Goal: Task Accomplishment & Management: Manage account settings

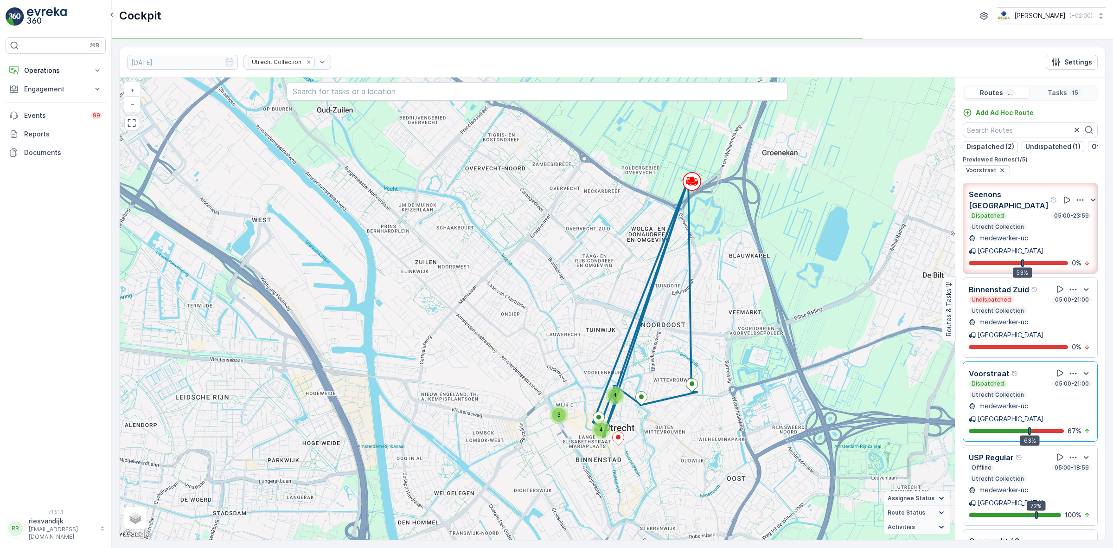
scroll to position [22, 0]
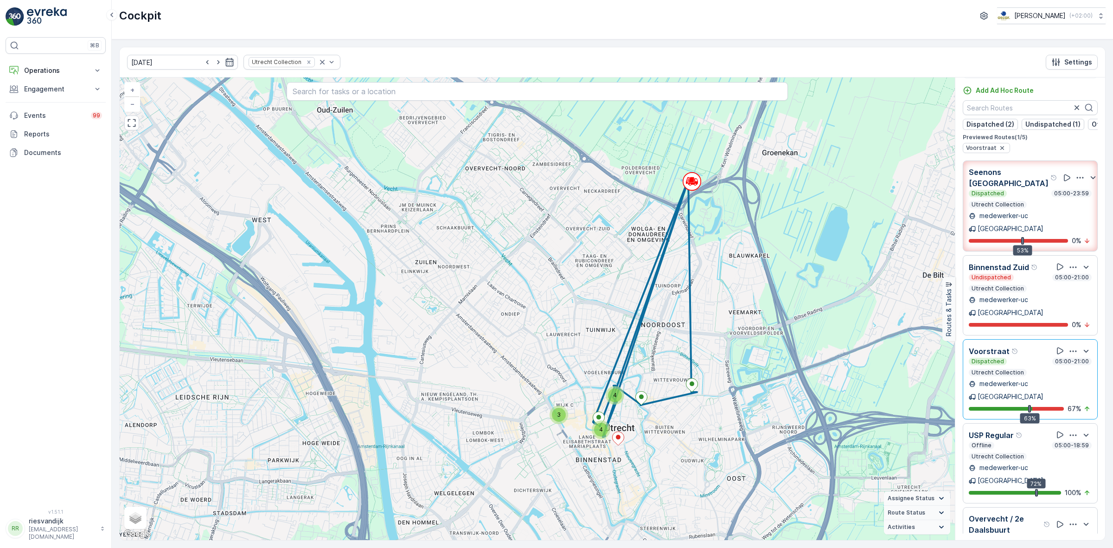
click at [1016, 357] on div "Dispatched 05:00-21:00" at bounding box center [1029, 360] width 123 height 7
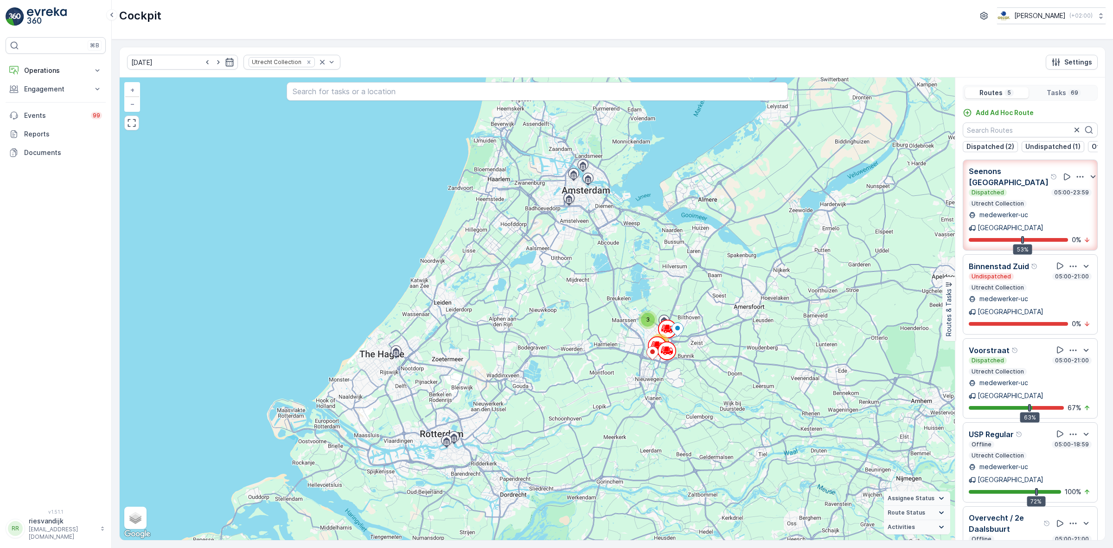
click at [1025, 197] on div "Dispatched 05:00-23:59 Utrecht Collection" at bounding box center [1029, 198] width 123 height 19
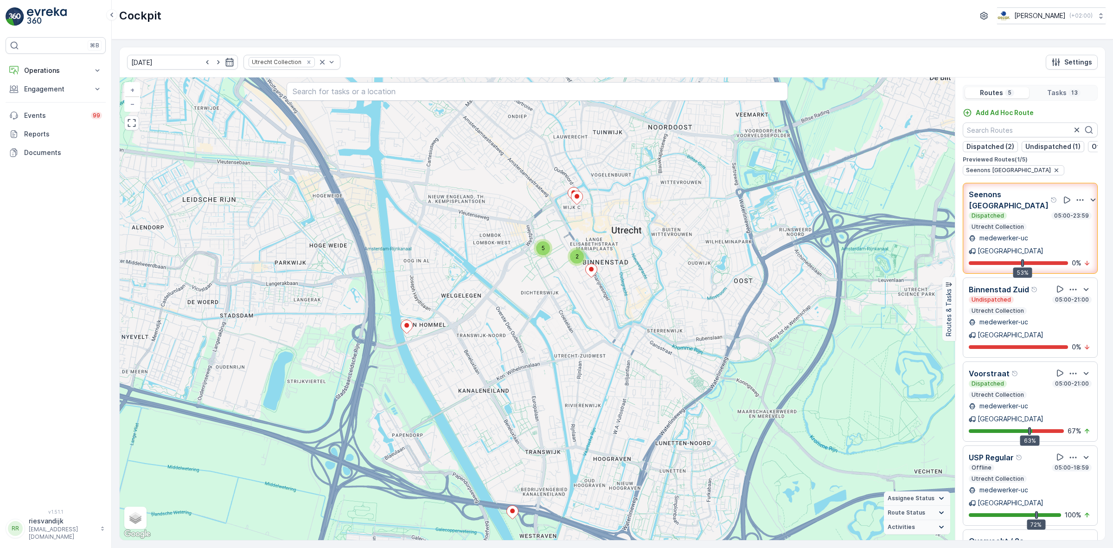
drag, startPoint x: 582, startPoint y: 376, endPoint x: 601, endPoint y: 404, distance: 33.0
click at [601, 404] on div "2 5 + − Satellite Roadmap Terrain Hybrid Leaflet Keyboard shortcuts Map Data Ma…" at bounding box center [537, 308] width 835 height 462
click at [1087, 200] on icon "button" at bounding box center [1092, 199] width 11 height 11
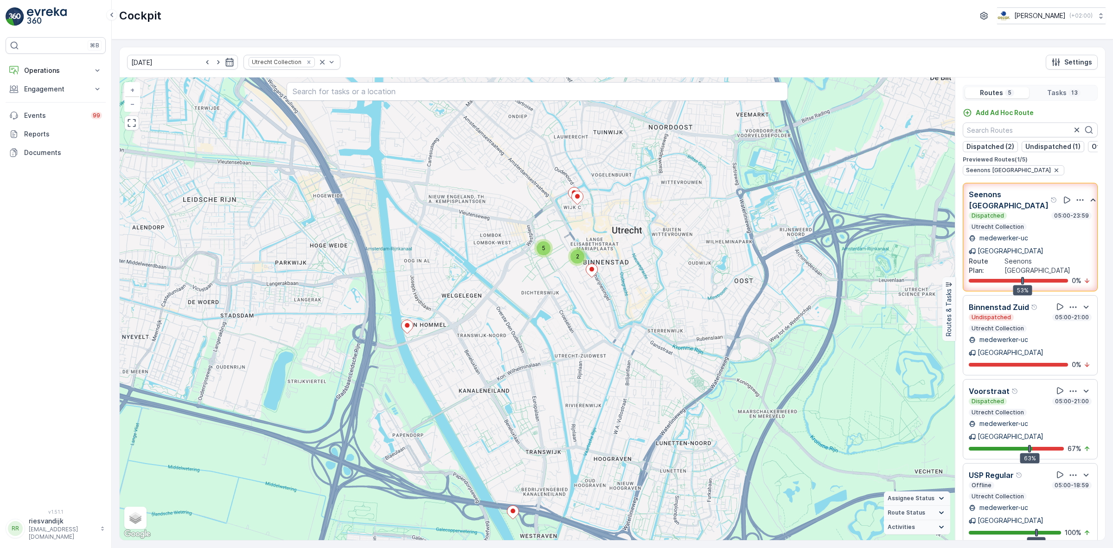
click at [1090, 201] on icon "button" at bounding box center [1092, 199] width 5 height 3
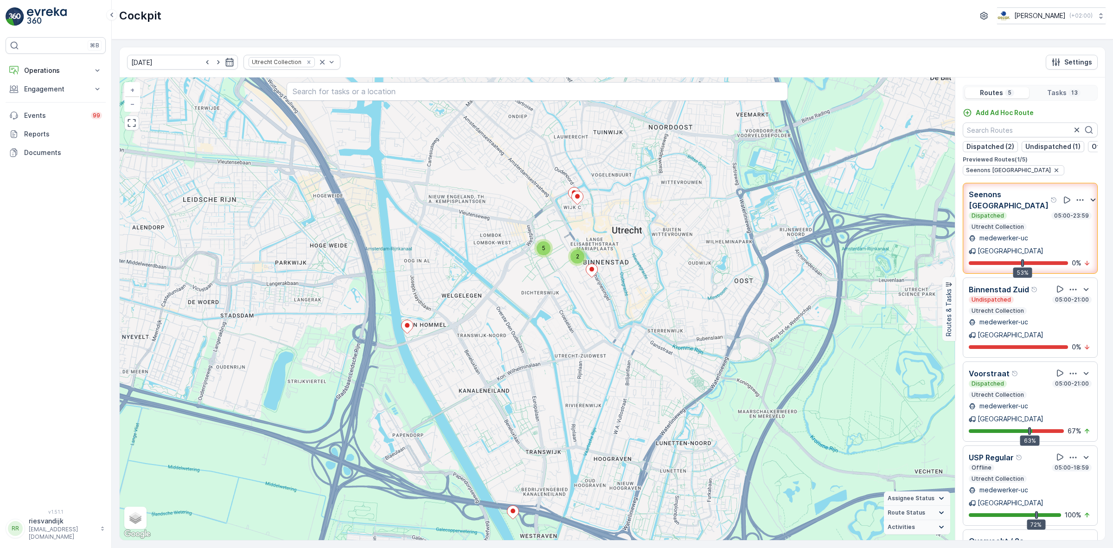
click at [1075, 202] on icon "button" at bounding box center [1079, 199] width 9 height 9
click at [1071, 226] on span "See More Details" at bounding box center [1072, 230] width 54 height 9
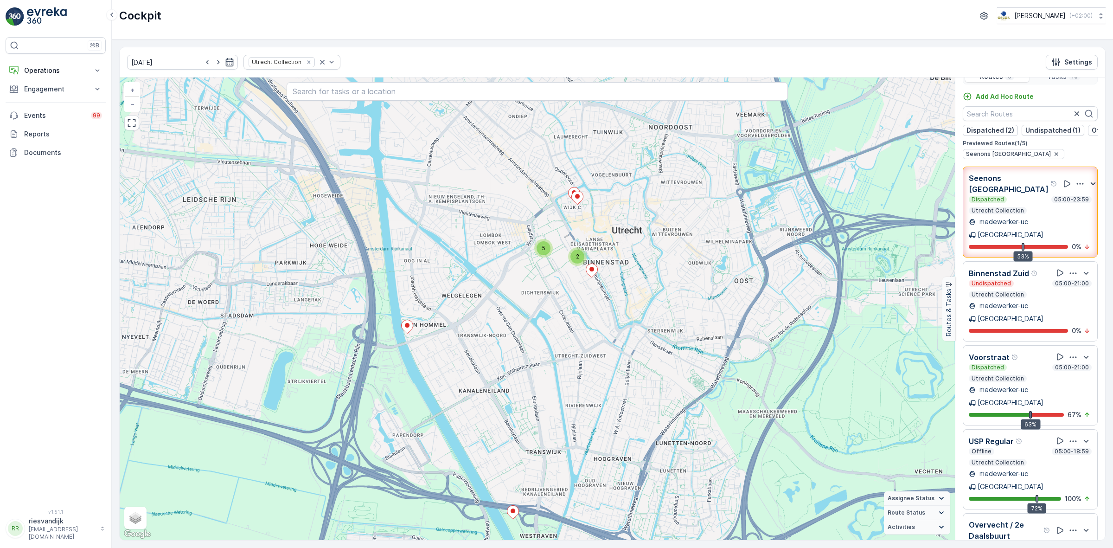
scroll to position [22, 0]
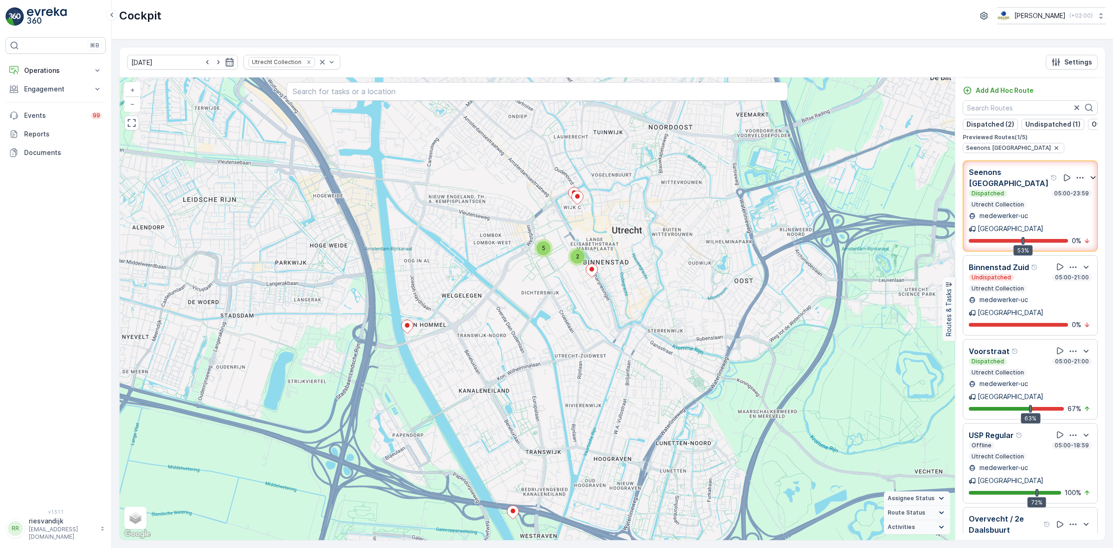
click at [1032, 274] on div "Undispatched 05:00-21:00" at bounding box center [1029, 277] width 123 height 7
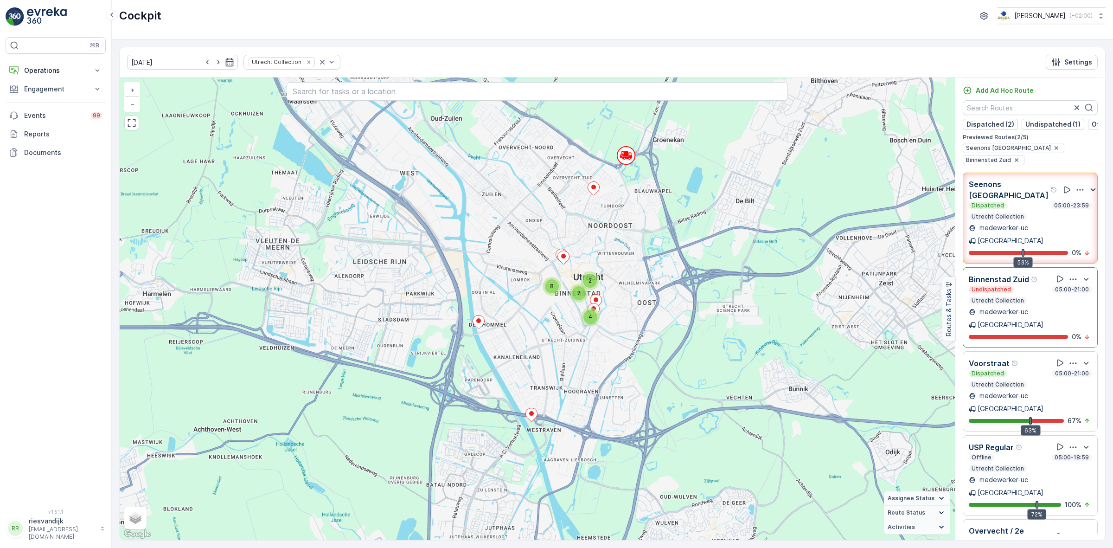
click at [1039, 202] on div "Dispatched 05:00-23:59" at bounding box center [1029, 205] width 123 height 7
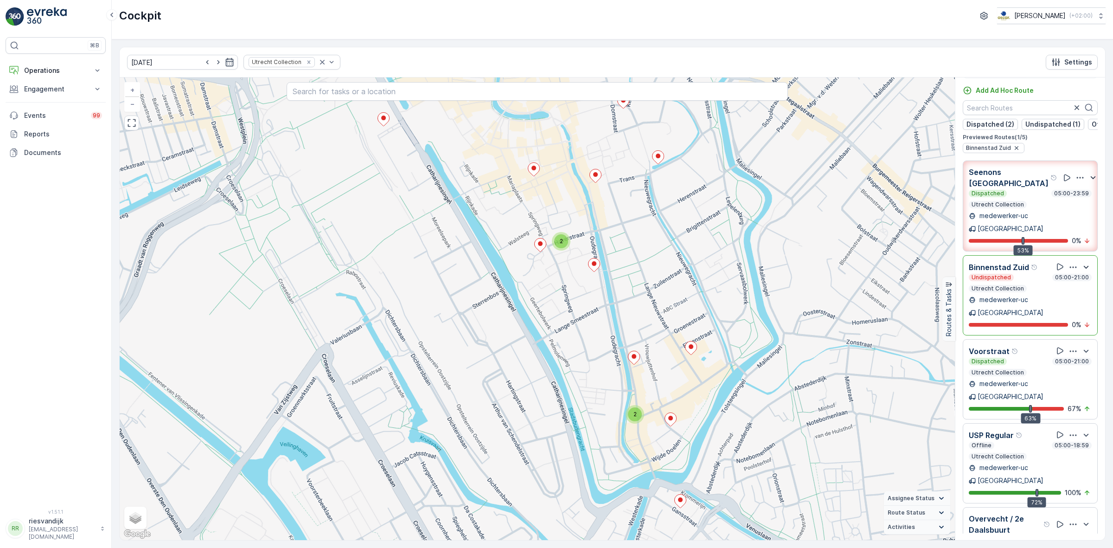
click at [1083, 261] on icon "button" at bounding box center [1085, 266] width 11 height 11
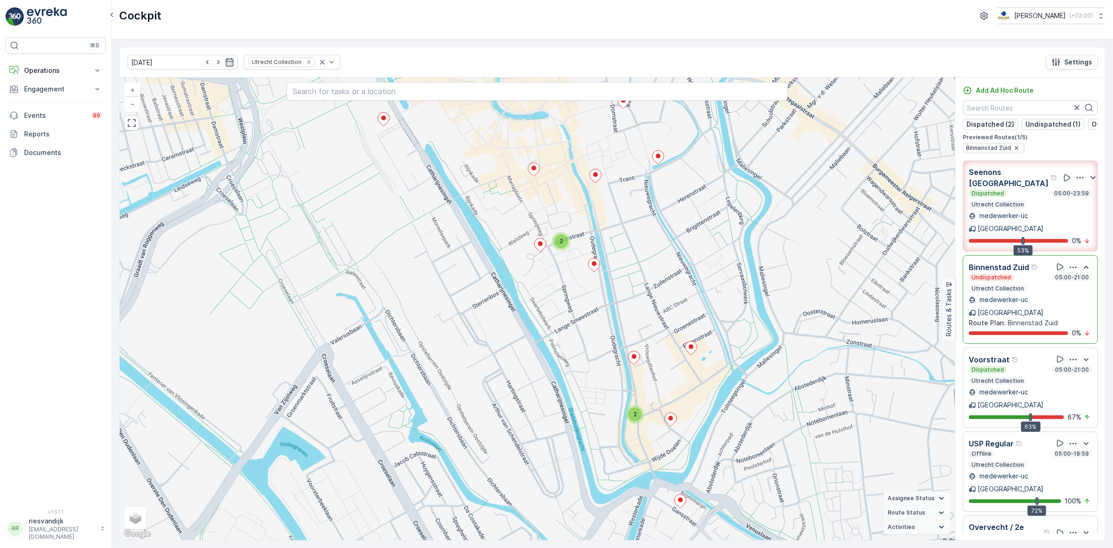
click at [1081, 261] on icon "button" at bounding box center [1085, 266] width 11 height 11
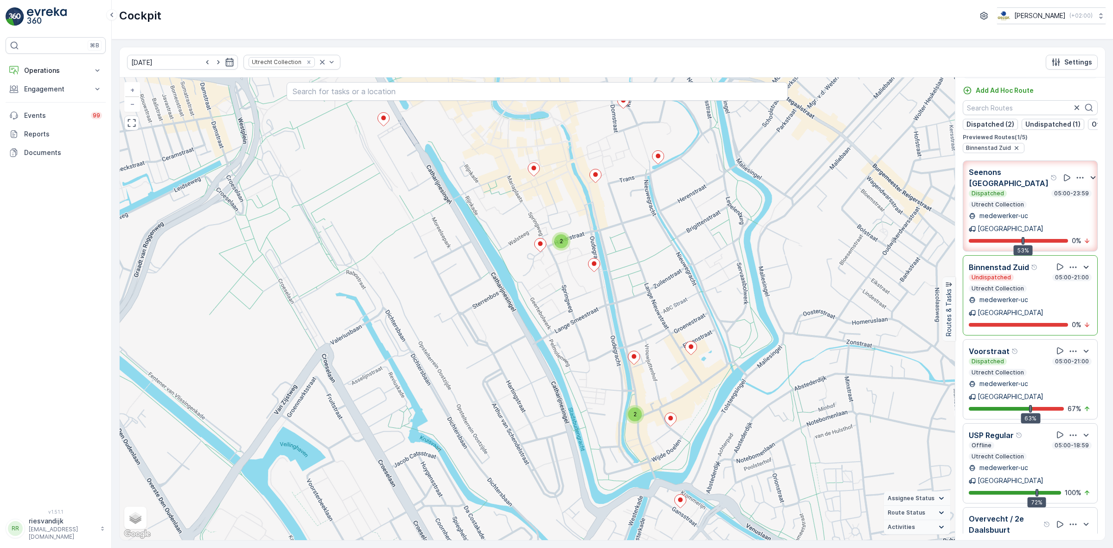
click at [1083, 265] on icon "button" at bounding box center [1085, 266] width 5 height 3
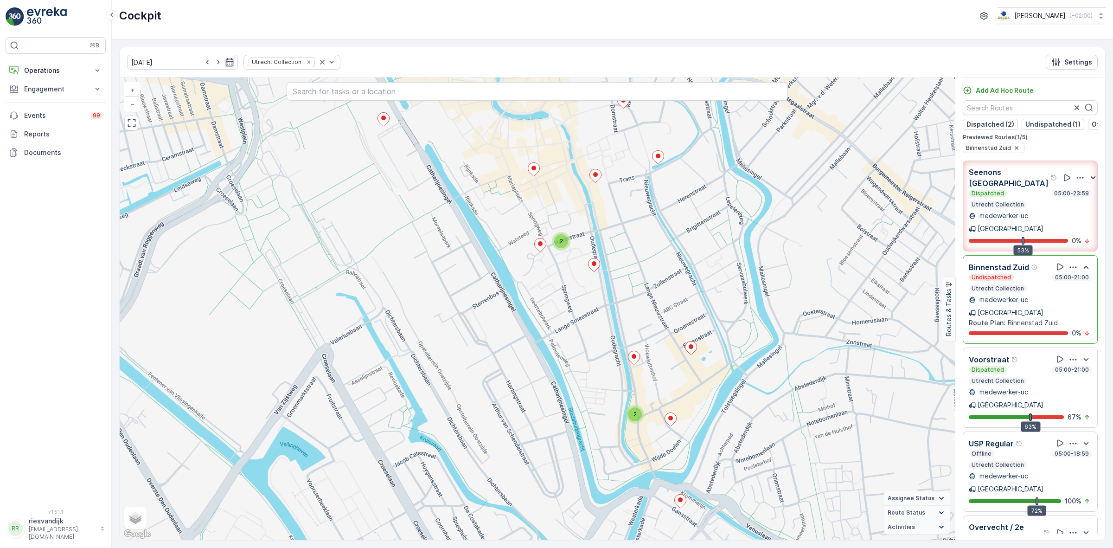
click at [1081, 261] on icon "button" at bounding box center [1085, 266] width 11 height 11
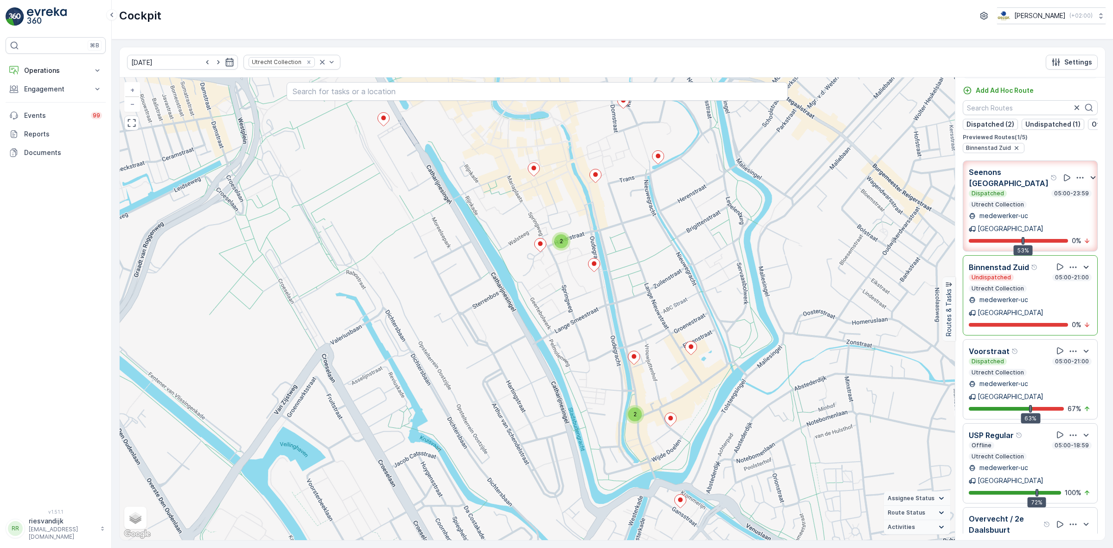
click at [1072, 262] on icon "button" at bounding box center [1072, 266] width 9 height 9
click at [1076, 287] on span "See More Details" at bounding box center [1070, 291] width 54 height 9
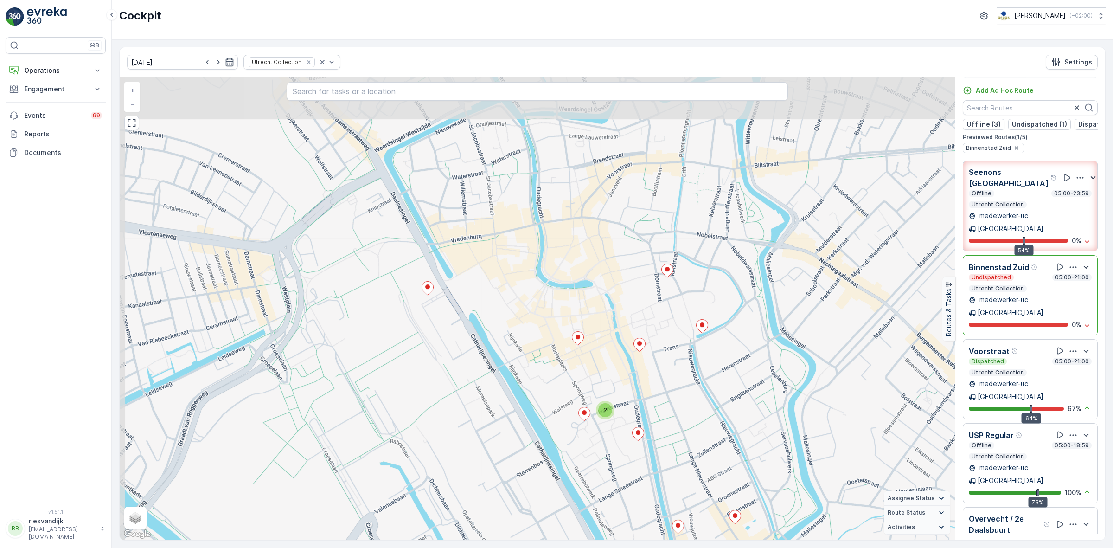
drag, startPoint x: 692, startPoint y: 254, endPoint x: 732, endPoint y: 416, distance: 166.7
click at [732, 416] on div "2 2 + − Satellite Roadmap Terrain Hybrid Leaflet Keyboard shortcuts Map Data Ma…" at bounding box center [537, 308] width 835 height 462
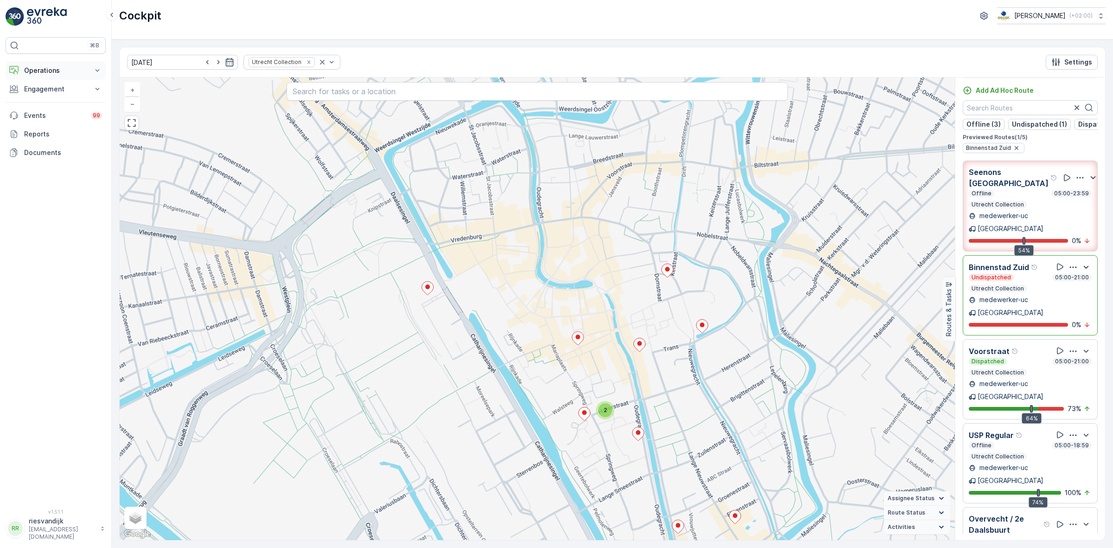
click at [70, 69] on p "Operations" at bounding box center [55, 70] width 63 height 9
click at [66, 100] on link "Planning" at bounding box center [63, 99] width 86 height 13
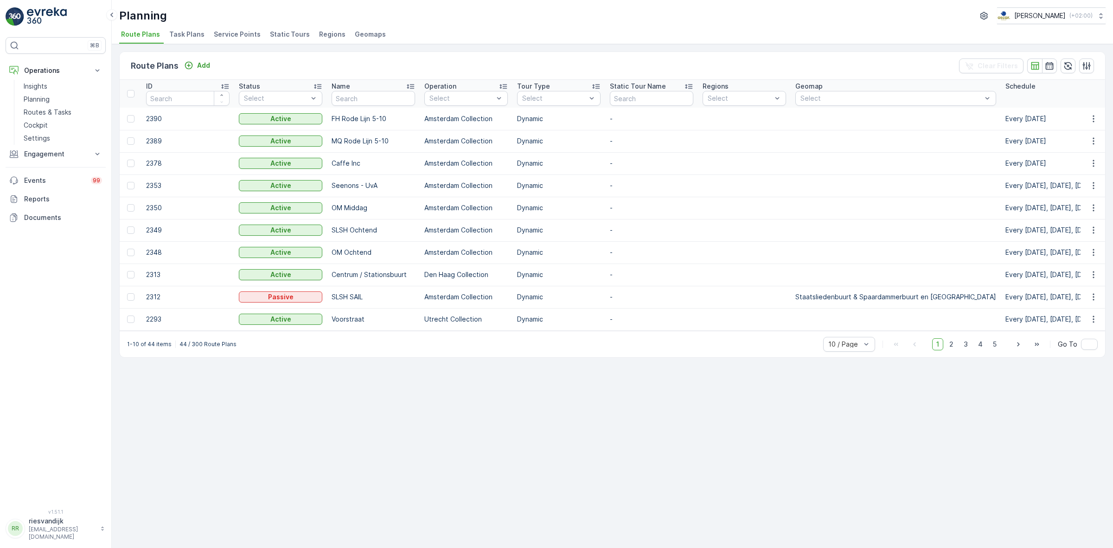
click at [236, 34] on span "Service Points" at bounding box center [237, 34] width 47 height 9
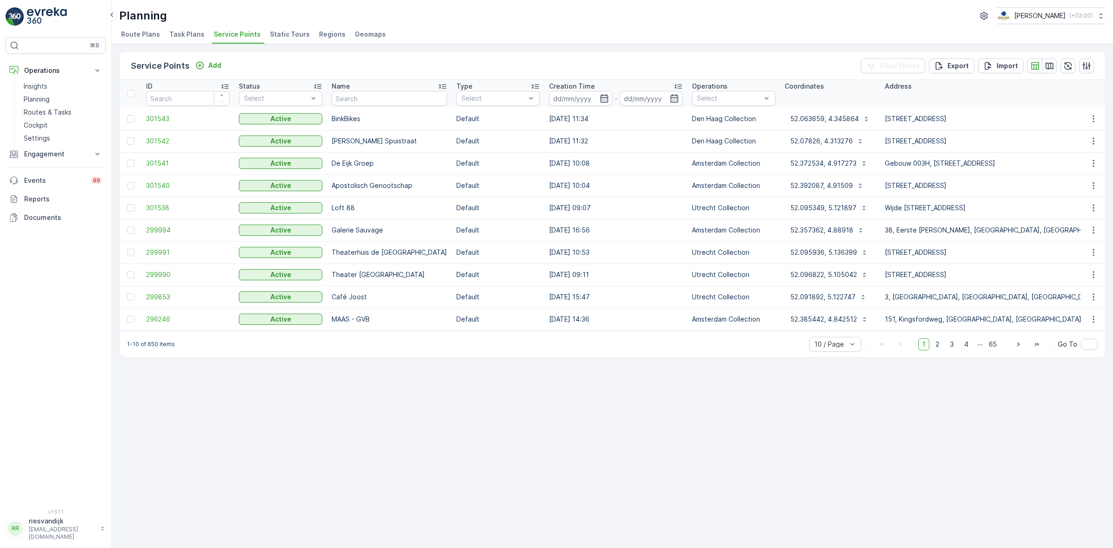
scroll to position [0, 17]
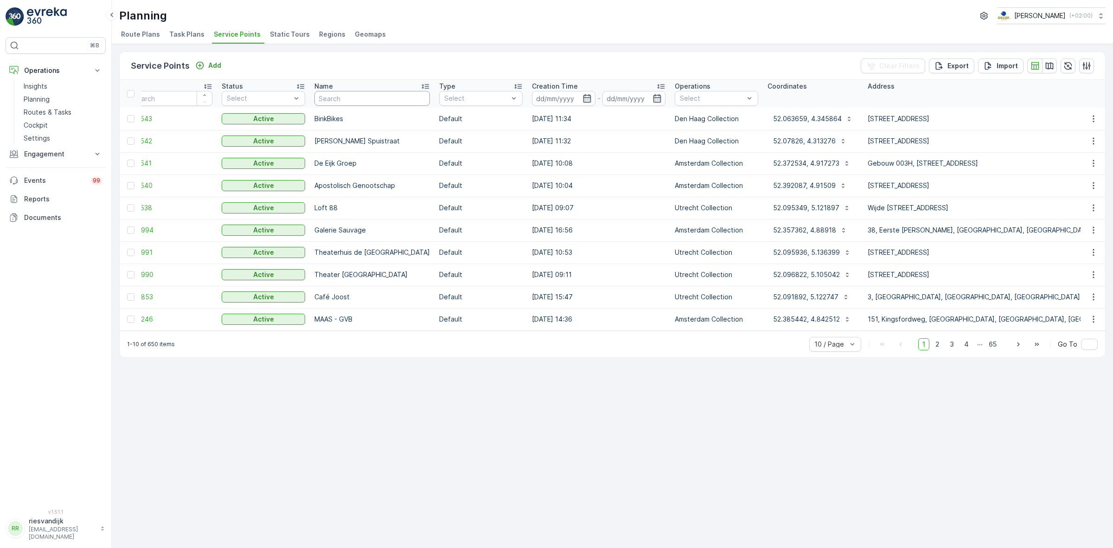
click at [332, 98] on input "text" at bounding box center [371, 98] width 115 height 15
type input "UU"
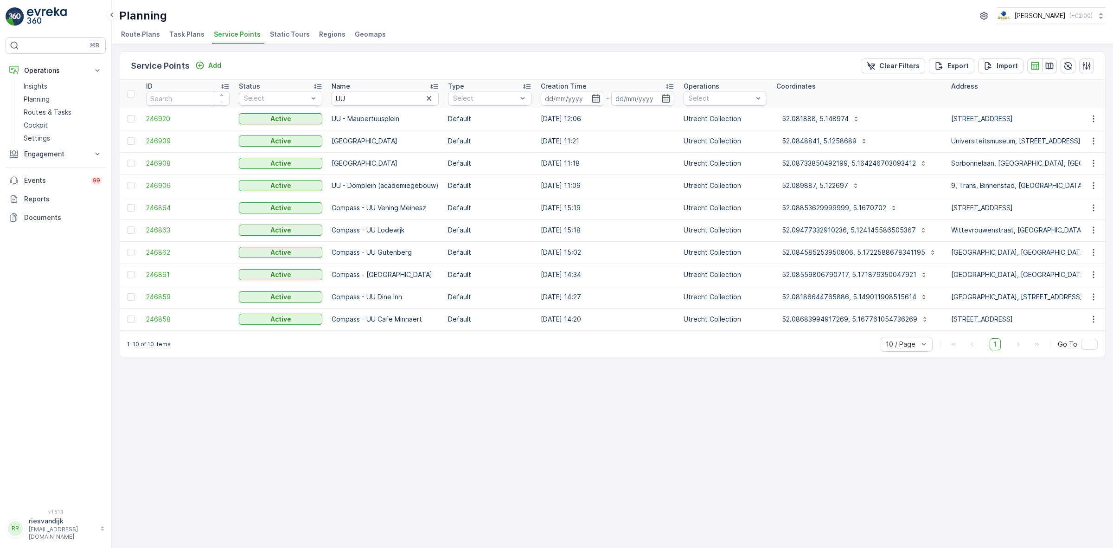
click at [1087, 65] on icon "button" at bounding box center [1086, 65] width 9 height 9
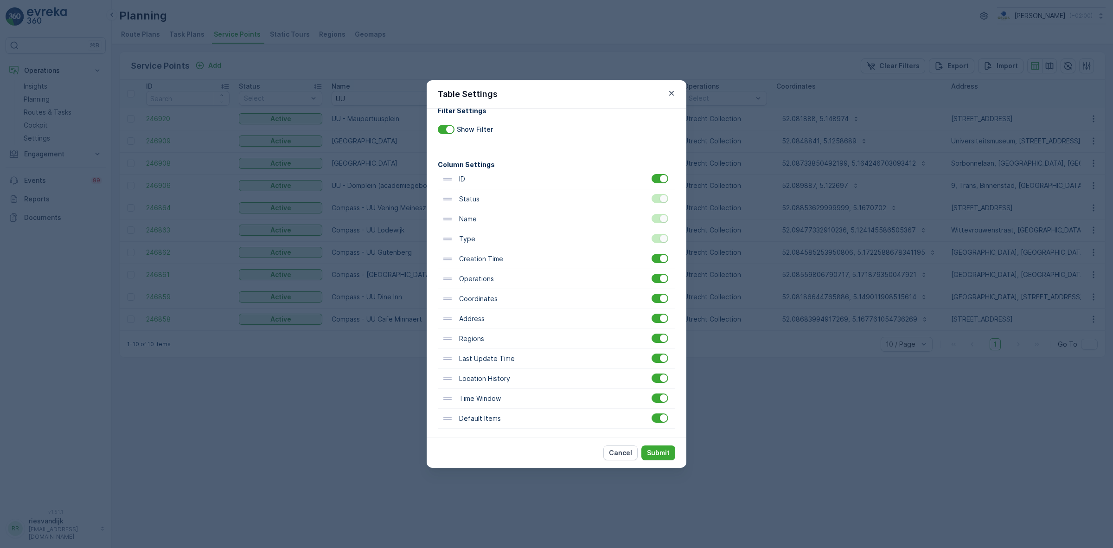
scroll to position [17, 0]
click at [669, 89] on icon "button" at bounding box center [671, 93] width 9 height 9
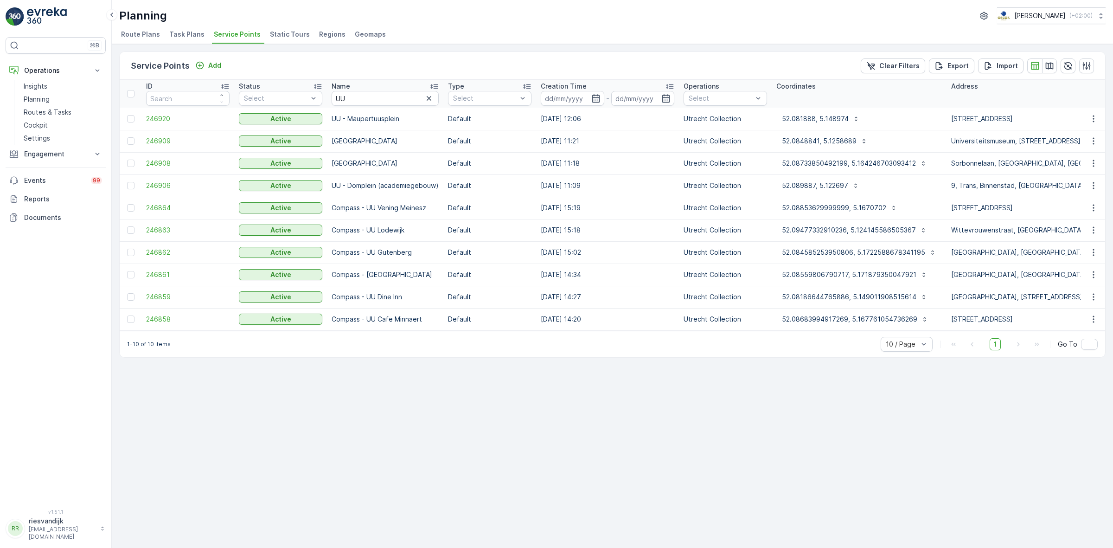
click at [1083, 73] on div "Service Points Add Clear Filters Export Import" at bounding box center [612, 66] width 985 height 28
click at [1087, 62] on icon "button" at bounding box center [1086, 65] width 9 height 9
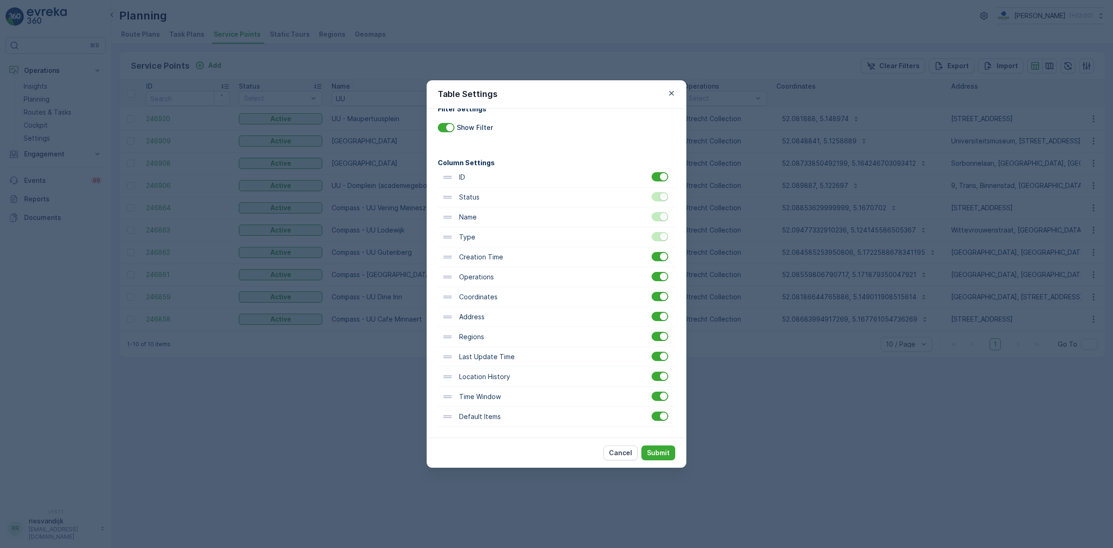
click at [667, 93] on icon "button" at bounding box center [671, 93] width 9 height 9
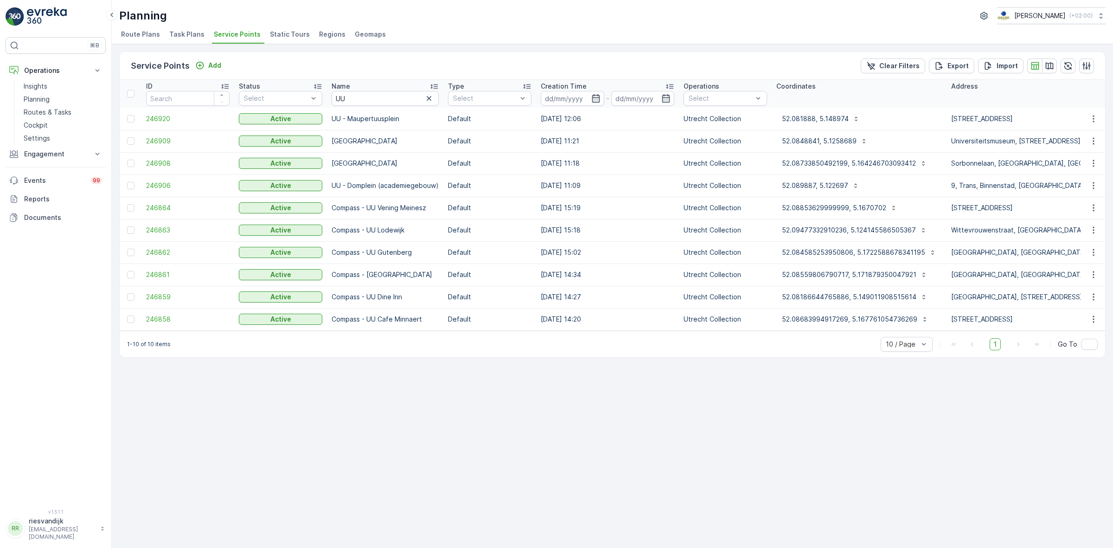
click at [196, 38] on span "Task Plans" at bounding box center [186, 34] width 35 height 9
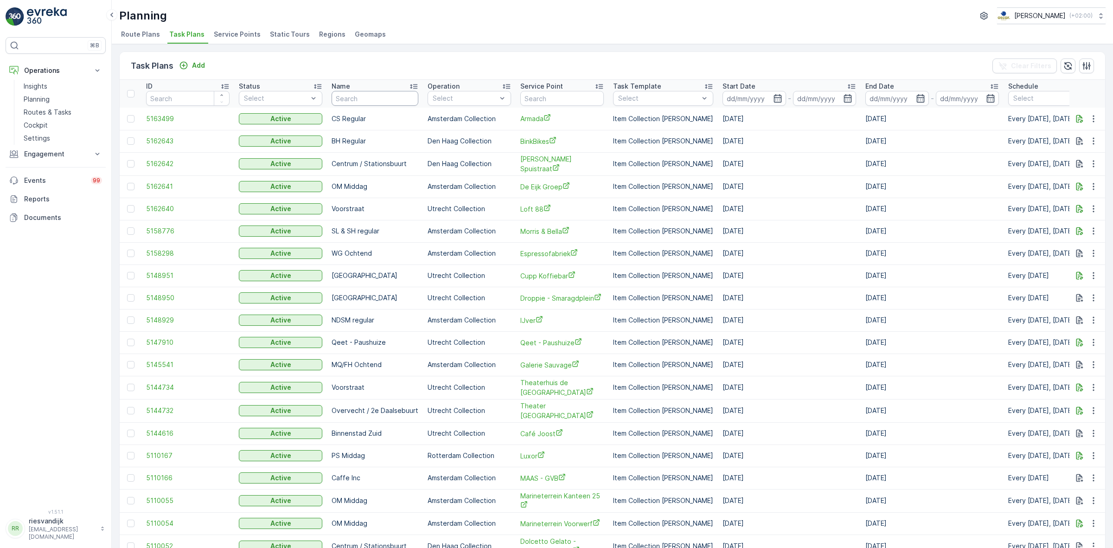
click at [357, 96] on input "text" at bounding box center [374, 98] width 87 height 15
click at [561, 91] on input "text" at bounding box center [561, 98] width 83 height 15
type input "UU"
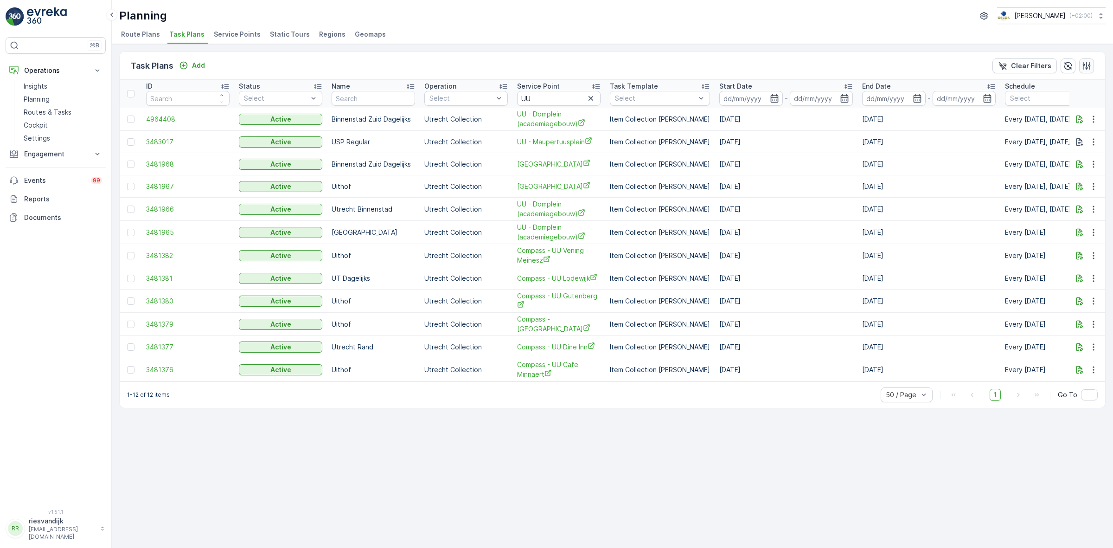
click at [1089, 61] on icon "button" at bounding box center [1086, 65] width 9 height 9
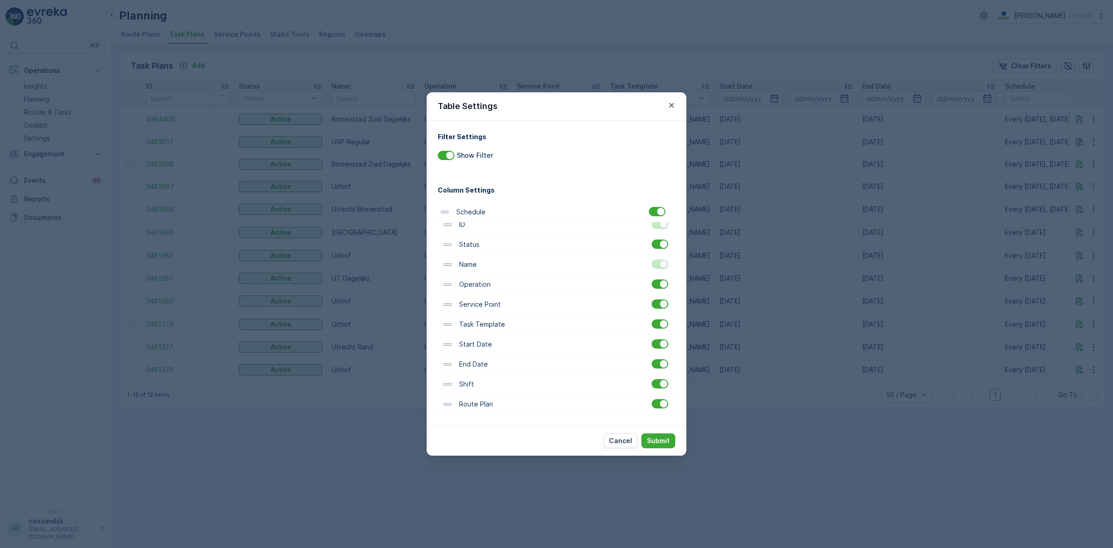
drag, startPoint x: 447, startPoint y: 365, endPoint x: 443, endPoint y: 200, distance: 164.6
click at [443, 200] on div "ID Status Name Operation Service Point Task Template Start Date End Date Schedu…" at bounding box center [556, 304] width 237 height 219
click at [657, 439] on p "Submit" at bounding box center [658, 440] width 23 height 9
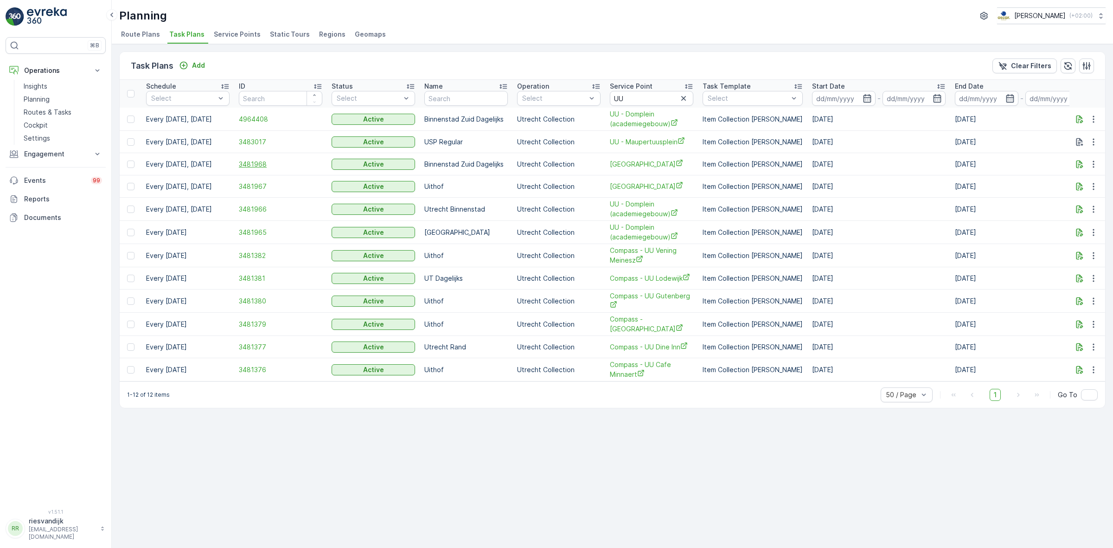
click at [253, 165] on span "3481968" at bounding box center [280, 163] width 83 height 9
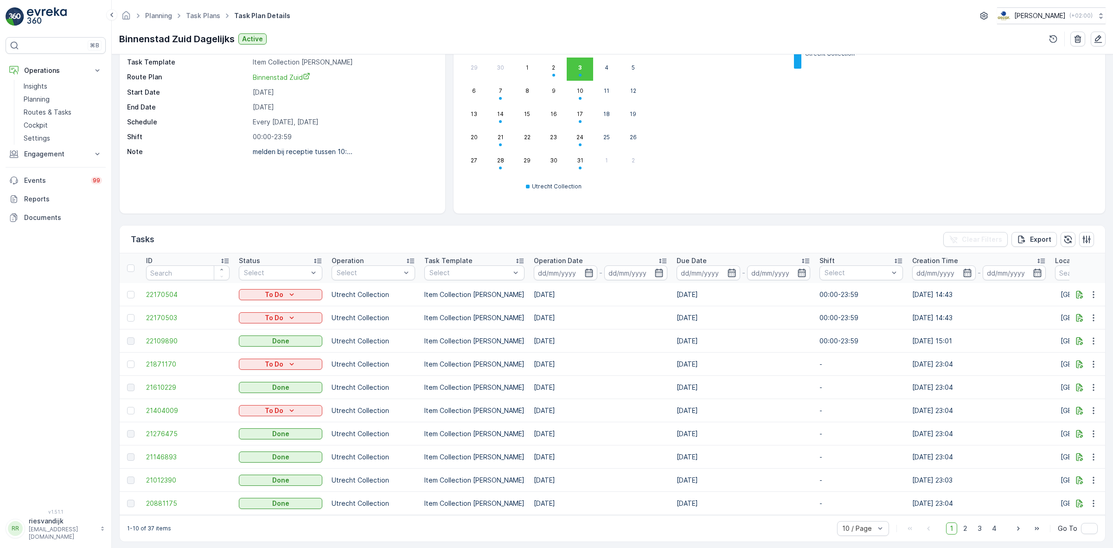
scroll to position [87, 0]
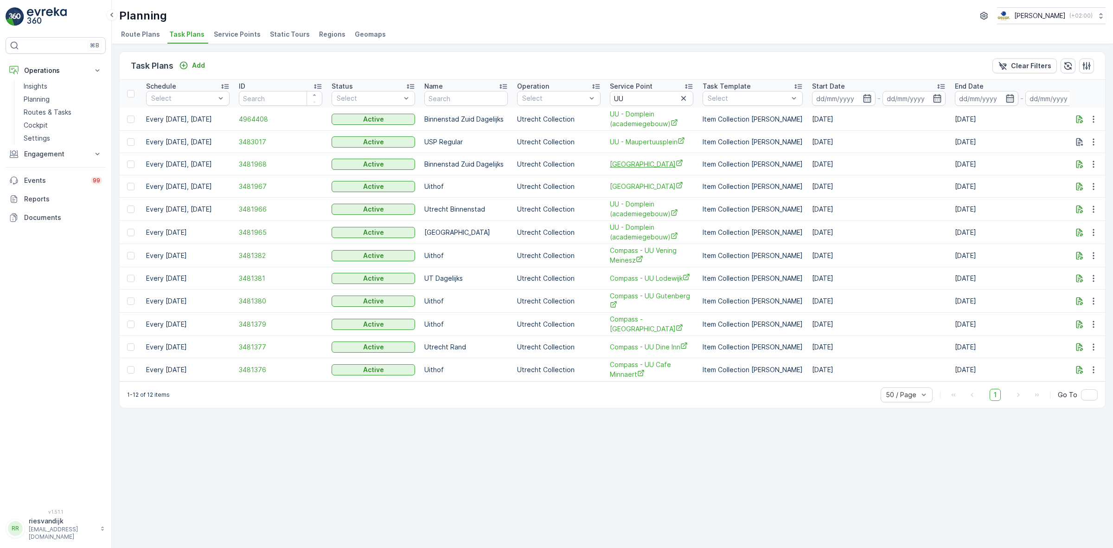
click at [660, 165] on span "UU - Universiteitsmuseum" at bounding box center [651, 164] width 83 height 10
click at [54, 126] on link "Cockpit" at bounding box center [63, 125] width 86 height 13
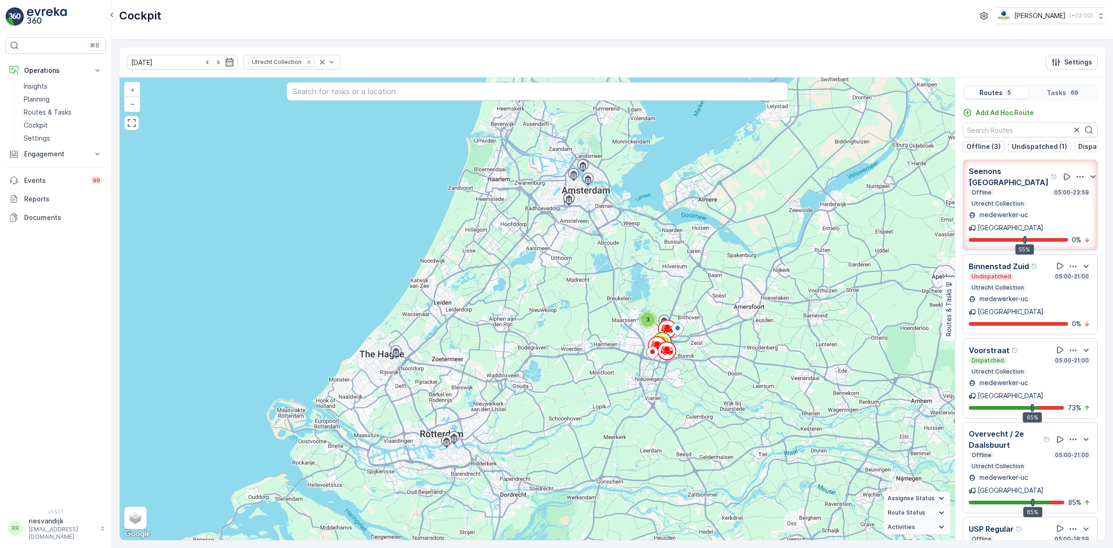
click at [1073, 261] on icon "button" at bounding box center [1072, 265] width 9 height 9
click at [1070, 261] on icon "button" at bounding box center [1072, 265] width 9 height 9
click at [1037, 161] on div "Add Ad Hoc Route Offline (3) Undispatched (1) Dispatched (1) Seenons Utrecht Of…" at bounding box center [1030, 331] width 150 height 447
click at [1076, 434] on icon "button" at bounding box center [1072, 438] width 9 height 9
click at [1075, 460] on span "See More Details" at bounding box center [1074, 464] width 54 height 9
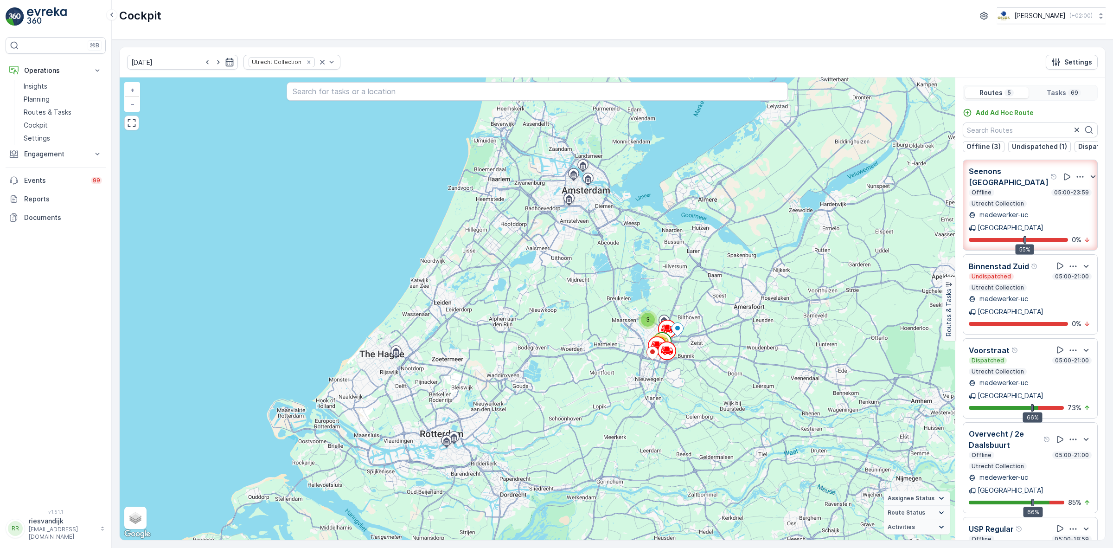
click at [1071, 434] on icon "button" at bounding box center [1072, 438] width 9 height 9
click at [1071, 460] on span "See More Details" at bounding box center [1074, 464] width 54 height 9
click at [1074, 345] on icon "button" at bounding box center [1072, 349] width 9 height 9
click at [1073, 371] on span "See More Details" at bounding box center [1074, 375] width 54 height 9
click at [306, 65] on icon "Remove Utrecht Collection" at bounding box center [309, 62] width 6 height 6
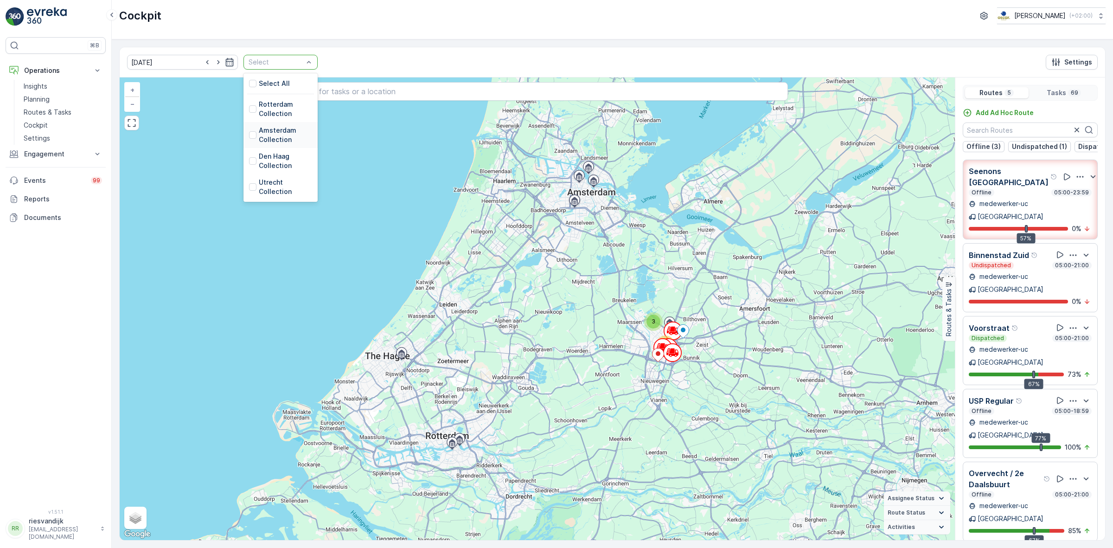
click at [262, 124] on div "Amsterdam Collection" at bounding box center [280, 135] width 74 height 26
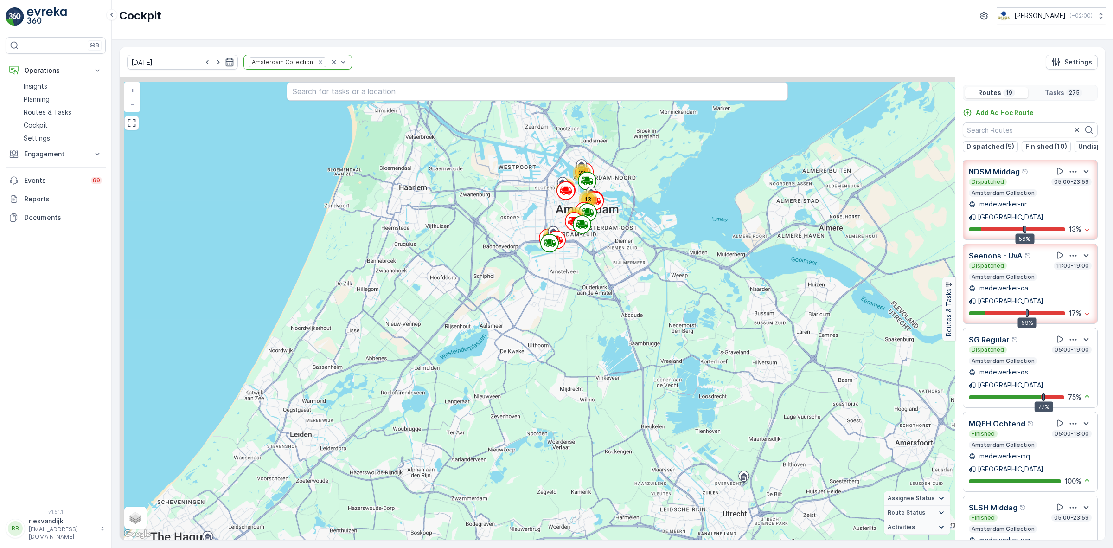
drag, startPoint x: 608, startPoint y: 235, endPoint x: 620, endPoint y: 265, distance: 32.3
click at [620, 263] on div "66 22 13 90 84 + − Satellite Roadmap Terrain Hybrid Leaflet Keyboard shortcuts …" at bounding box center [537, 308] width 835 height 462
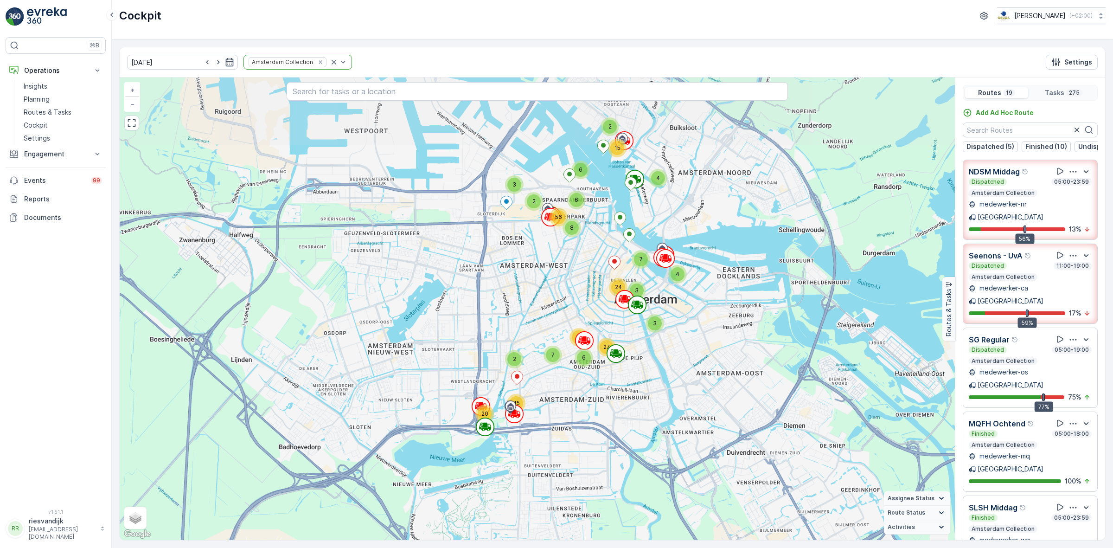
drag, startPoint x: 688, startPoint y: 269, endPoint x: 710, endPoint y: 357, distance: 90.7
click at [706, 355] on div "20 45 2 4 15 4 7 3 2 7 3 24 6 17 27 3 2 6 6 8 56 + − Satellite Roadmap Terrain …" at bounding box center [537, 308] width 835 height 462
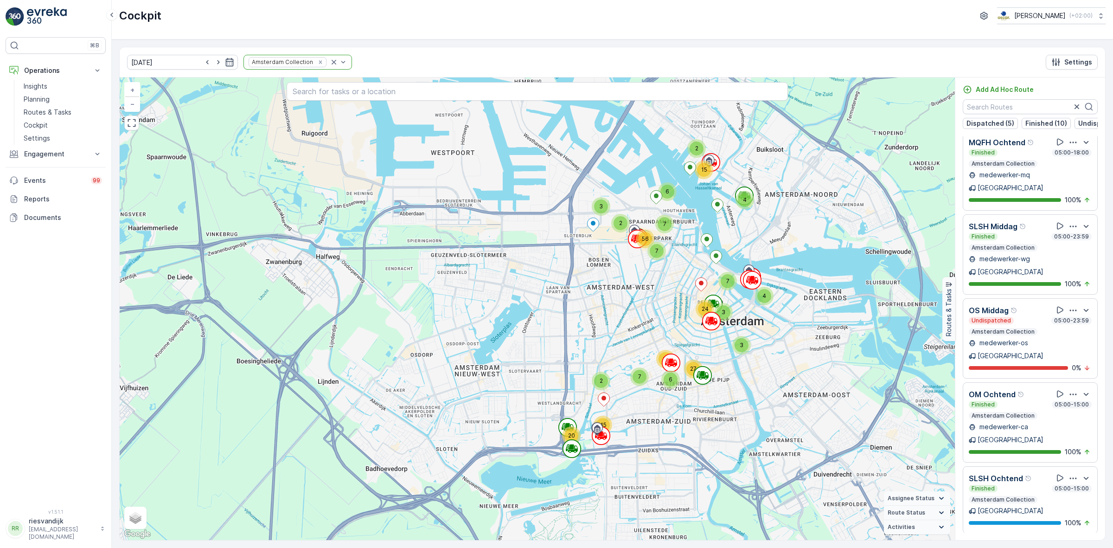
scroll to position [232, 0]
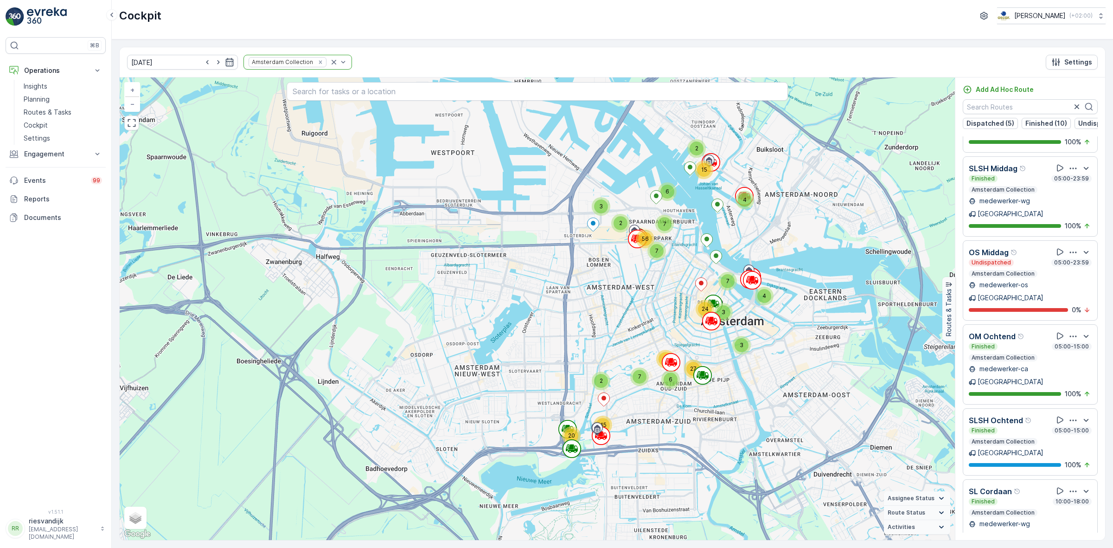
click at [1071, 248] on icon "button" at bounding box center [1072, 252] width 9 height 9
click at [1080, 247] on icon "button" at bounding box center [1085, 252] width 11 height 11
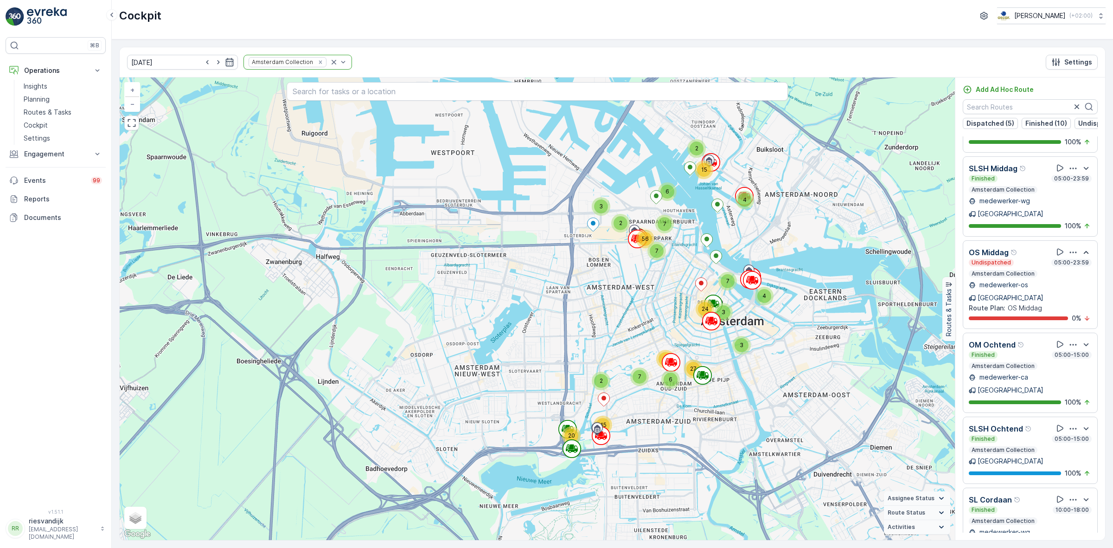
click at [1070, 251] on icon "button" at bounding box center [1073, 251] width 7 height 1
click at [1083, 273] on span "See More Details" at bounding box center [1070, 277] width 54 height 9
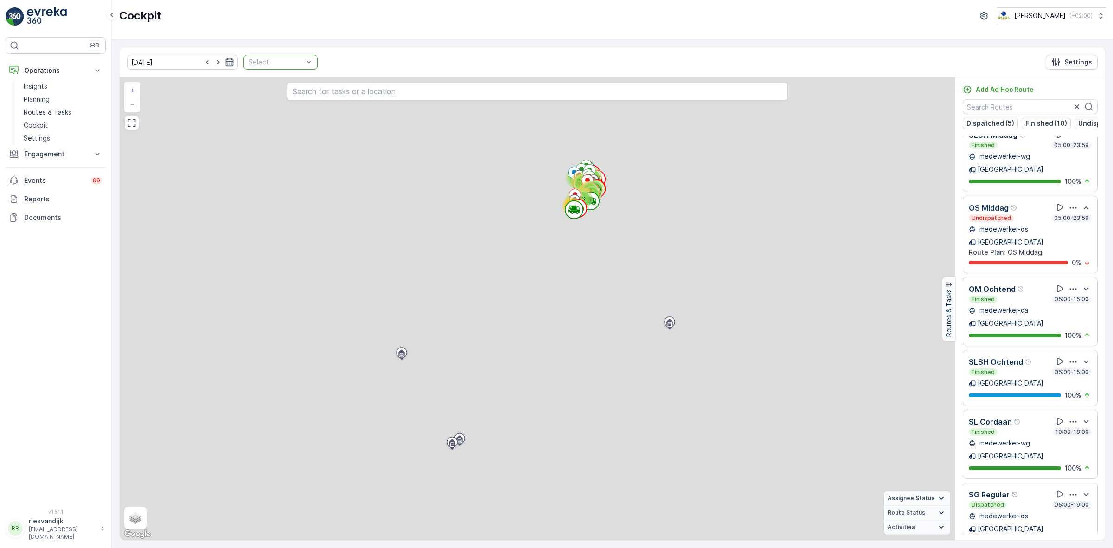
scroll to position [198, 0]
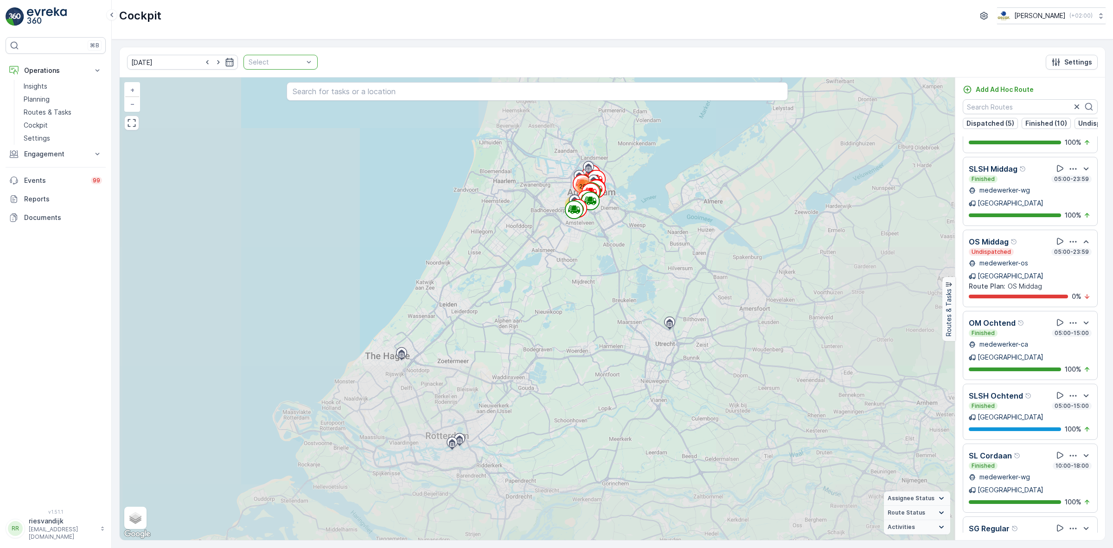
click at [277, 64] on div at bounding box center [276, 61] width 57 height 7
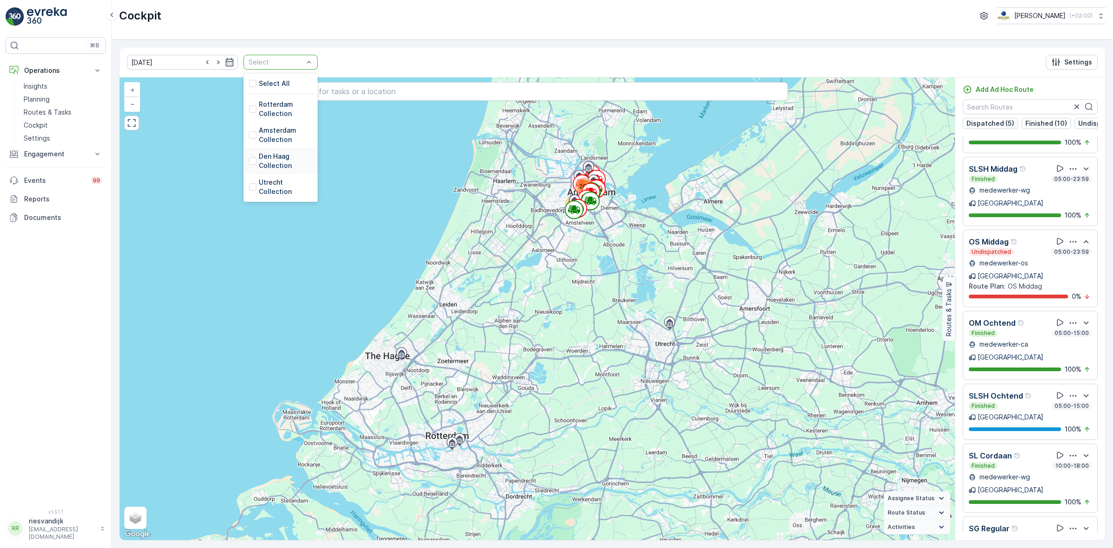
click at [267, 170] on p "Den Haag Collection" at bounding box center [285, 161] width 53 height 19
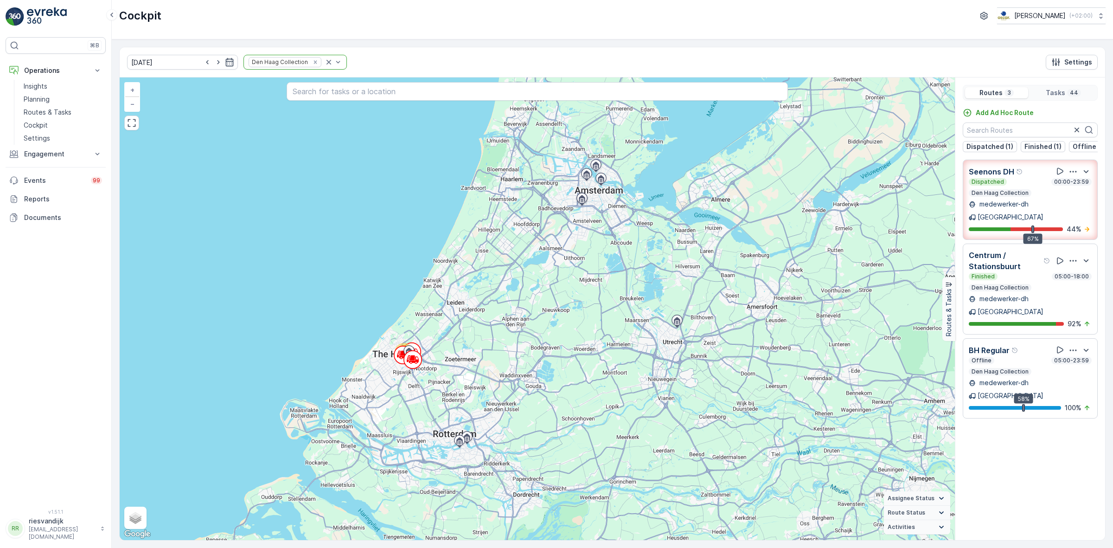
click at [1020, 194] on div "Dispatched 00:00-23:59 Den Haag Collection" at bounding box center [1029, 187] width 123 height 19
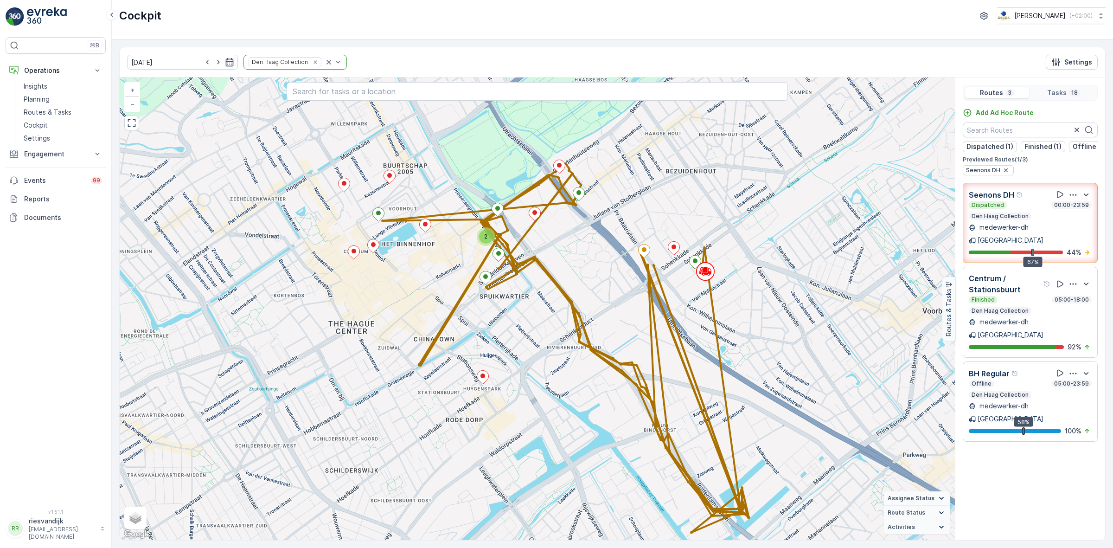
drag, startPoint x: 623, startPoint y: 309, endPoint x: 585, endPoint y: 243, distance: 75.6
click at [582, 246] on div "2 + − Satellite Roadmap Terrain Hybrid Leaflet Keyboard shortcuts Map Data Map …" at bounding box center [537, 308] width 835 height 462
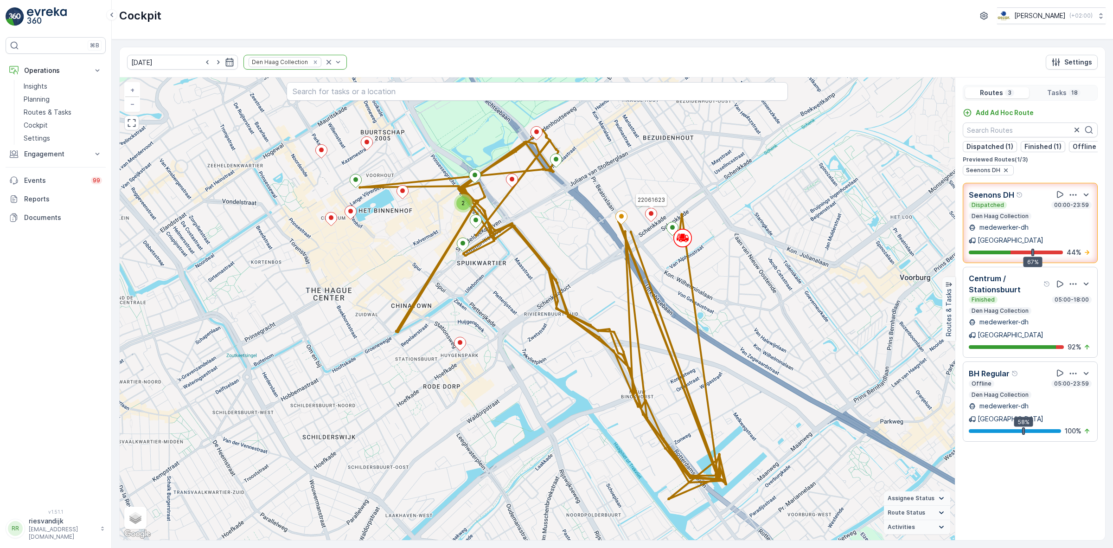
click at [653, 216] on icon at bounding box center [651, 214] width 12 height 13
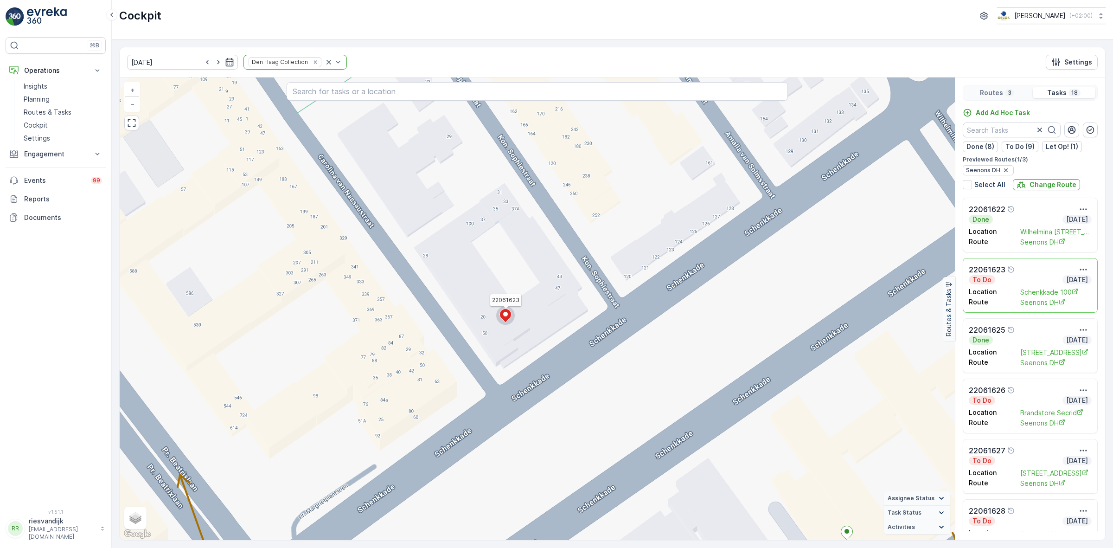
click at [1029, 272] on div "22061623" at bounding box center [1029, 269] width 123 height 11
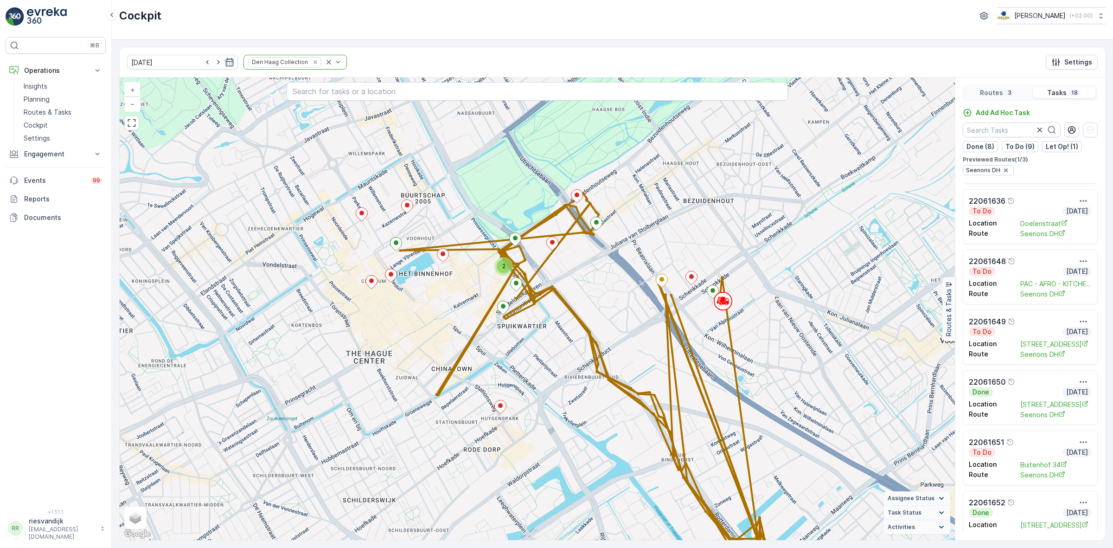
scroll to position [446, 0]
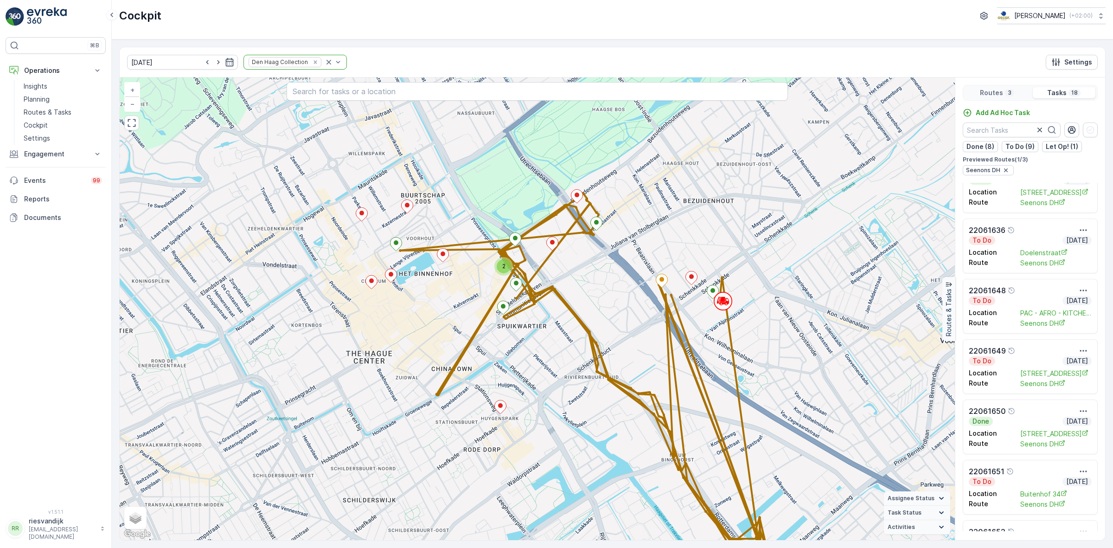
click at [1038, 360] on div "To Do Today" at bounding box center [1029, 360] width 123 height 9
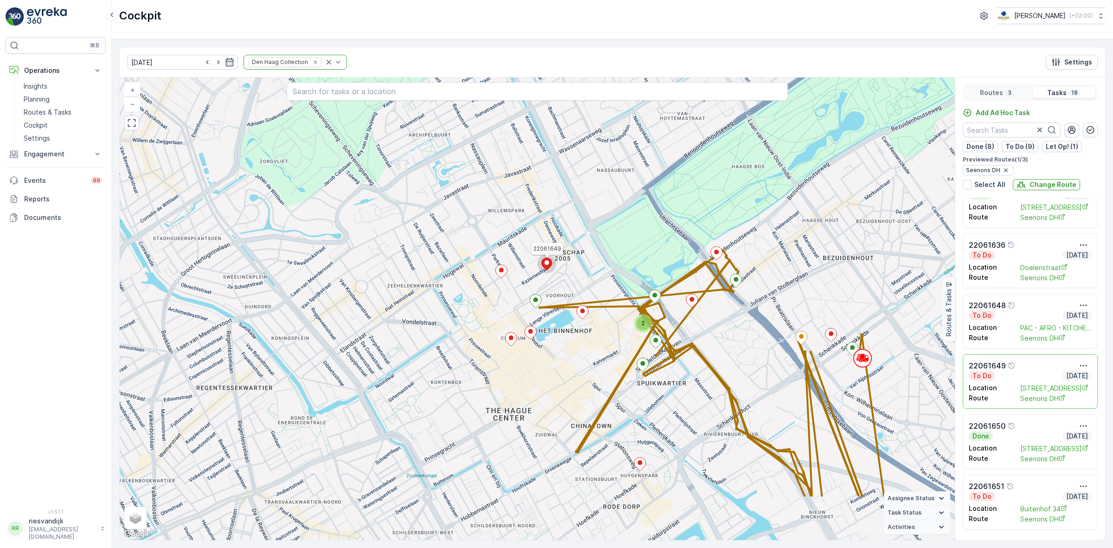
drag, startPoint x: 568, startPoint y: 369, endPoint x: 553, endPoint y: 258, distance: 111.4
click at [553, 258] on div "2 22061649 + − Satellite Roadmap Terrain Hybrid Leaflet Keyboard shortcuts Map …" at bounding box center [537, 308] width 835 height 462
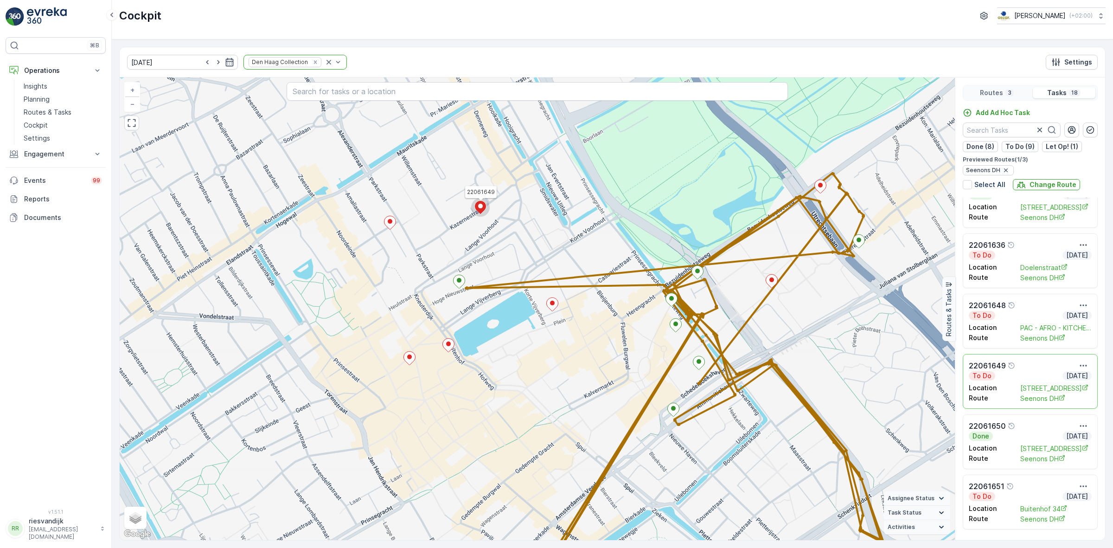
drag, startPoint x: 656, startPoint y: 427, endPoint x: 602, endPoint y: 387, distance: 67.4
click at [602, 387] on div "22061649 + − Satellite Roadmap Terrain Hybrid Leaflet Keyboard shortcuts Map Da…" at bounding box center [537, 308] width 835 height 462
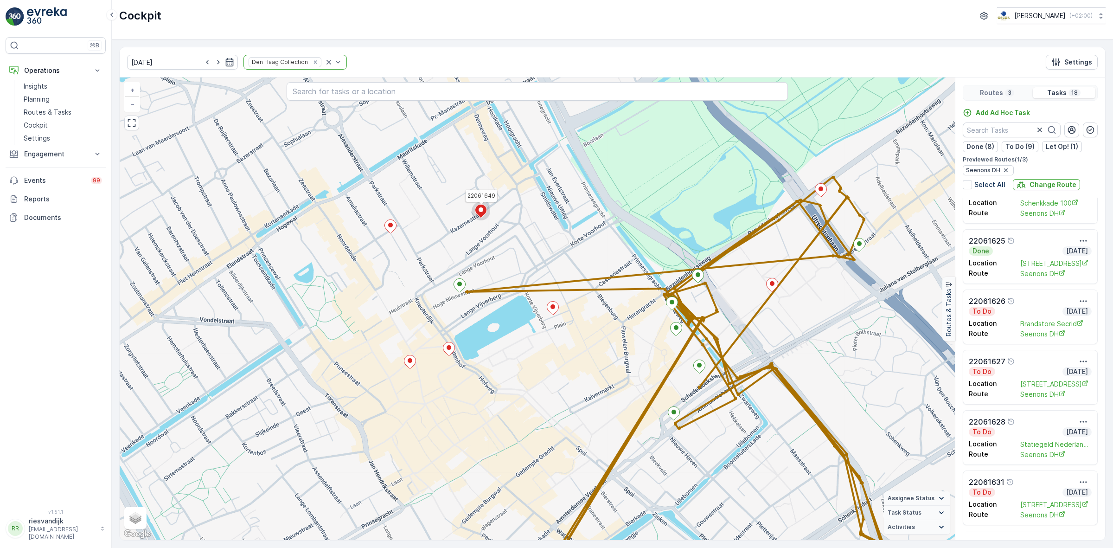
scroll to position [0, 0]
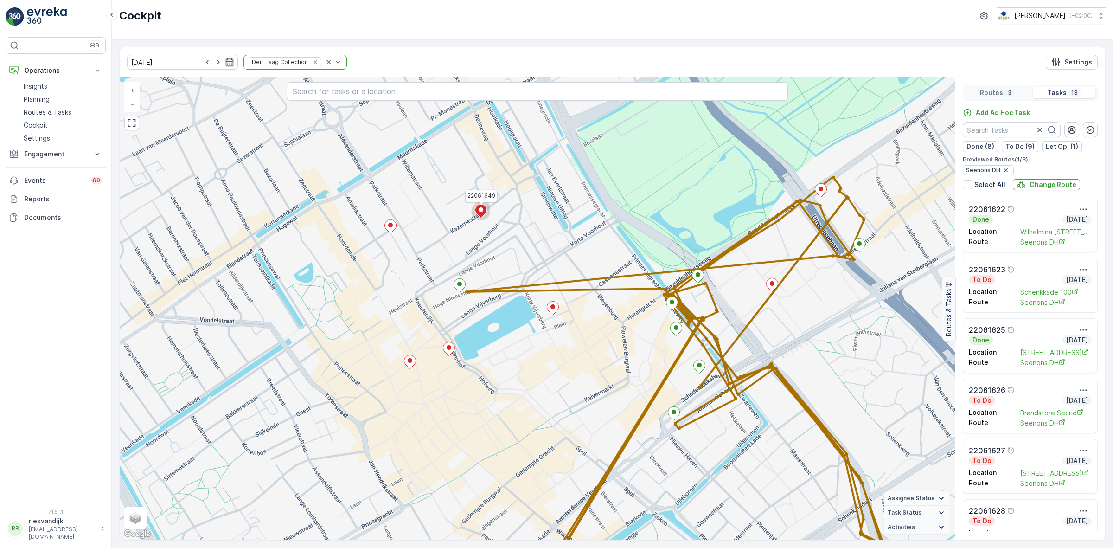
click at [1012, 91] on div "3" at bounding box center [1009, 92] width 9 height 7
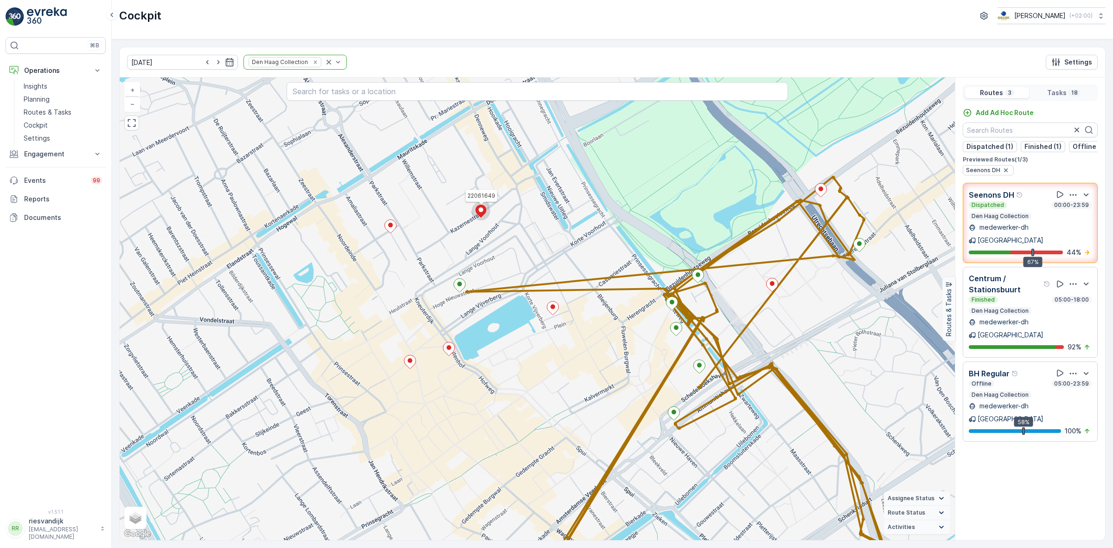
click at [1074, 199] on icon "button" at bounding box center [1072, 194] width 9 height 9
click at [1073, 216] on span "See More Details" at bounding box center [1082, 214] width 54 height 9
click at [312, 65] on icon "Remove Den Haag Collection" at bounding box center [315, 62] width 6 height 6
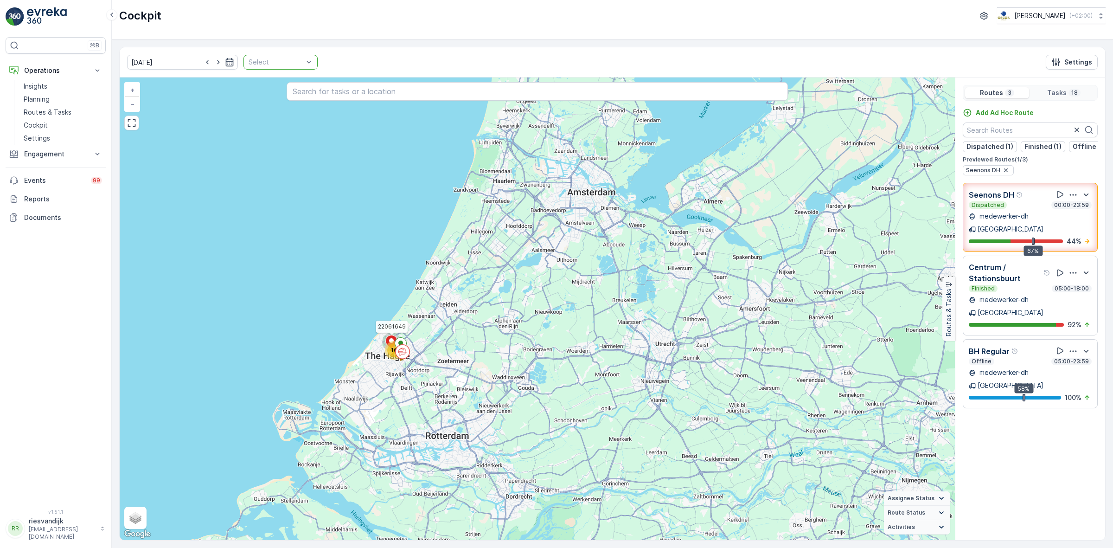
click at [278, 66] on div at bounding box center [276, 61] width 57 height 7
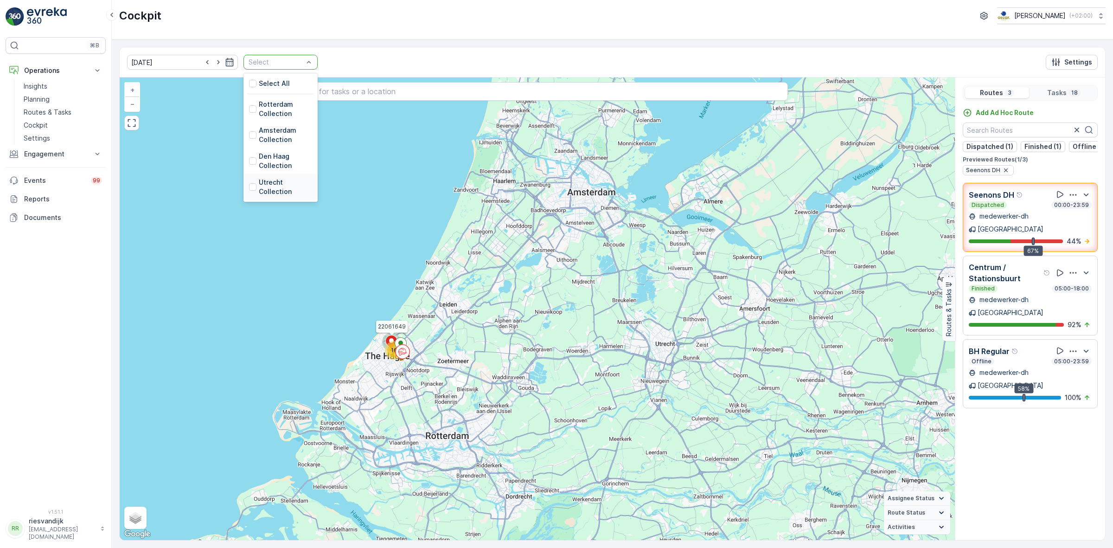
click at [259, 189] on p "Utrecht Collection" at bounding box center [285, 187] width 53 height 19
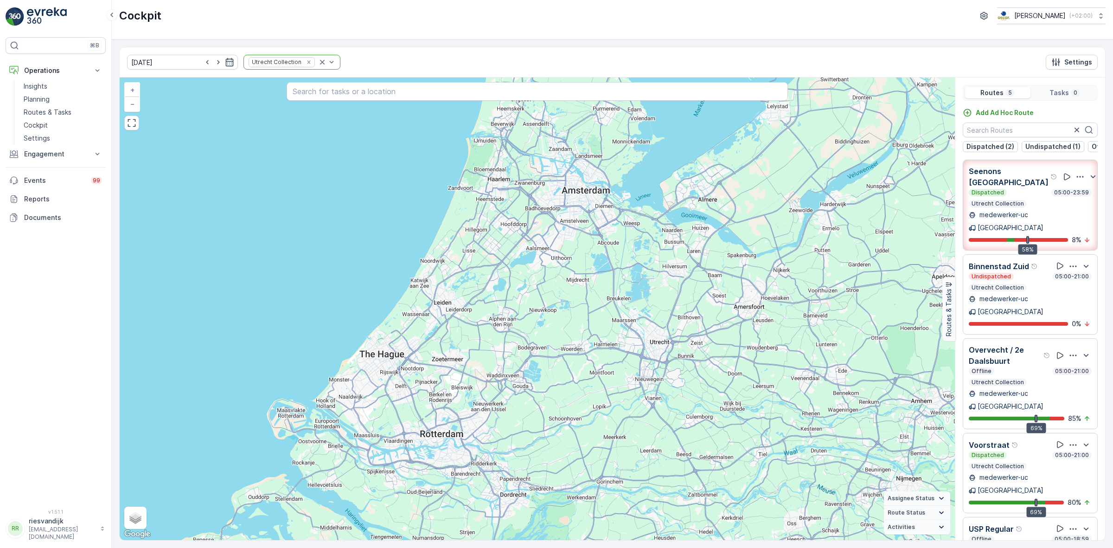
click at [1075, 177] on icon "button" at bounding box center [1079, 176] width 9 height 9
click at [1074, 203] on span "See More Details" at bounding box center [1074, 207] width 54 height 9
click at [306, 64] on icon "Remove Utrecht Collection" at bounding box center [309, 62] width 6 height 6
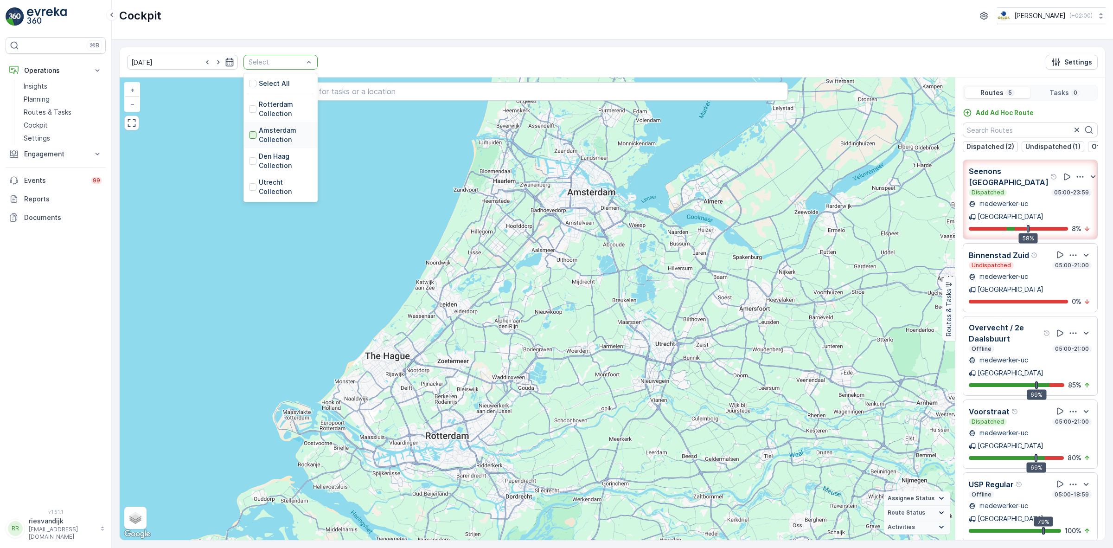
click at [249, 134] on div at bounding box center [252, 134] width 7 height 7
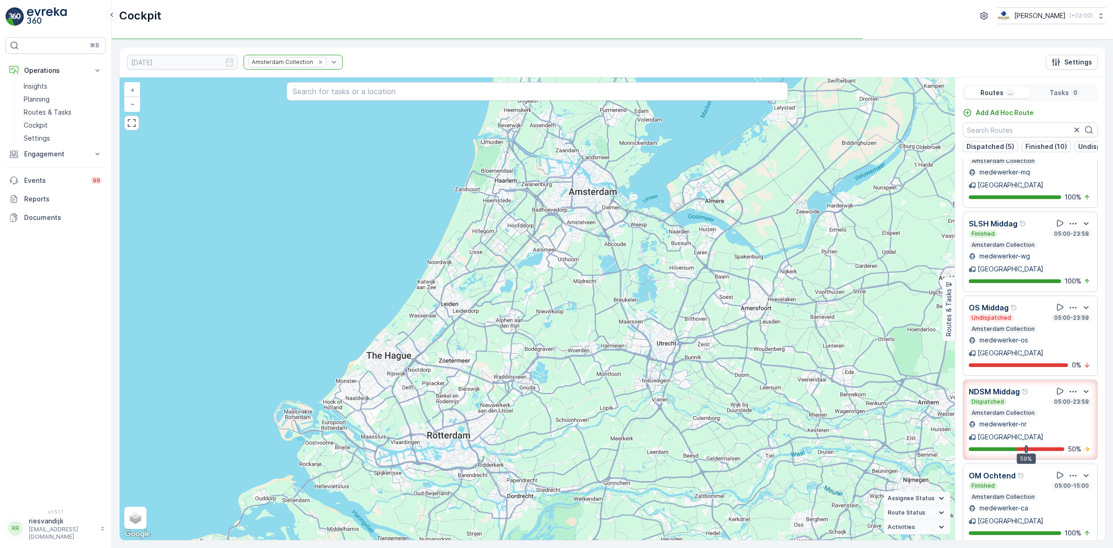
scroll to position [45, 0]
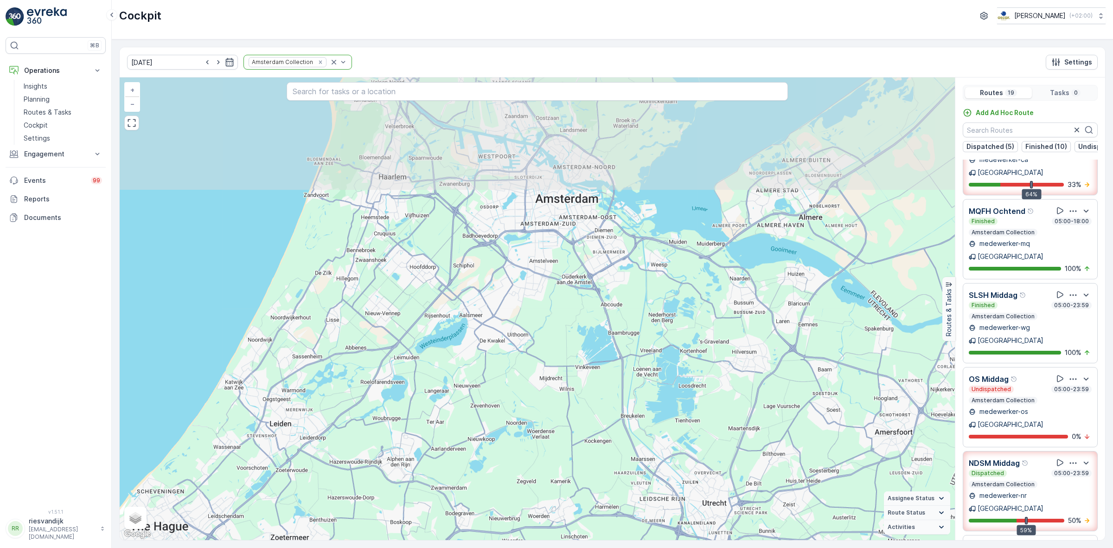
drag, startPoint x: 589, startPoint y: 297, endPoint x: 643, endPoint y: 464, distance: 175.5
click at [647, 459] on div "+ − Satellite Roadmap Terrain Hybrid Leaflet Keyboard shortcuts Map Data Map da…" at bounding box center [537, 308] width 835 height 462
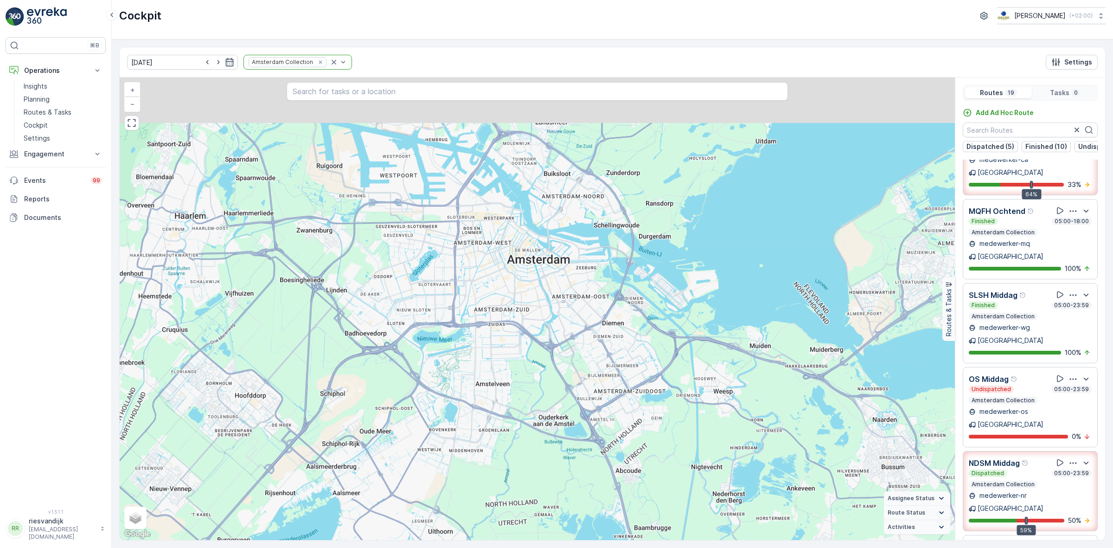
drag, startPoint x: 608, startPoint y: 263, endPoint x: 912, endPoint y: 390, distance: 329.8
click at [609, 363] on div "+ − Satellite Roadmap Terrain Hybrid Leaflet Keyboard shortcuts Map Data Map da…" at bounding box center [537, 308] width 835 height 462
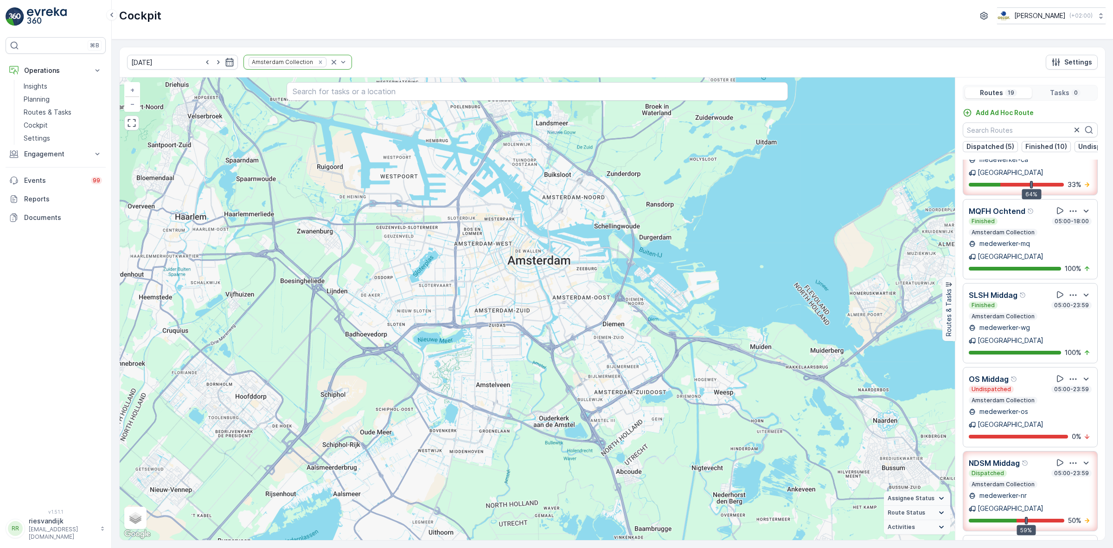
click at [1068, 374] on icon "button" at bounding box center [1072, 378] width 9 height 9
click at [1067, 399] on span "See More Details" at bounding box center [1070, 403] width 54 height 9
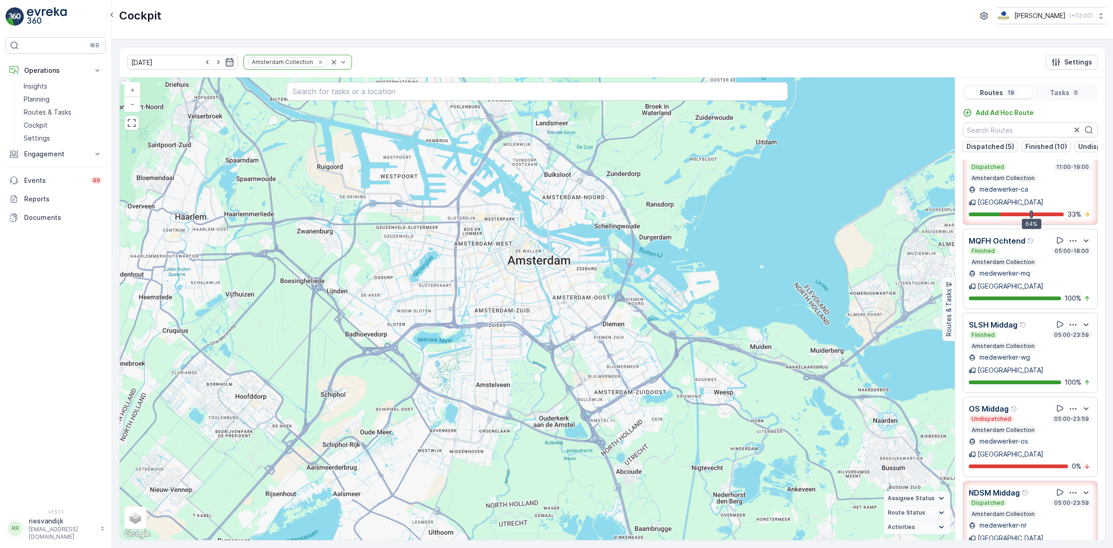
scroll to position [0, 0]
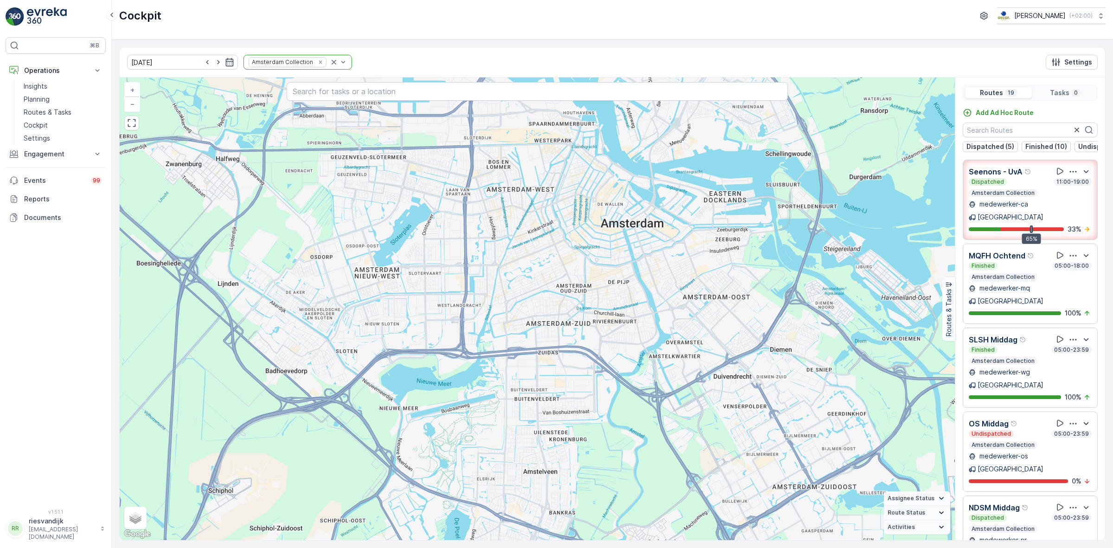
click at [1083, 421] on icon "button" at bounding box center [1085, 422] width 5 height 3
click at [1072, 419] on div "button" at bounding box center [1072, 423] width 11 height 9
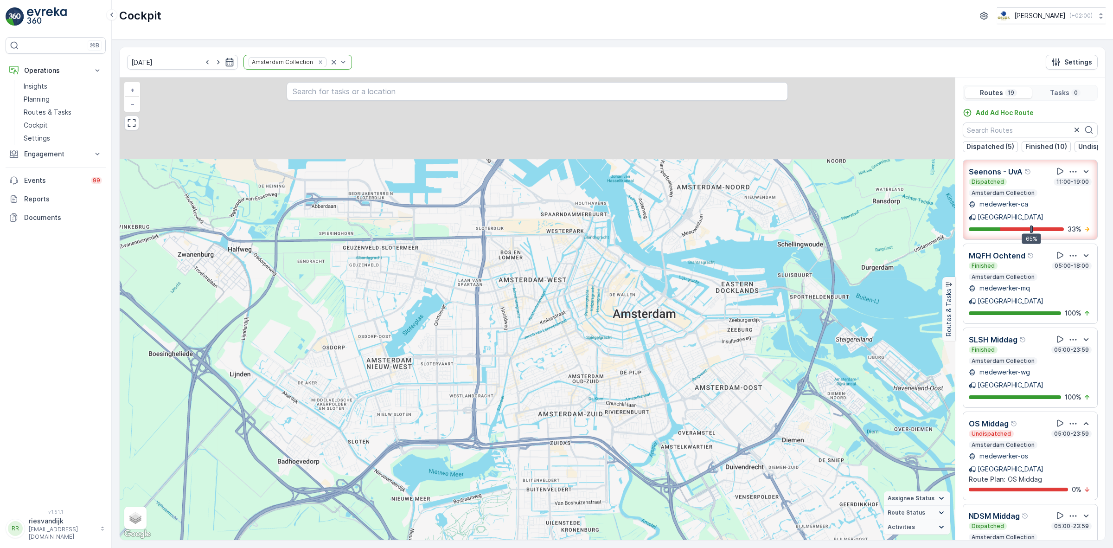
drag, startPoint x: 703, startPoint y: 341, endPoint x: 715, endPoint y: 434, distance: 94.0
click at [715, 434] on div "+ − Satellite Roadmap Terrain Hybrid Leaflet Keyboard shortcuts Map Data Map da…" at bounding box center [537, 308] width 835 height 462
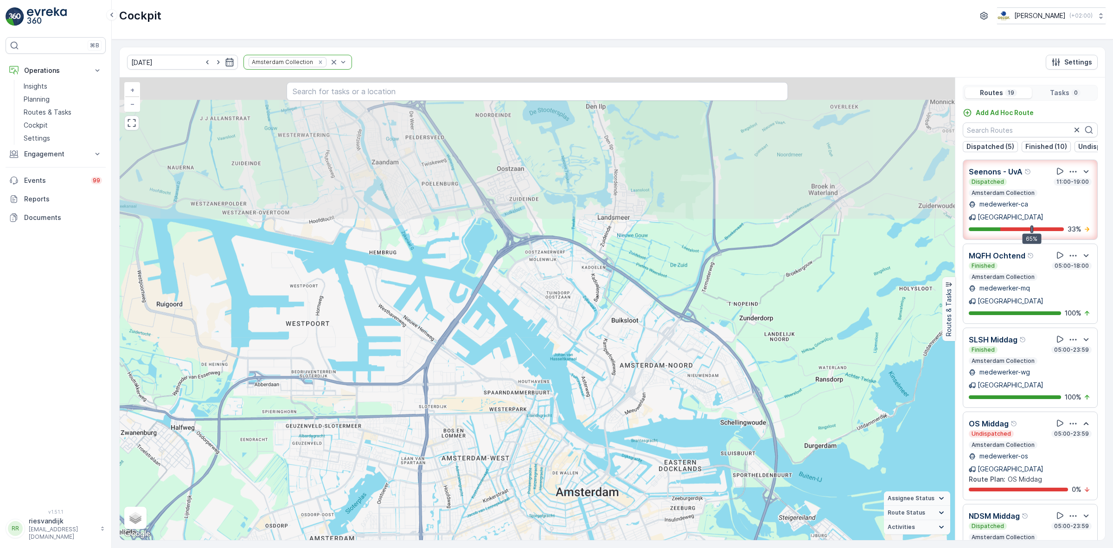
drag, startPoint x: 851, startPoint y: 201, endPoint x: 793, endPoint y: 377, distance: 185.3
click at [793, 377] on div "+ − Satellite Roadmap Terrain Hybrid Leaflet Keyboard shortcuts Map Data Map da…" at bounding box center [537, 308] width 835 height 462
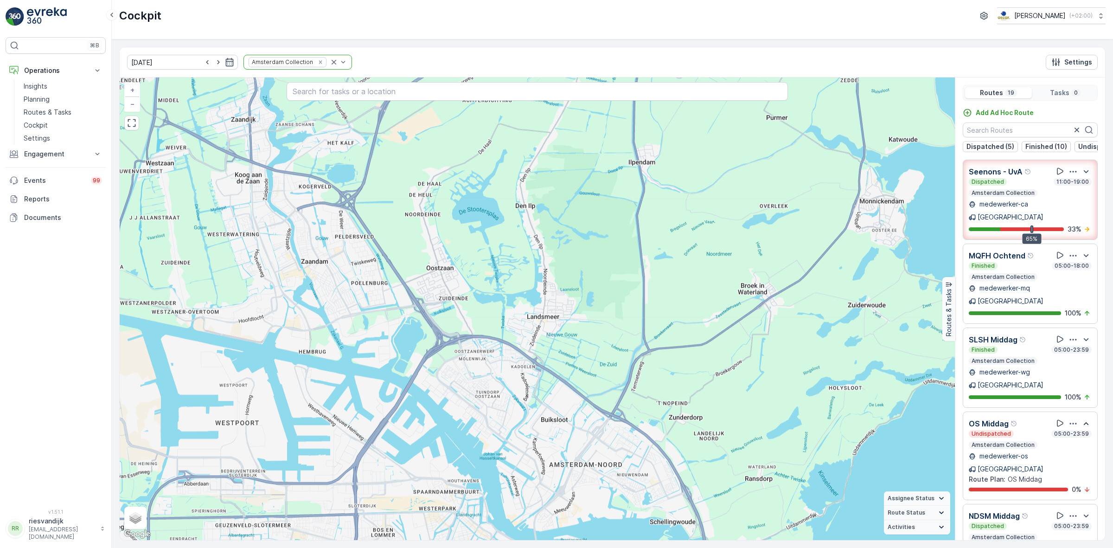
drag, startPoint x: 796, startPoint y: 337, endPoint x: 726, endPoint y: 435, distance: 120.7
click at [726, 435] on div "+ − Satellite Roadmap Terrain Hybrid Leaflet Keyboard shortcuts Map Data Map da…" at bounding box center [537, 308] width 835 height 462
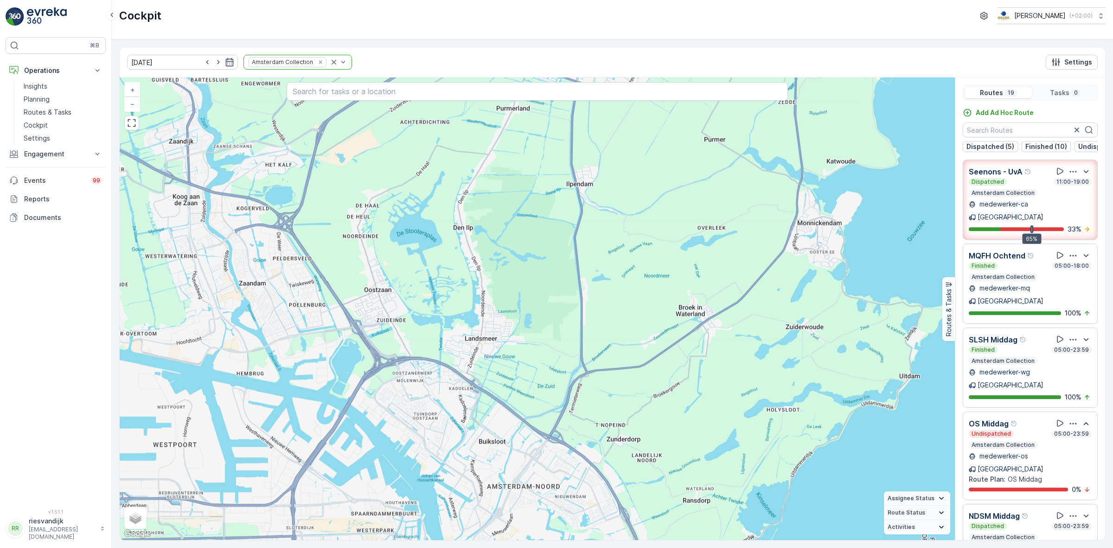
drag, startPoint x: 850, startPoint y: 377, endPoint x: 949, endPoint y: 321, distance: 113.6
click at [949, 321] on div "+ − Satellite Roadmap Terrain Hybrid Leaflet Keyboard shortcuts Map Data Map da…" at bounding box center [612, 308] width 985 height 462
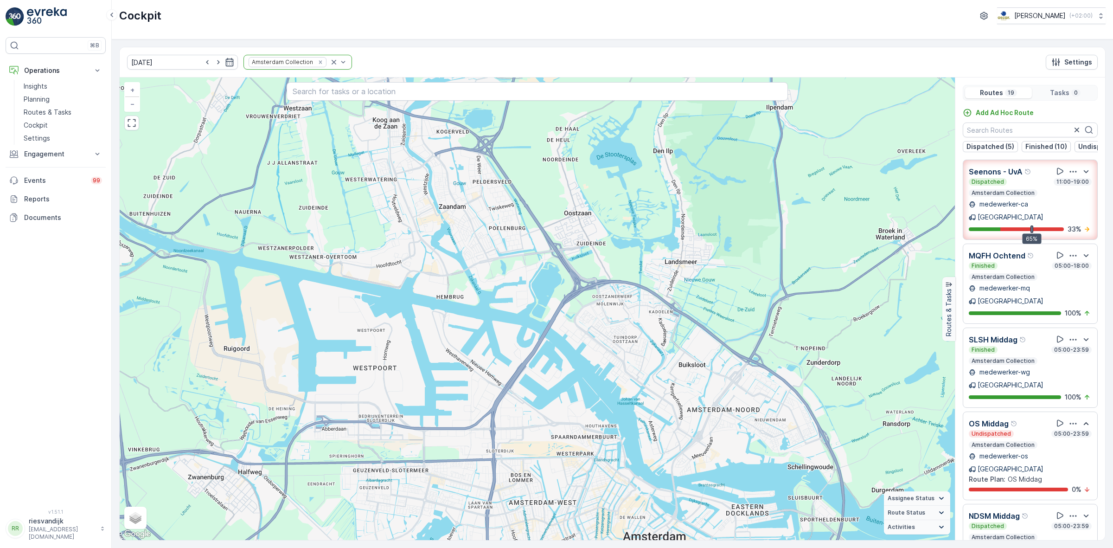
drag, startPoint x: 706, startPoint y: 389, endPoint x: 737, endPoint y: 258, distance: 134.8
click at [737, 259] on div "+ − Satellite Roadmap Terrain Hybrid Leaflet Keyboard shortcuts Map Data Map da…" at bounding box center [537, 308] width 835 height 462
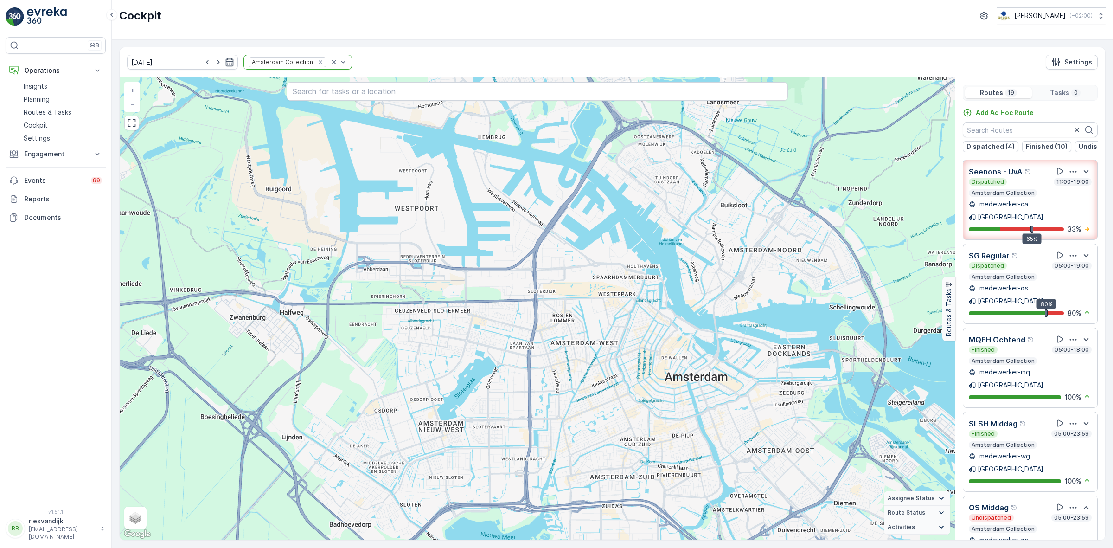
click at [317, 61] on icon "Remove Amsterdam Collection" at bounding box center [320, 62] width 6 height 6
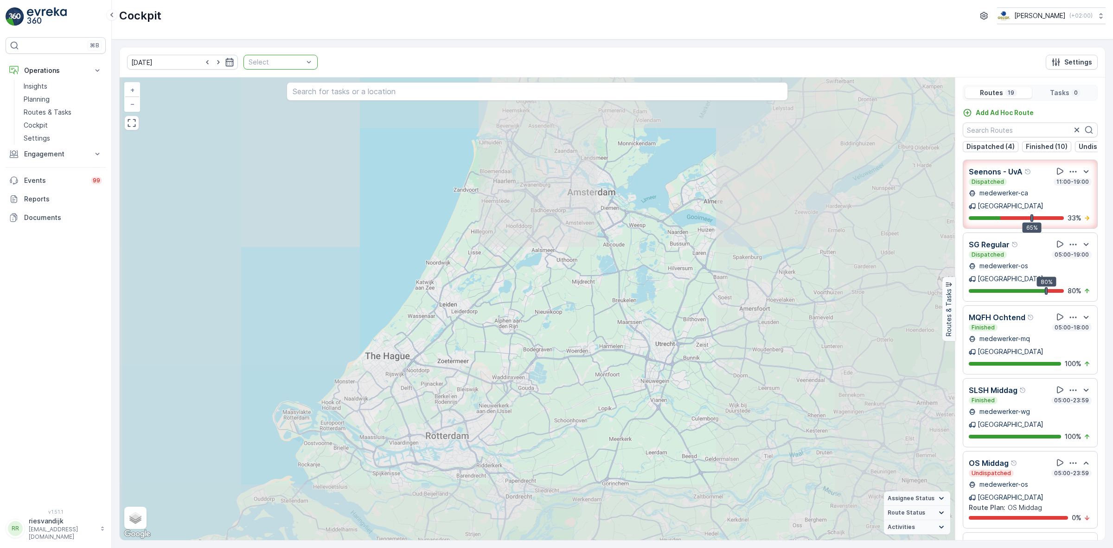
click at [288, 66] on div at bounding box center [276, 61] width 57 height 7
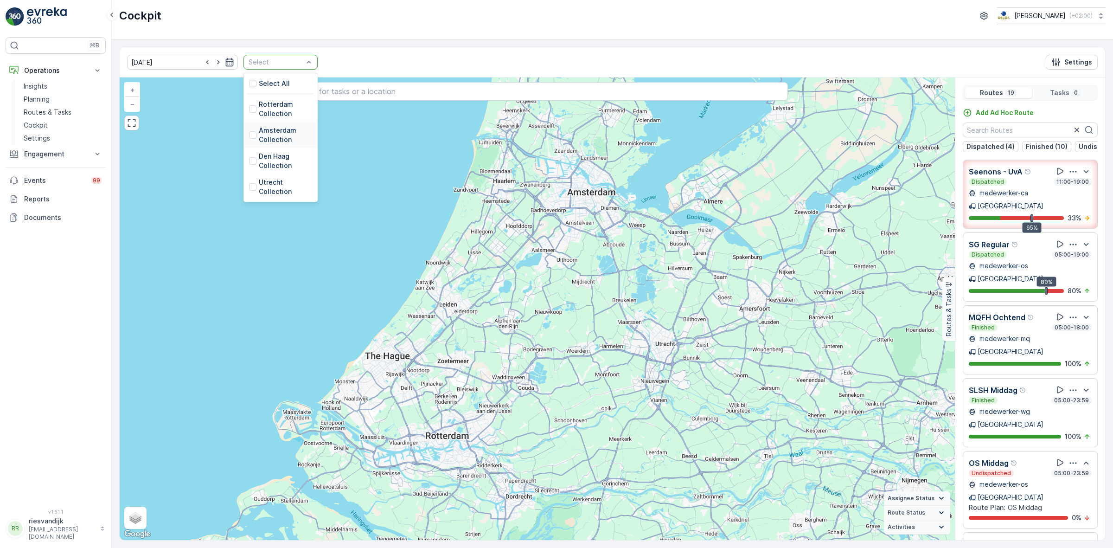
click at [263, 133] on p "Amsterdam Collection" at bounding box center [285, 135] width 53 height 19
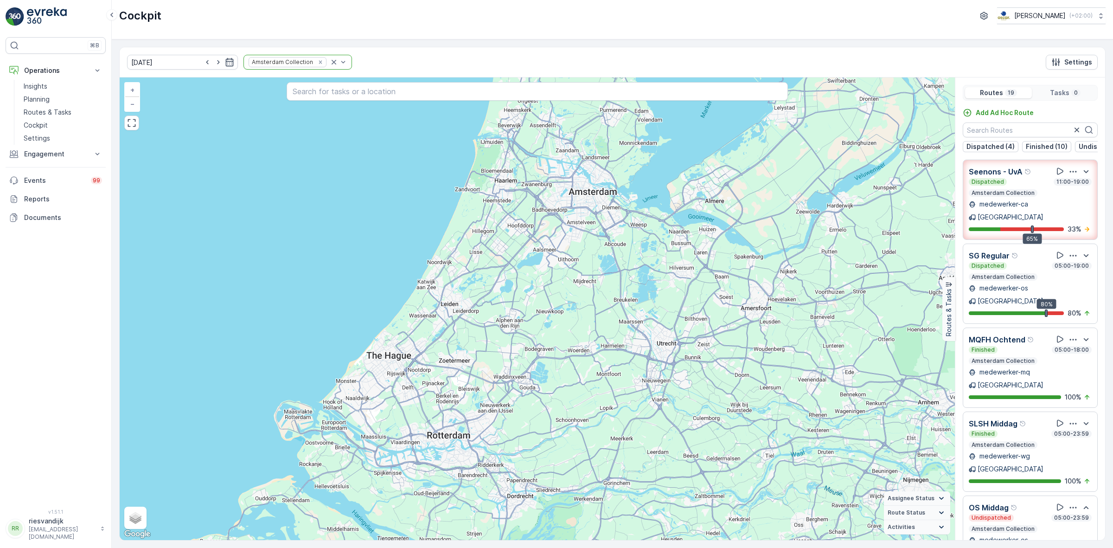
click at [317, 63] on icon "Remove Amsterdam Collection" at bounding box center [320, 62] width 6 height 6
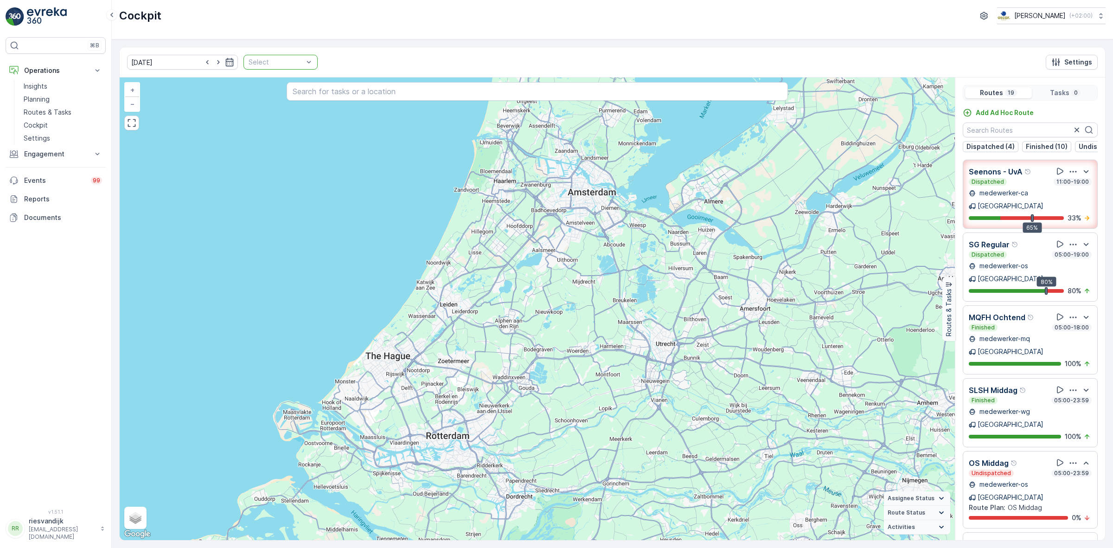
click at [287, 63] on div at bounding box center [276, 61] width 57 height 7
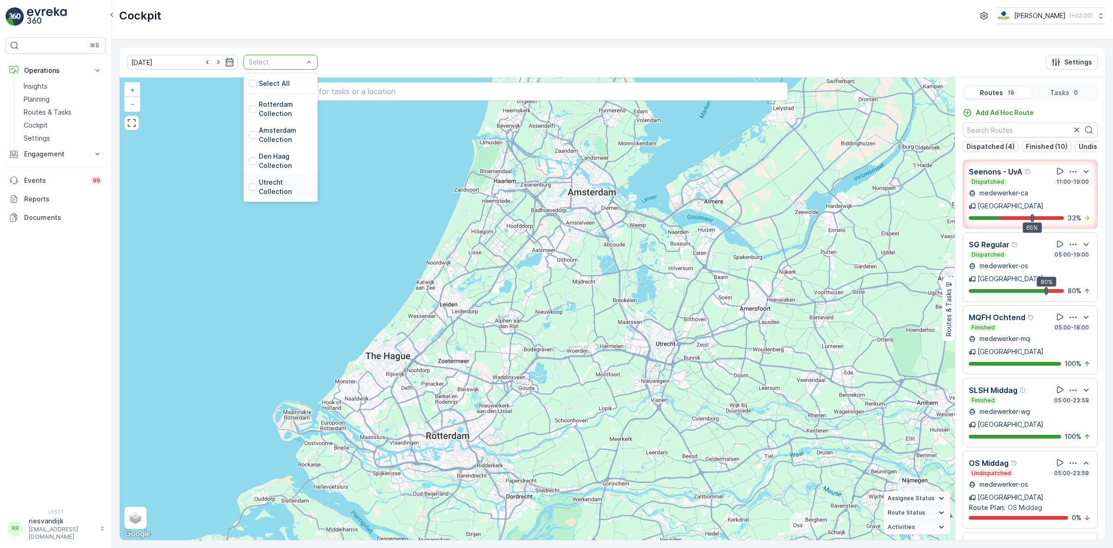
click at [263, 187] on p "Utrecht Collection" at bounding box center [285, 187] width 53 height 19
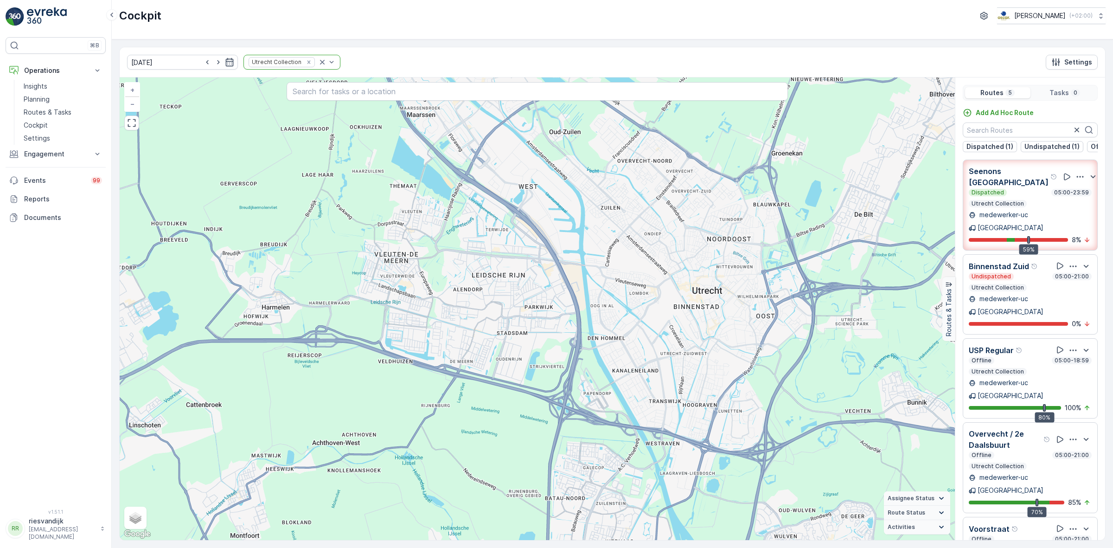
click at [1075, 177] on icon "button" at bounding box center [1079, 176] width 9 height 9
click at [1070, 203] on span "See More Details" at bounding box center [1074, 207] width 54 height 9
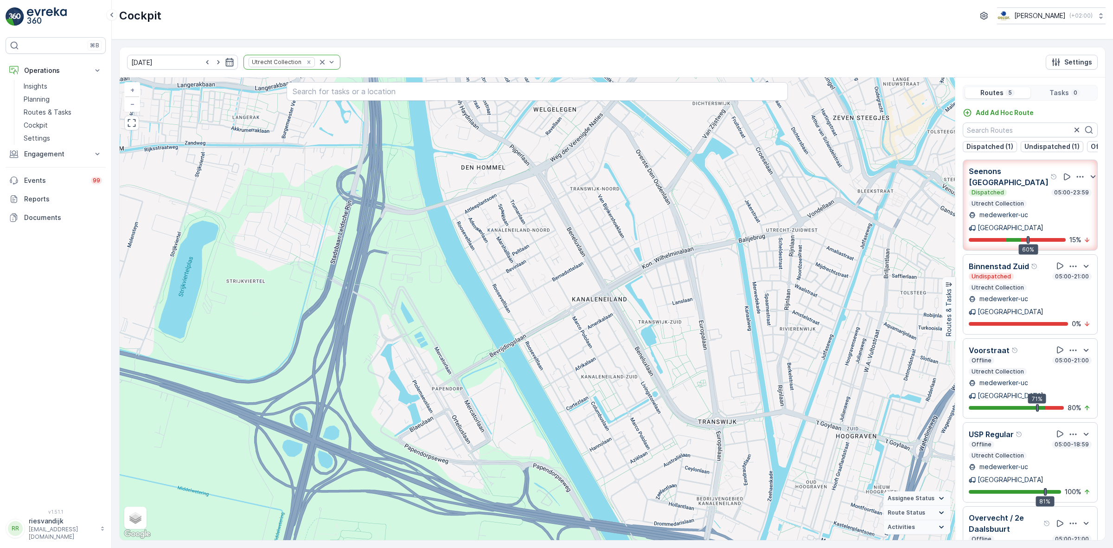
drag, startPoint x: 644, startPoint y: 399, endPoint x: 534, endPoint y: 308, distance: 142.6
click at [534, 308] on div "+ − Satellite Roadmap Terrain Hybrid Leaflet Keyboard shortcuts Map Data Map da…" at bounding box center [537, 308] width 835 height 462
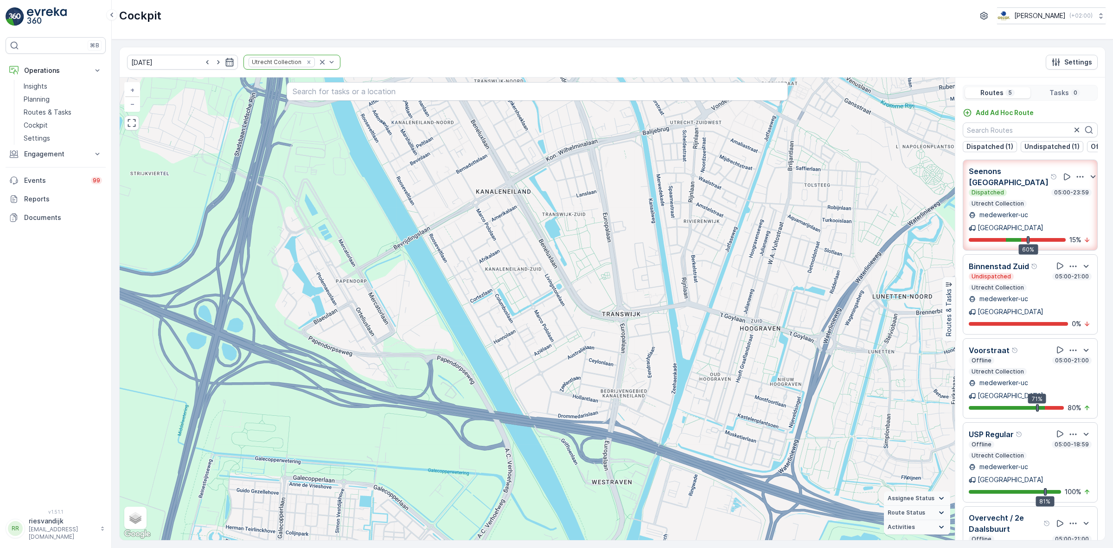
drag, startPoint x: 554, startPoint y: 360, endPoint x: 527, endPoint y: 314, distance: 53.4
click at [527, 314] on div "+ − Satellite Roadmap Terrain Hybrid Leaflet Keyboard shortcuts Map Data Map da…" at bounding box center [537, 308] width 835 height 462
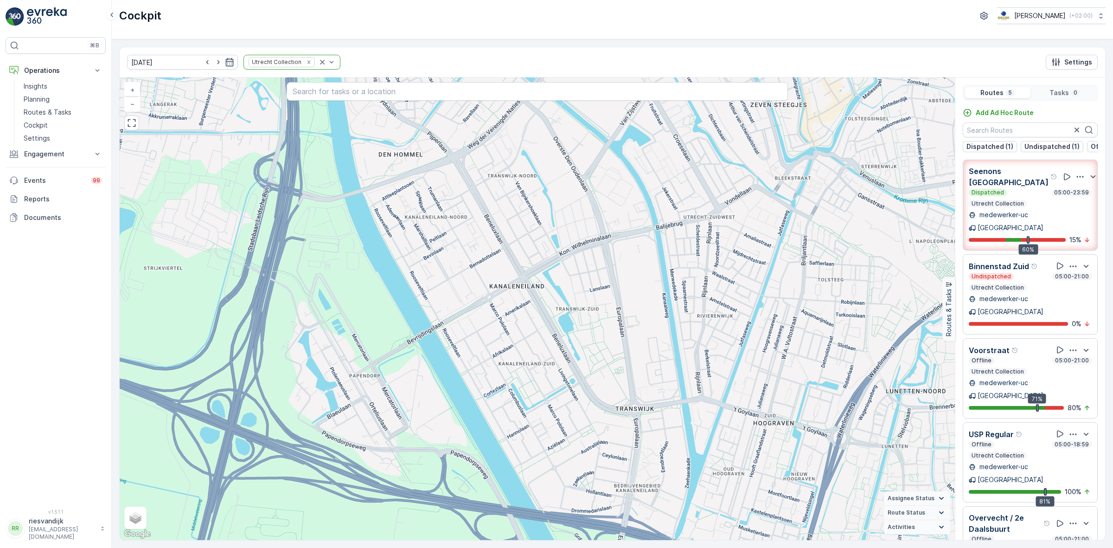
drag, startPoint x: 527, startPoint y: 311, endPoint x: 537, endPoint y: 395, distance: 84.1
click at [537, 395] on div "+ − Satellite Roadmap Terrain Hybrid Leaflet Keyboard shortcuts Map Data Map da…" at bounding box center [537, 308] width 835 height 462
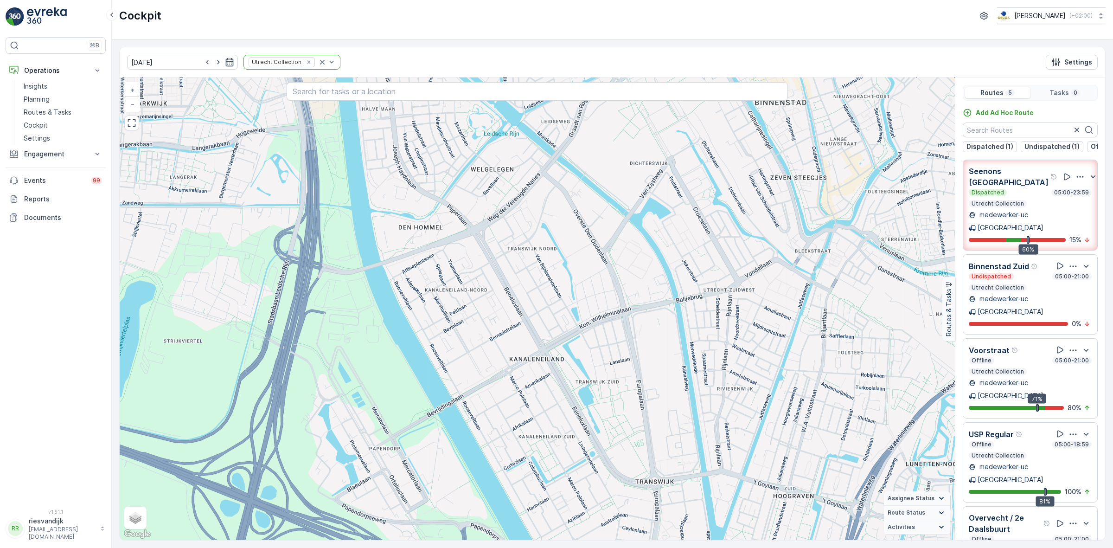
drag, startPoint x: 466, startPoint y: 318, endPoint x: 486, endPoint y: 392, distance: 76.4
click at [486, 392] on div "+ − Satellite Roadmap Terrain Hybrid Leaflet Keyboard shortcuts Map Data Map da…" at bounding box center [537, 308] width 835 height 462
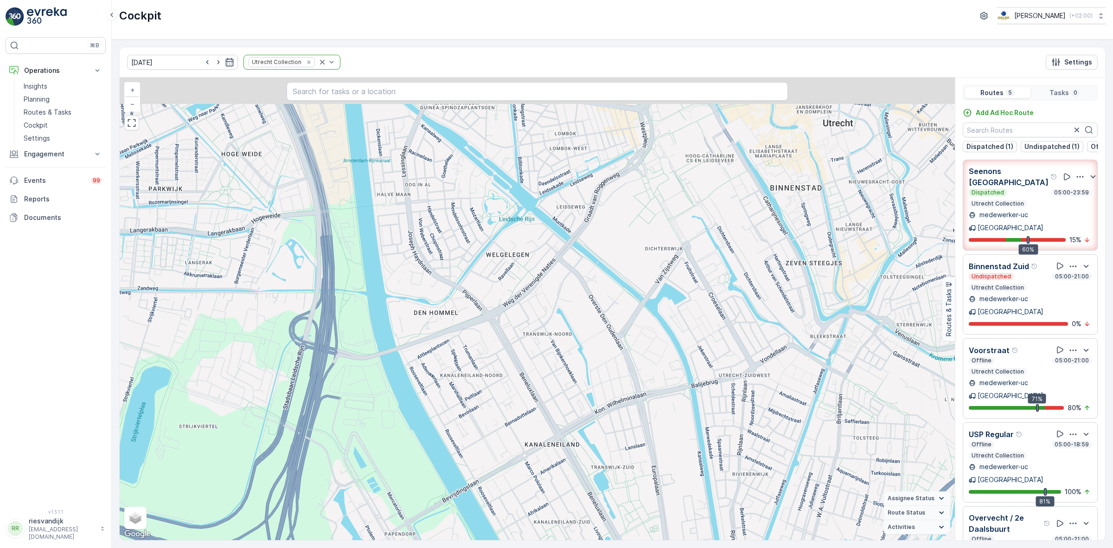
drag, startPoint x: 529, startPoint y: 411, endPoint x: 552, endPoint y: 489, distance: 81.4
click at [551, 506] on div "+ − Satellite Roadmap Terrain Hybrid Leaflet Keyboard shortcuts Map Data Map da…" at bounding box center [537, 308] width 835 height 462
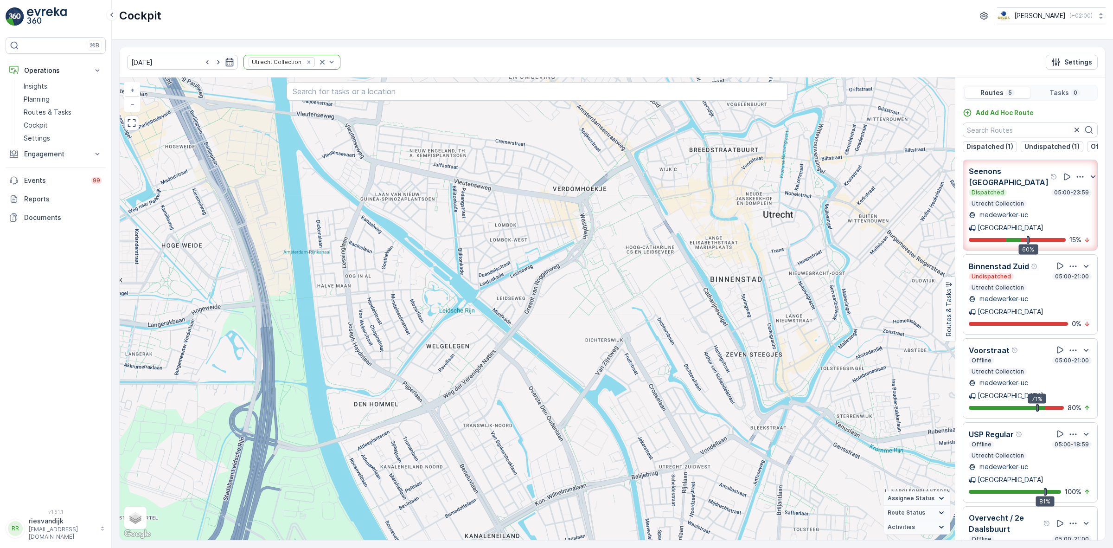
drag, startPoint x: 530, startPoint y: 343, endPoint x: 457, endPoint y: 441, distance: 122.6
click at [457, 441] on div "+ − Satellite Roadmap Terrain Hybrid Leaflet Keyboard shortcuts Map Data Map da…" at bounding box center [537, 308] width 835 height 462
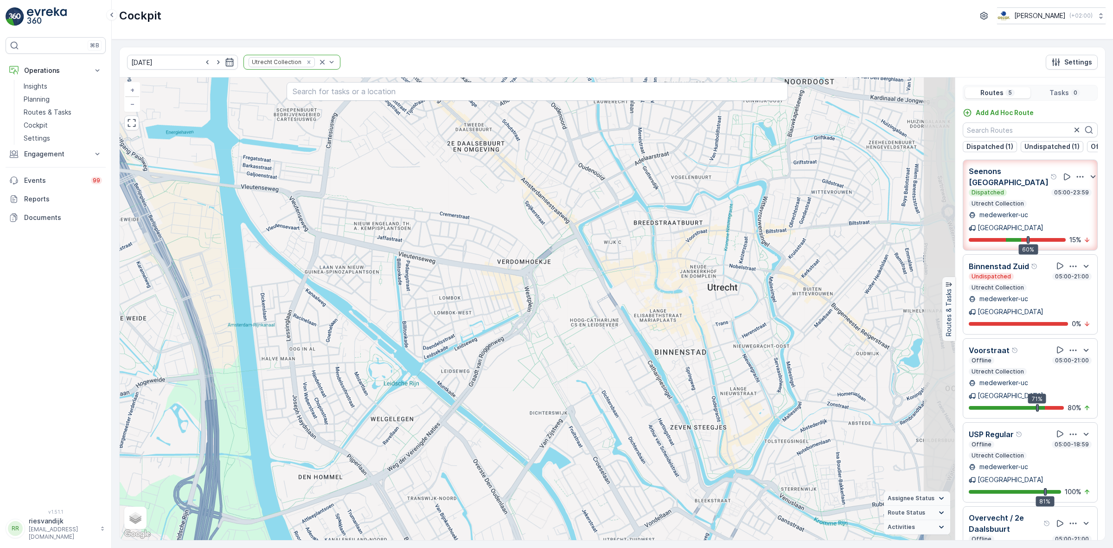
drag, startPoint x: 580, startPoint y: 338, endPoint x: 538, endPoint y: 378, distance: 58.4
click at [532, 390] on div "+ − Satellite Roadmap Terrain Hybrid Leaflet Keyboard shortcuts Map Data Map da…" at bounding box center [537, 308] width 835 height 462
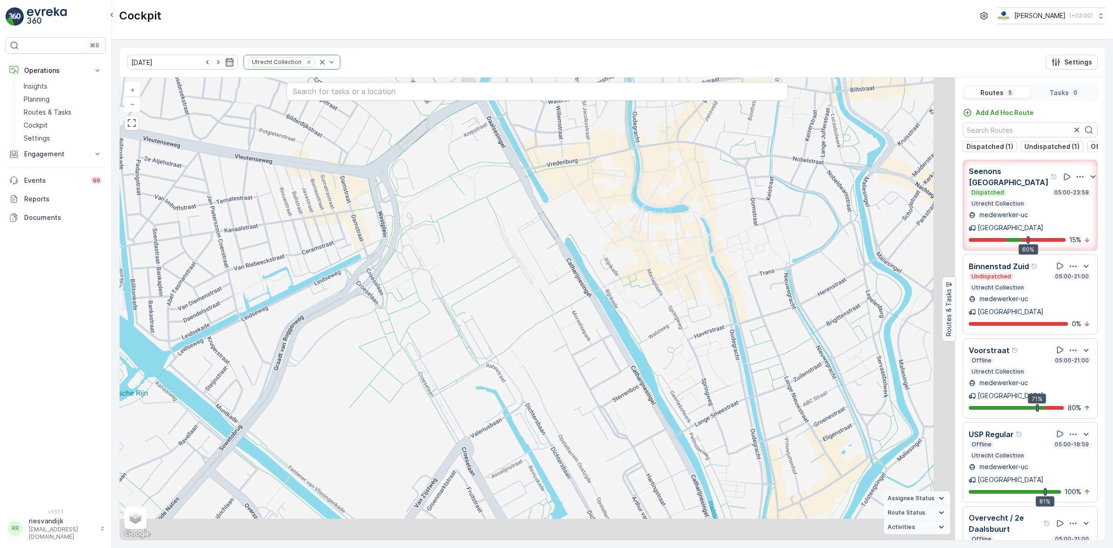
drag, startPoint x: 676, startPoint y: 399, endPoint x: 626, endPoint y: 304, distance: 107.8
click at [626, 305] on div "+ − Satellite Roadmap Terrain Hybrid Leaflet Keyboard shortcuts Map Data Map da…" at bounding box center [537, 308] width 835 height 462
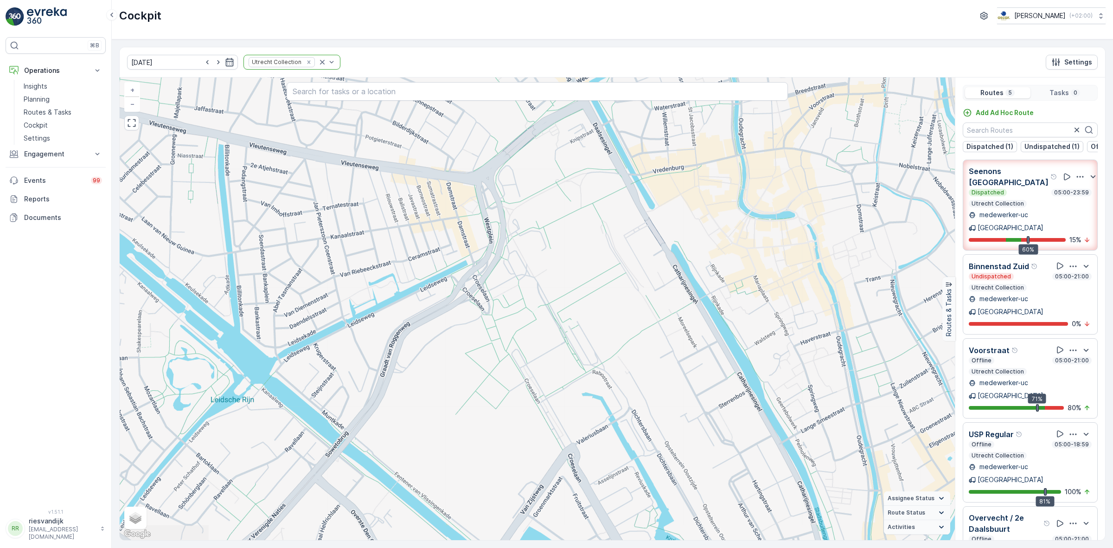
drag, startPoint x: 578, startPoint y: 316, endPoint x: 656, endPoint y: 325, distance: 79.4
click at [655, 326] on div "+ − Satellite Roadmap Terrain Hybrid Leaflet Keyboard shortcuts Map Data Map da…" at bounding box center [537, 308] width 835 height 462
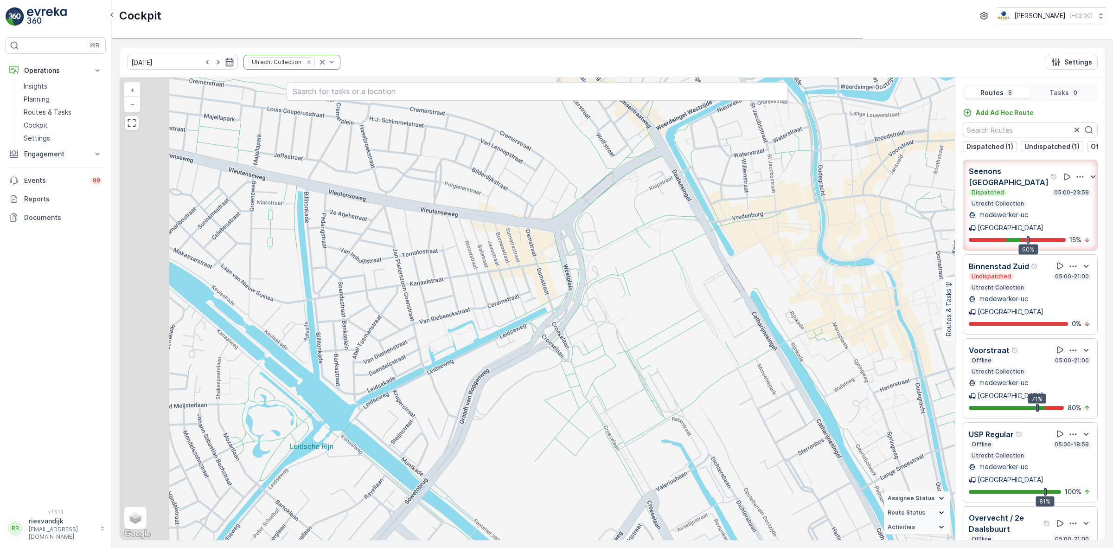
drag, startPoint x: 548, startPoint y: 290, endPoint x: 638, endPoint y: 344, distance: 105.6
click at [638, 344] on div "+ − Satellite Roadmap Terrain Hybrid Leaflet Keyboard shortcuts Map Data Map da…" at bounding box center [537, 308] width 835 height 462
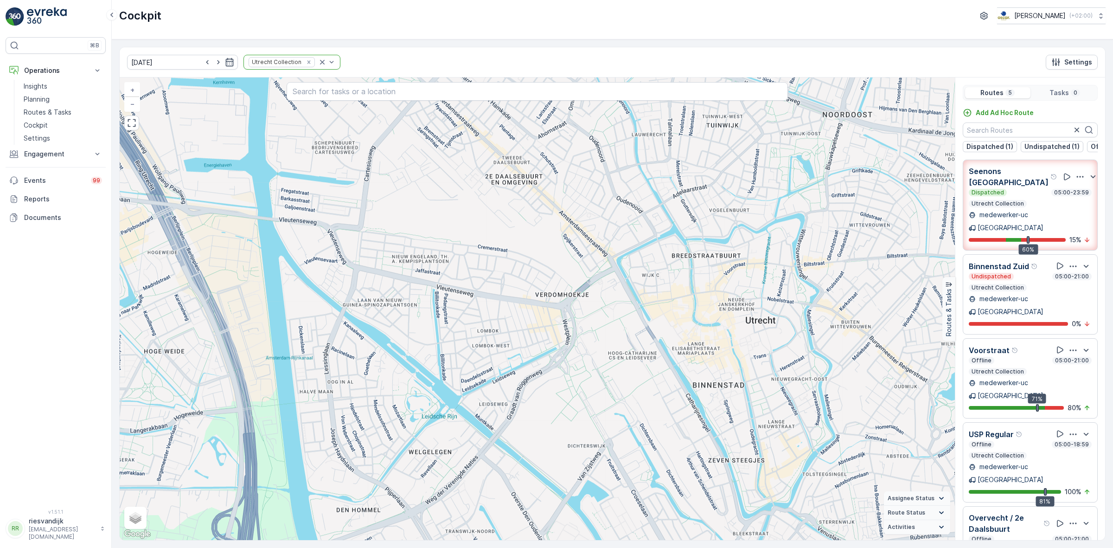
drag, startPoint x: 632, startPoint y: 264, endPoint x: 596, endPoint y: 301, distance: 51.5
click at [596, 301] on div "+ − Satellite Roadmap Terrain Hybrid Leaflet Keyboard shortcuts Map Data Map da…" at bounding box center [537, 308] width 835 height 462
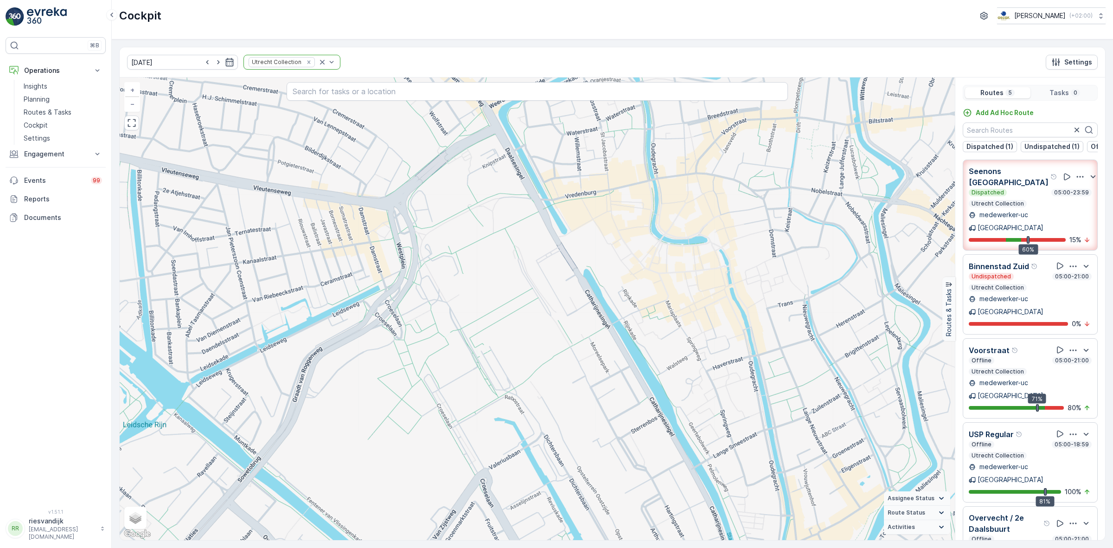
drag, startPoint x: 611, startPoint y: 372, endPoint x: 483, endPoint y: 254, distance: 174.5
click at [483, 254] on div "+ − Satellite Roadmap Terrain Hybrid Leaflet Keyboard shortcuts Map Data Map da…" at bounding box center [537, 308] width 835 height 462
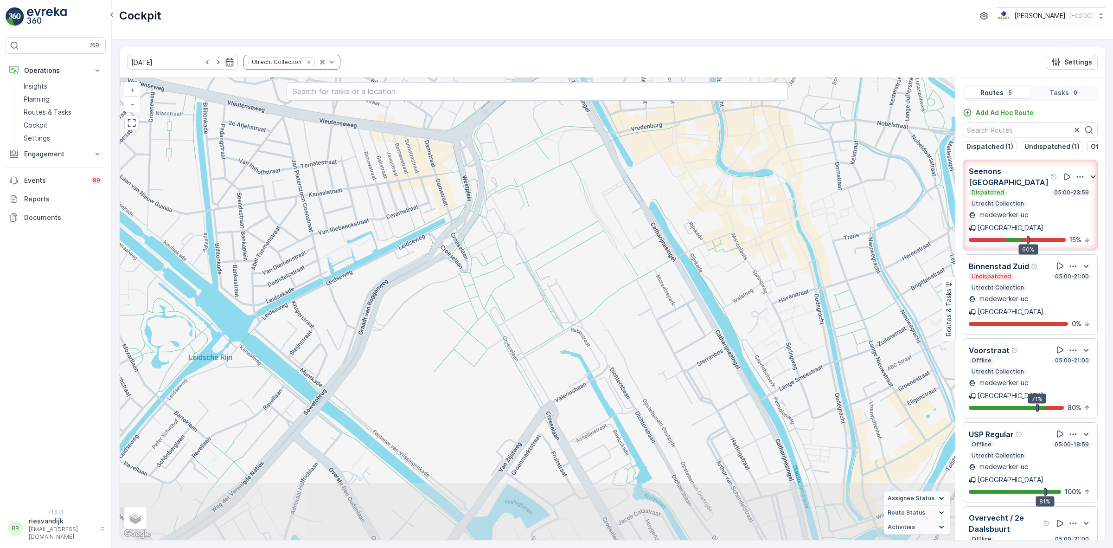
drag, startPoint x: 592, startPoint y: 348, endPoint x: 657, endPoint y: 279, distance: 95.1
click at [657, 279] on div "+ − Satellite Roadmap Terrain Hybrid Leaflet Keyboard shortcuts Map Data Map da…" at bounding box center [537, 308] width 835 height 462
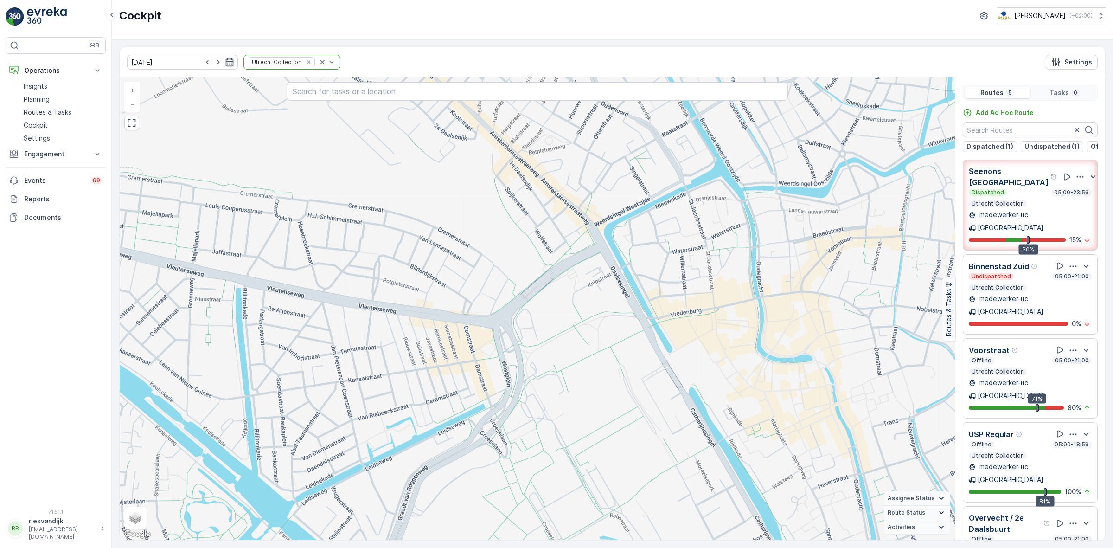
drag, startPoint x: 530, startPoint y: 364, endPoint x: 567, endPoint y: 548, distance: 187.2
click at [567, 547] on html "⌘B Operations Insights Planning Routes & Tasks Cockpit Settings Engagement Insi…" at bounding box center [556, 274] width 1113 height 548
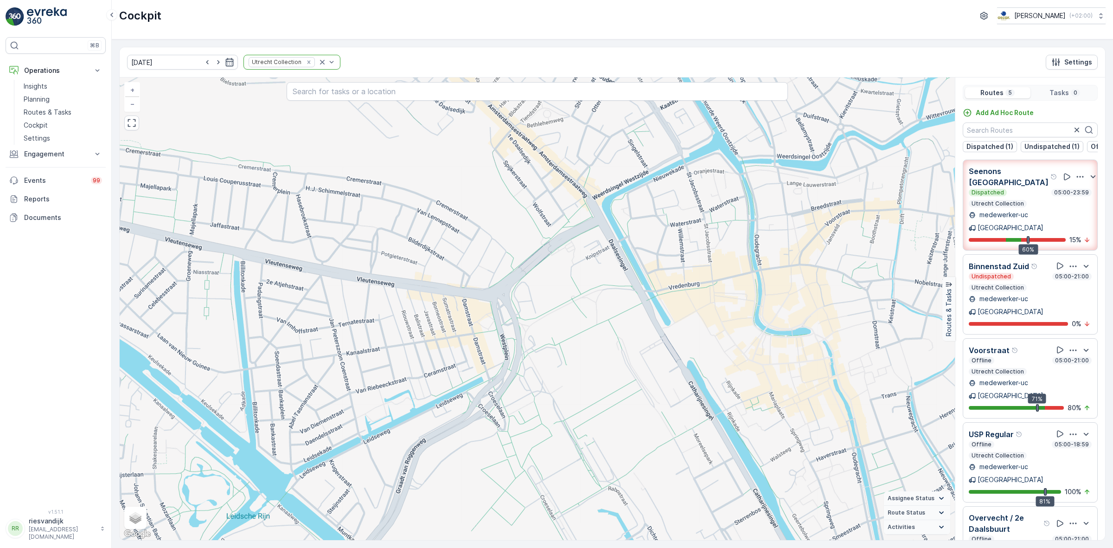
drag, startPoint x: 571, startPoint y: 386, endPoint x: 566, endPoint y: 375, distance: 12.5
click at [566, 375] on div "+ − Satellite Roadmap Terrain Hybrid Leaflet Keyboard shortcuts Map Data Map da…" at bounding box center [537, 308] width 835 height 462
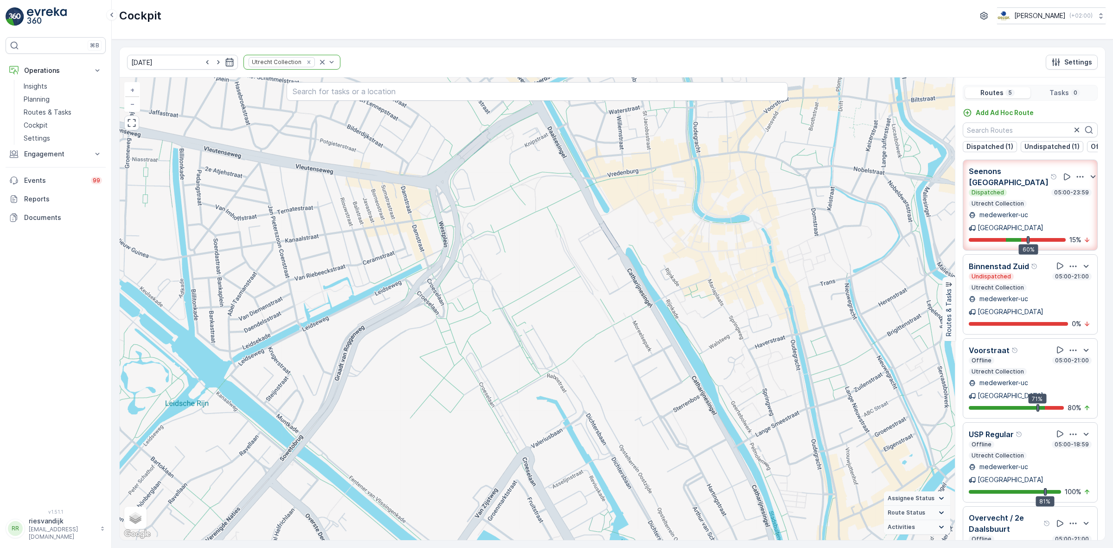
drag, startPoint x: 578, startPoint y: 385, endPoint x: 516, endPoint y: 267, distance: 133.3
click at [519, 269] on div "+ − Satellite Roadmap Terrain Hybrid Leaflet Keyboard shortcuts Map Data Map da…" at bounding box center [537, 308] width 835 height 462
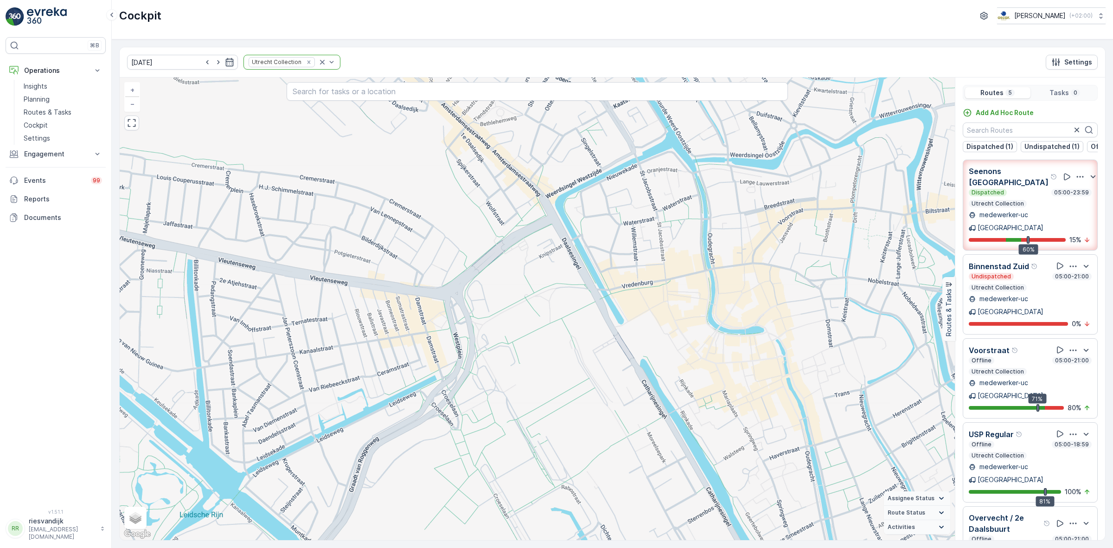
drag, startPoint x: 565, startPoint y: 335, endPoint x: 587, endPoint y: 450, distance: 117.6
click at [587, 450] on div "+ − Satellite Roadmap Terrain Hybrid Leaflet Keyboard shortcuts Map Data Map da…" at bounding box center [537, 308] width 835 height 462
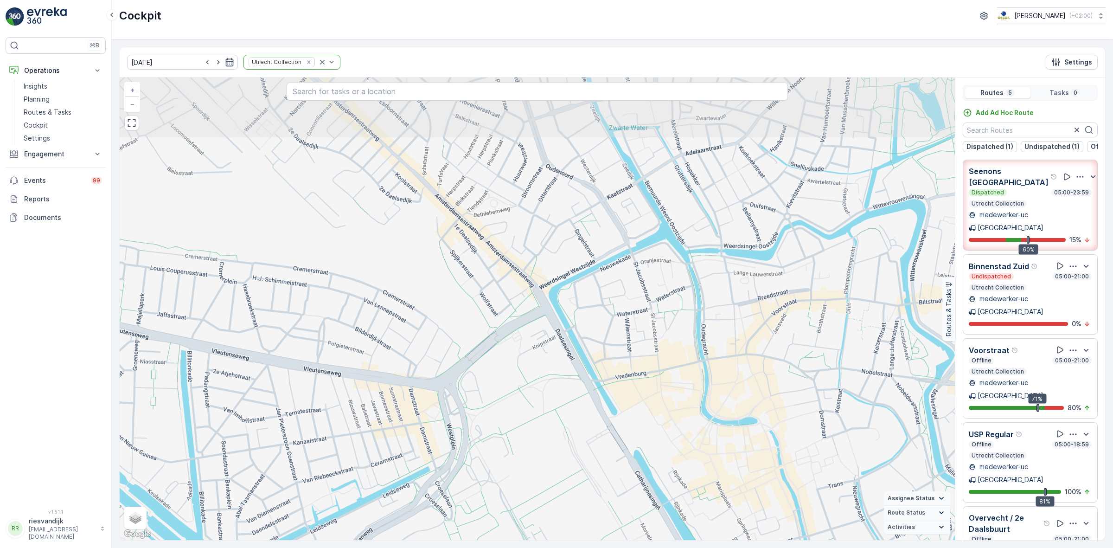
drag, startPoint x: 596, startPoint y: 299, endPoint x: 589, endPoint y: 390, distance: 91.1
click at [589, 390] on div "+ − Satellite Roadmap Terrain Hybrid Leaflet Keyboard shortcuts Map Data Map da…" at bounding box center [537, 308] width 835 height 462
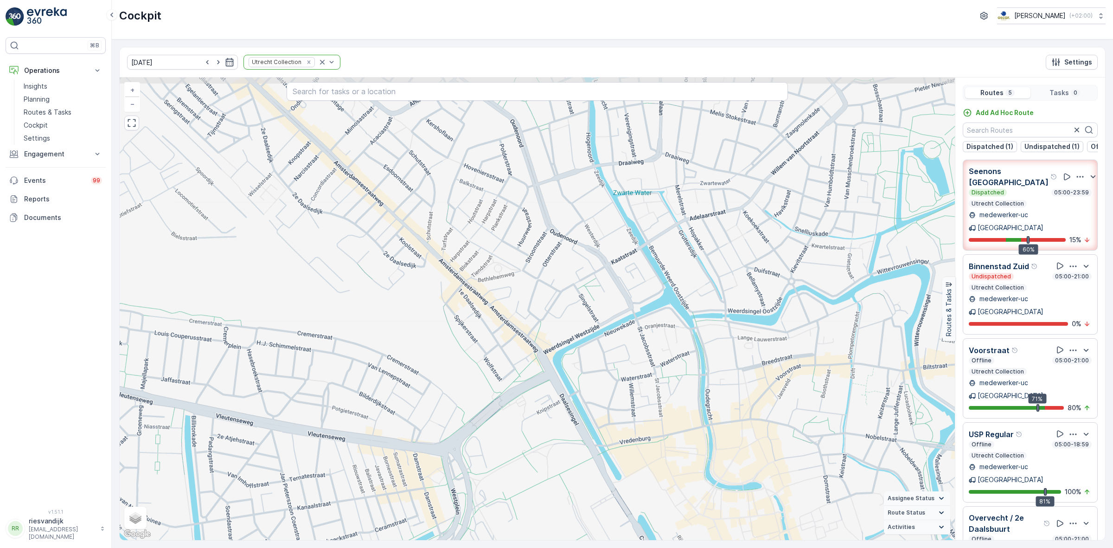
drag, startPoint x: 543, startPoint y: 359, endPoint x: 544, endPoint y: 417, distance: 58.0
click at [547, 424] on div "+ − Satellite Roadmap Terrain Hybrid Leaflet Keyboard shortcuts Map Data Map da…" at bounding box center [537, 308] width 835 height 462
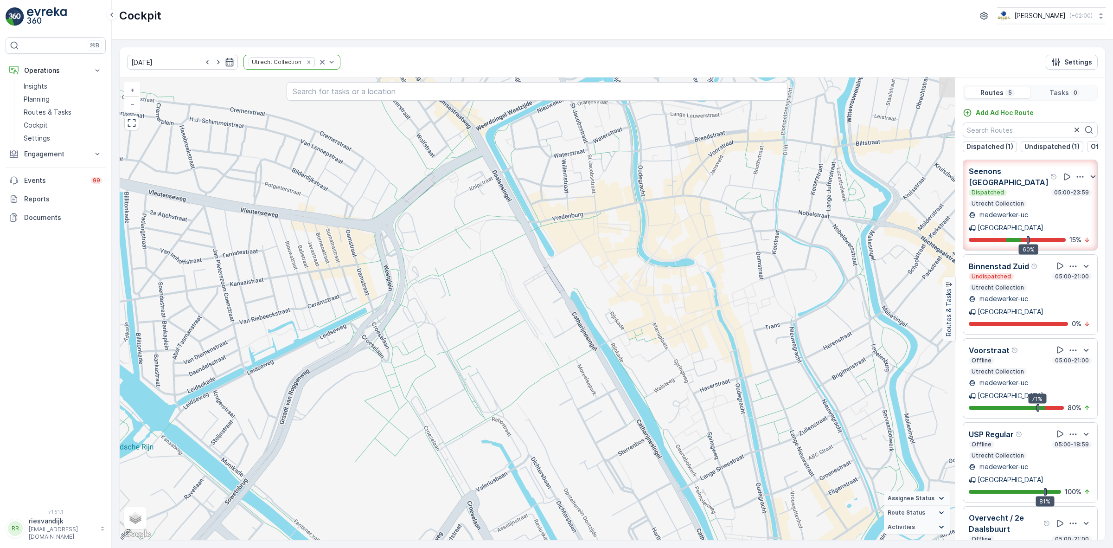
drag, startPoint x: 719, startPoint y: 488, endPoint x: 649, endPoint y: 265, distance: 233.7
click at [649, 265] on div "+ − Satellite Roadmap Terrain Hybrid Leaflet Keyboard shortcuts Map Data Map da…" at bounding box center [537, 308] width 835 height 462
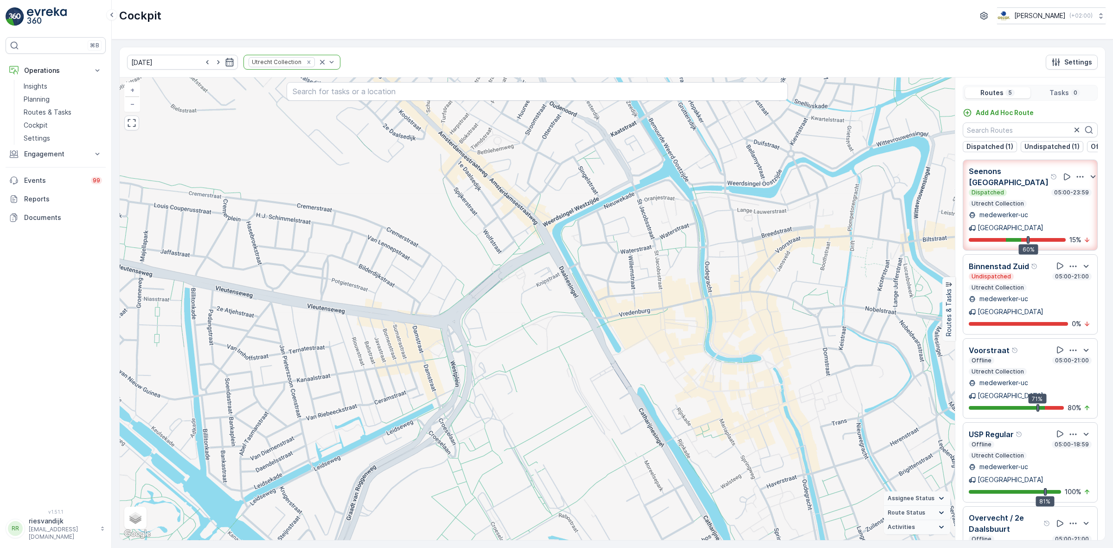
drag, startPoint x: 654, startPoint y: 411, endPoint x: 722, endPoint y: 508, distance: 118.8
click at [722, 508] on div "+ − Satellite Roadmap Terrain Hybrid Leaflet Keyboard shortcuts Map Data Map da…" at bounding box center [537, 308] width 835 height 462
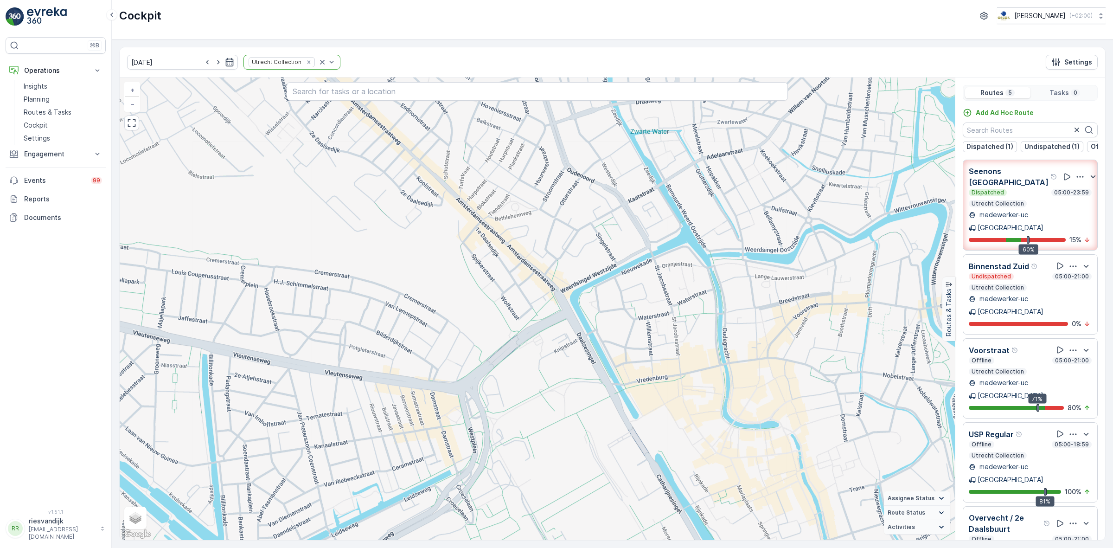
drag, startPoint x: 679, startPoint y: 386, endPoint x: 686, endPoint y: 416, distance: 30.9
click at [686, 416] on div "+ − Satellite Roadmap Terrain Hybrid Leaflet Keyboard shortcuts Map Data Map da…" at bounding box center [537, 308] width 835 height 462
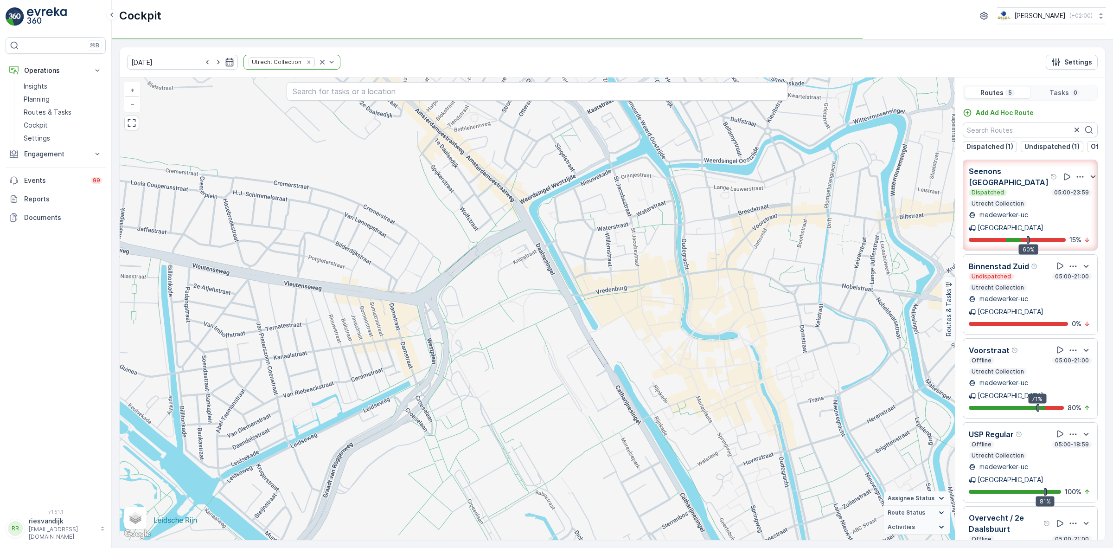
drag, startPoint x: 751, startPoint y: 430, endPoint x: 687, endPoint y: 314, distance: 132.2
click at [687, 314] on div "+ − Satellite Roadmap Terrain Hybrid Leaflet Keyboard shortcuts Map Data Map da…" at bounding box center [537, 308] width 835 height 462
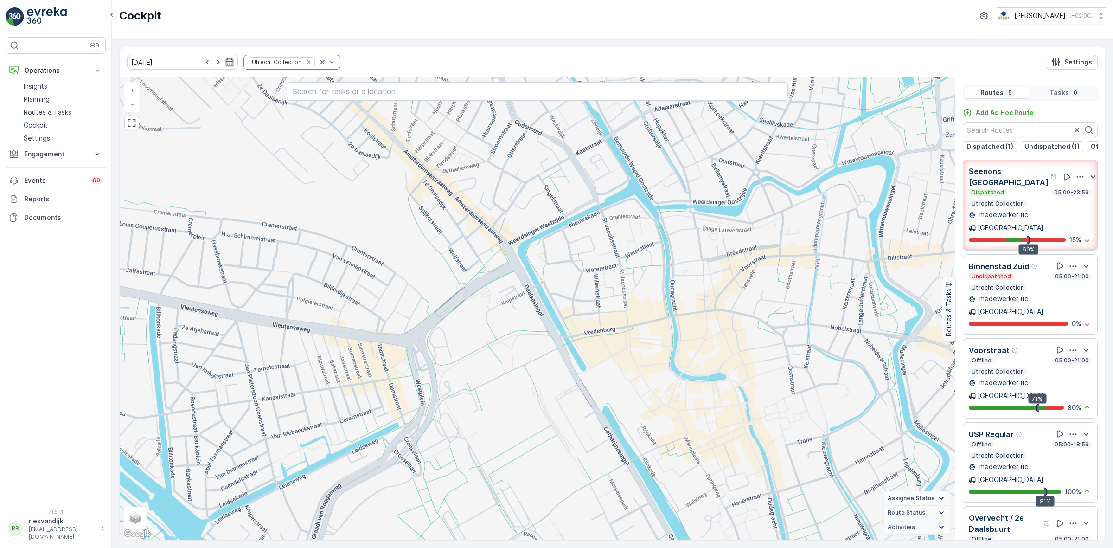
drag, startPoint x: 630, startPoint y: 344, endPoint x: 632, endPoint y: 434, distance: 90.0
click at [632, 434] on div "+ − Satellite Roadmap Terrain Hybrid Leaflet Keyboard shortcuts Map Data Map da…" at bounding box center [537, 308] width 835 height 462
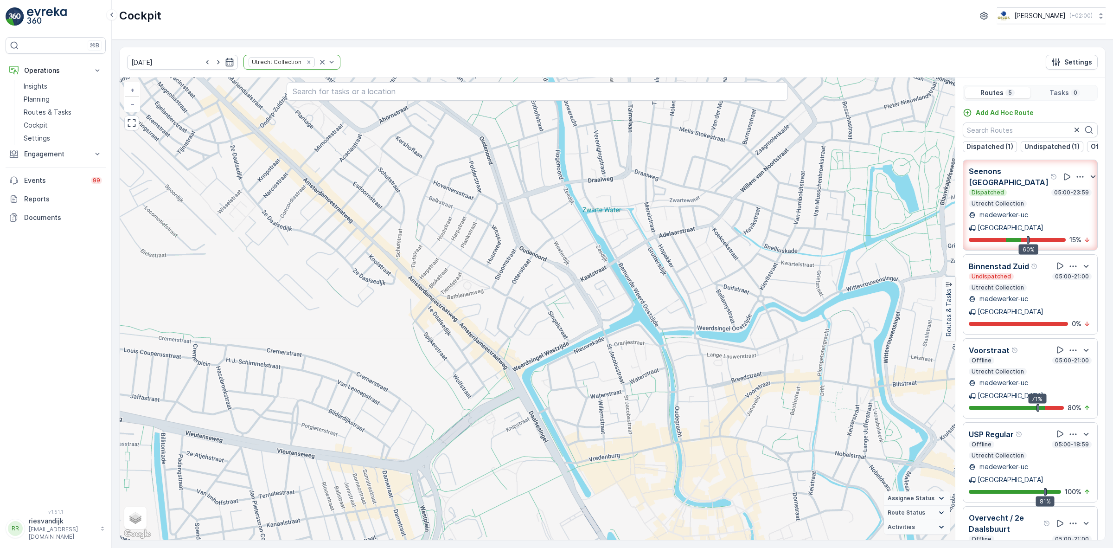
drag, startPoint x: 588, startPoint y: 261, endPoint x: 596, endPoint y: 313, distance: 53.0
click at [596, 313] on div "+ − Satellite Roadmap Terrain Hybrid Leaflet Keyboard shortcuts Map Data Map da…" at bounding box center [537, 308] width 835 height 462
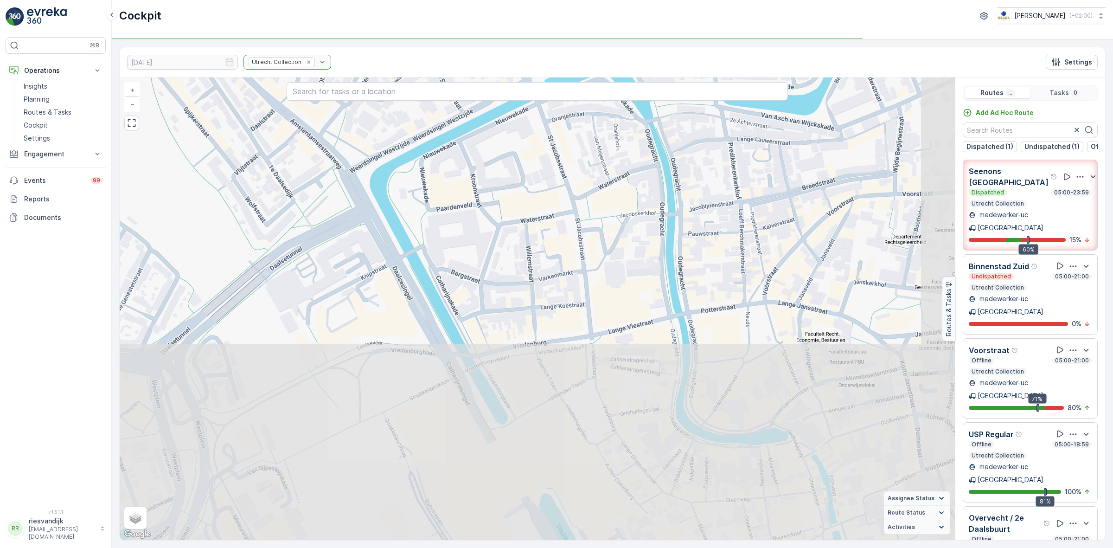
drag, startPoint x: 596, startPoint y: 355, endPoint x: 539, endPoint y: 159, distance: 204.2
click at [539, 159] on div "+ − Satellite Roadmap Terrain Hybrid Leaflet Keyboard shortcuts Map Data Map da…" at bounding box center [537, 308] width 835 height 462
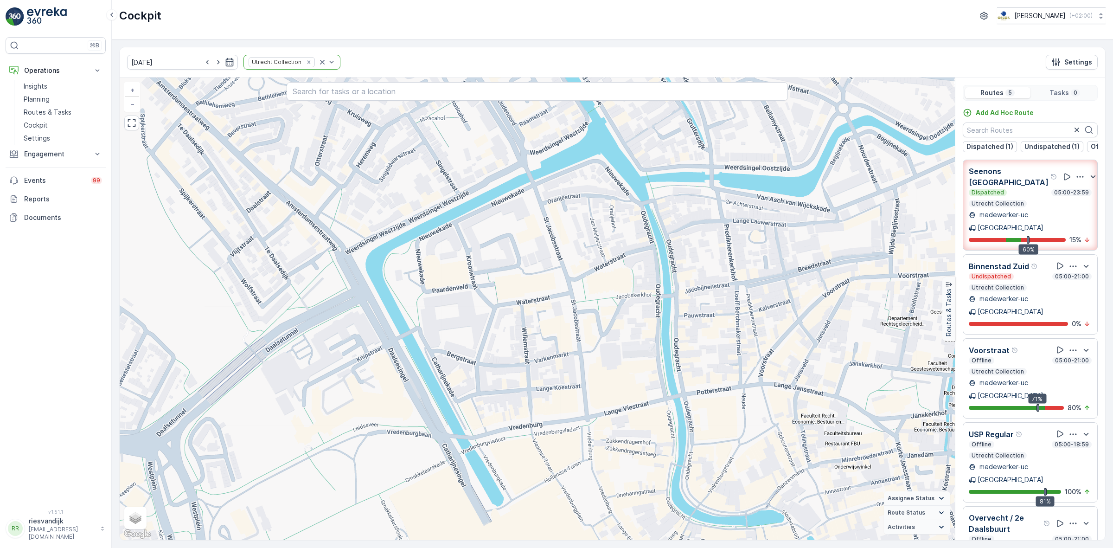
drag, startPoint x: 652, startPoint y: 299, endPoint x: 654, endPoint y: 373, distance: 73.7
click at [654, 373] on div "+ − Satellite Roadmap Terrain Hybrid Leaflet Keyboard shortcuts Map Data Map da…" at bounding box center [537, 308] width 835 height 462
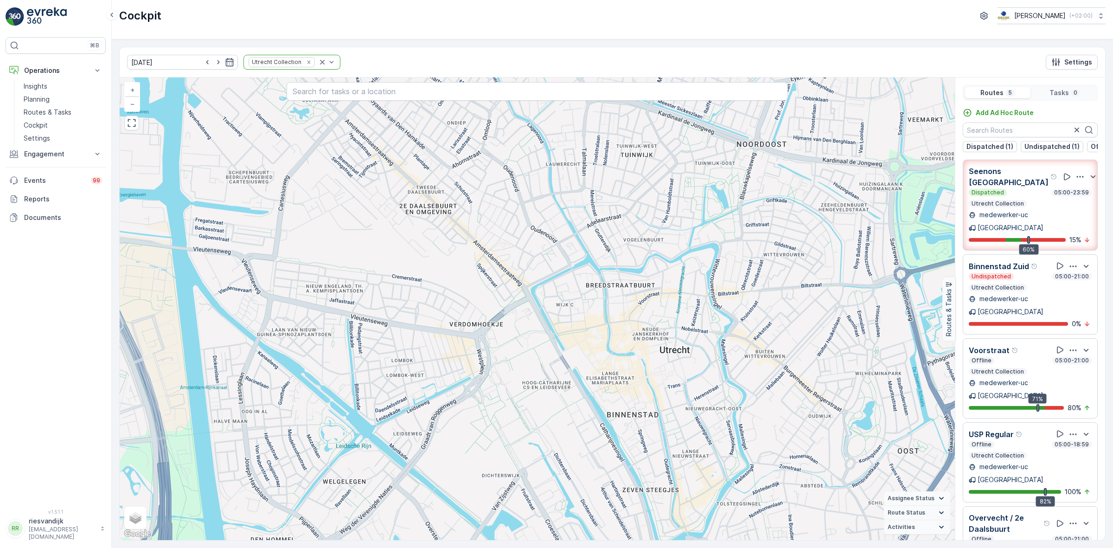
drag, startPoint x: 731, startPoint y: 379, endPoint x: 709, endPoint y: 295, distance: 87.1
click at [710, 305] on div "+ − Satellite Roadmap Terrain Hybrid Leaflet Keyboard shortcuts Map Data Map da…" at bounding box center [537, 308] width 835 height 462
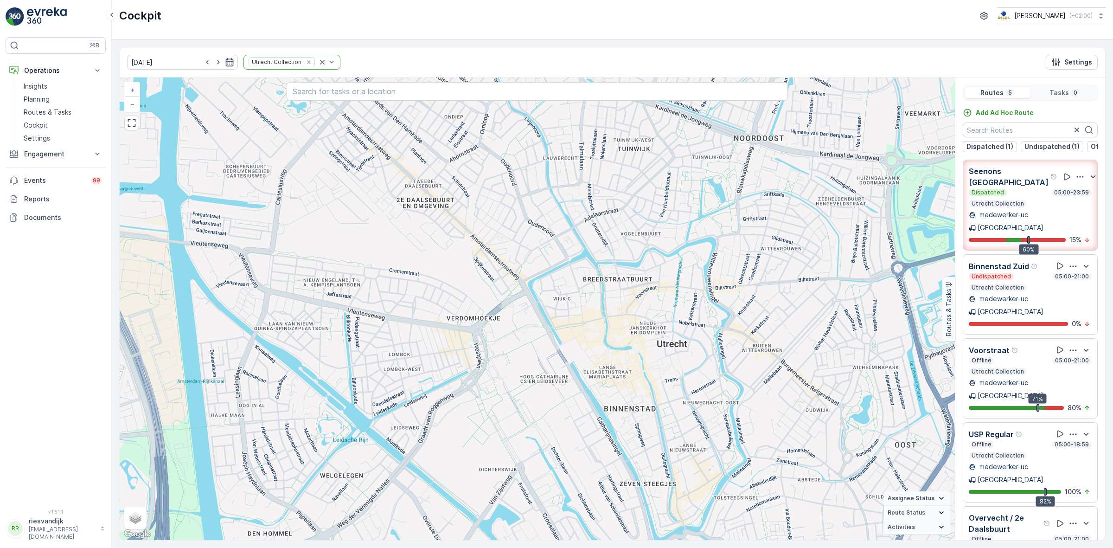
click at [1075, 177] on icon "button" at bounding box center [1079, 176] width 9 height 9
click at [1072, 203] on span "See More Details" at bounding box center [1074, 207] width 54 height 9
click at [304, 64] on div "Remove Utrecht Collection" at bounding box center [309, 61] width 10 height 7
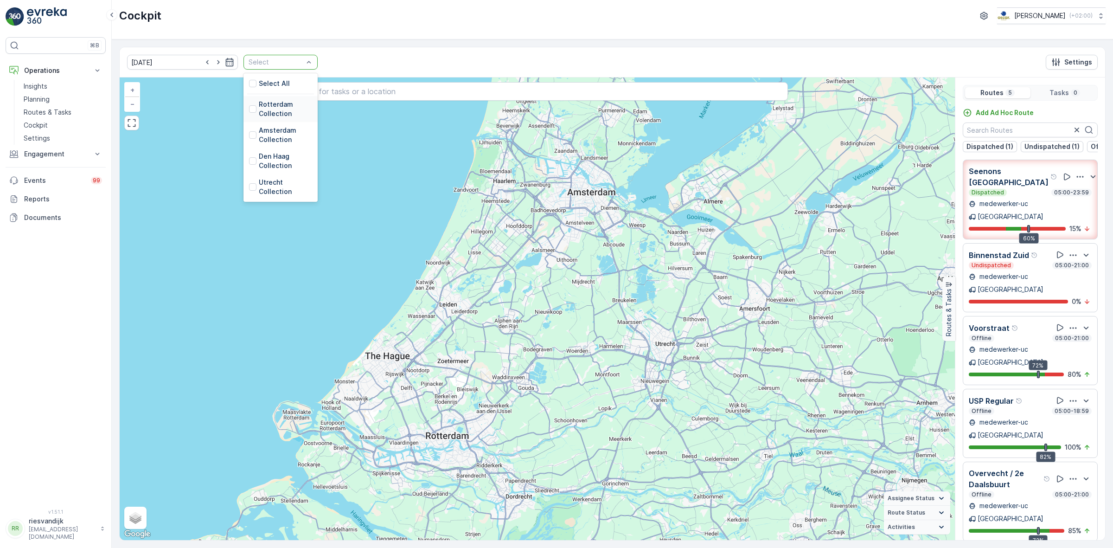
click at [263, 105] on p "Rotterdam Collection" at bounding box center [285, 109] width 53 height 19
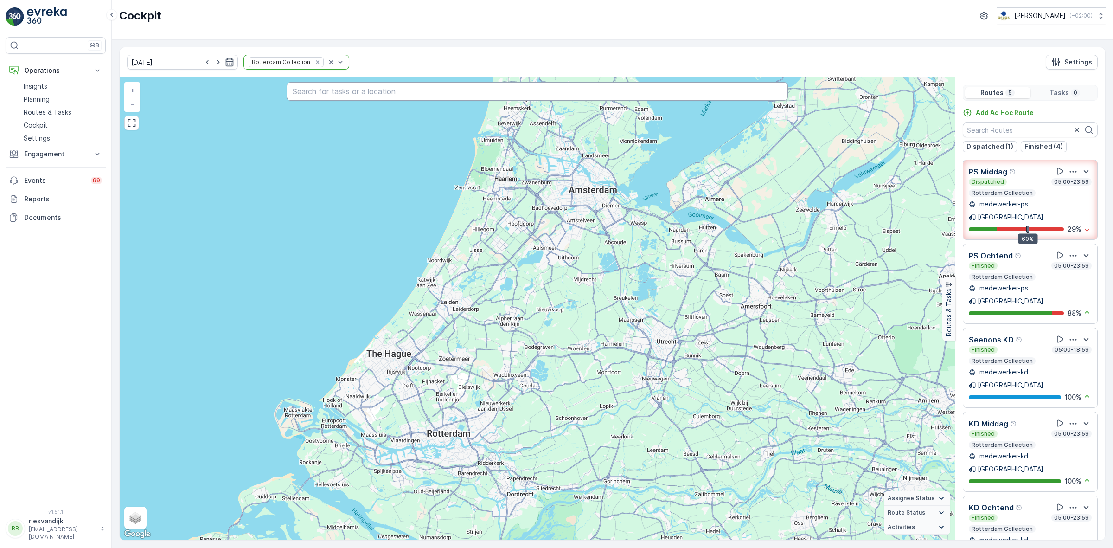
click at [608, 89] on input "text" at bounding box center [537, 91] width 501 height 19
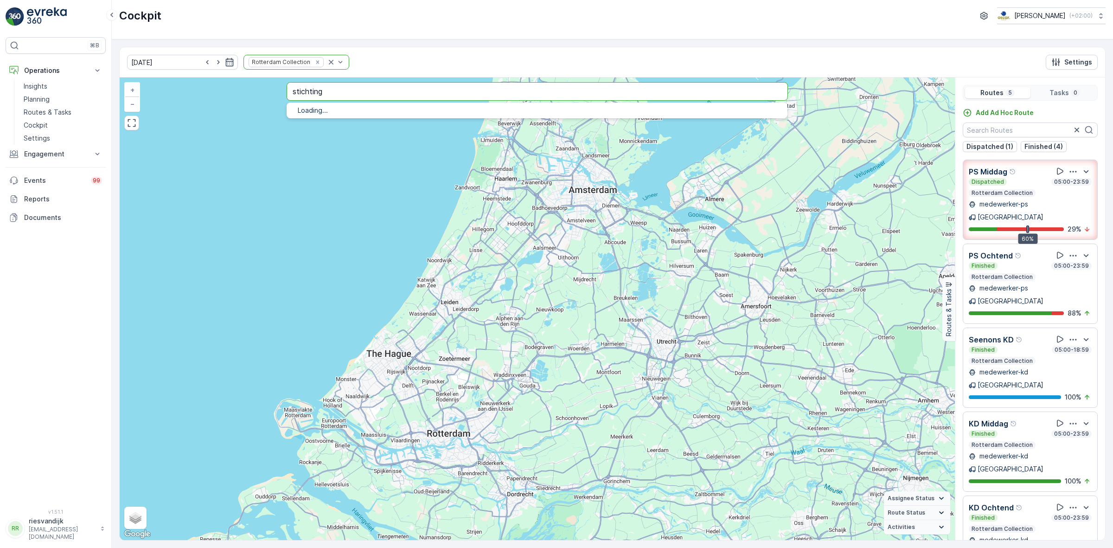
type input "stichting"
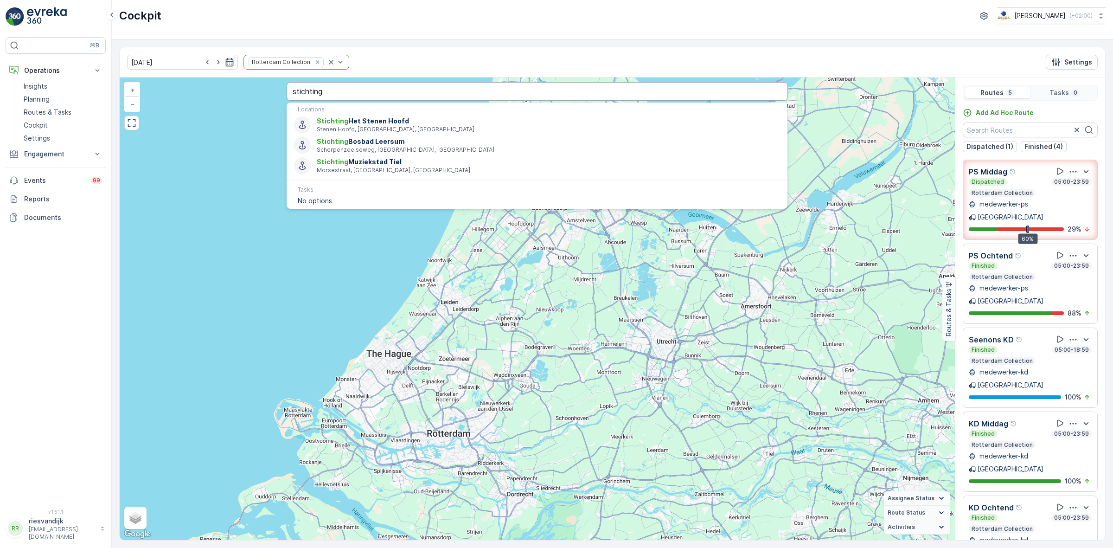
click at [532, 94] on input "stichting" at bounding box center [537, 91] width 501 height 19
type input "st"
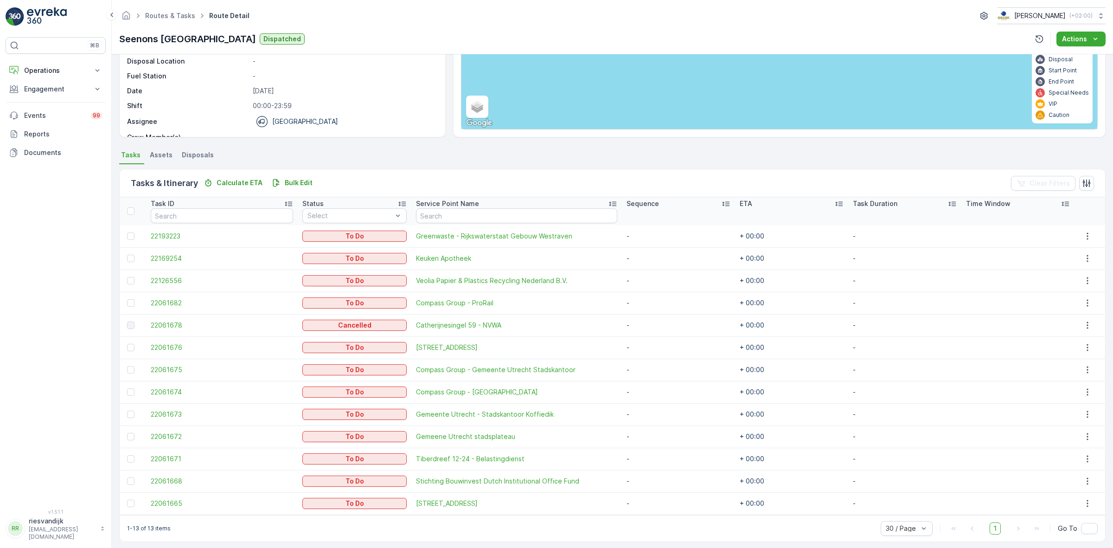
scroll to position [116, 0]
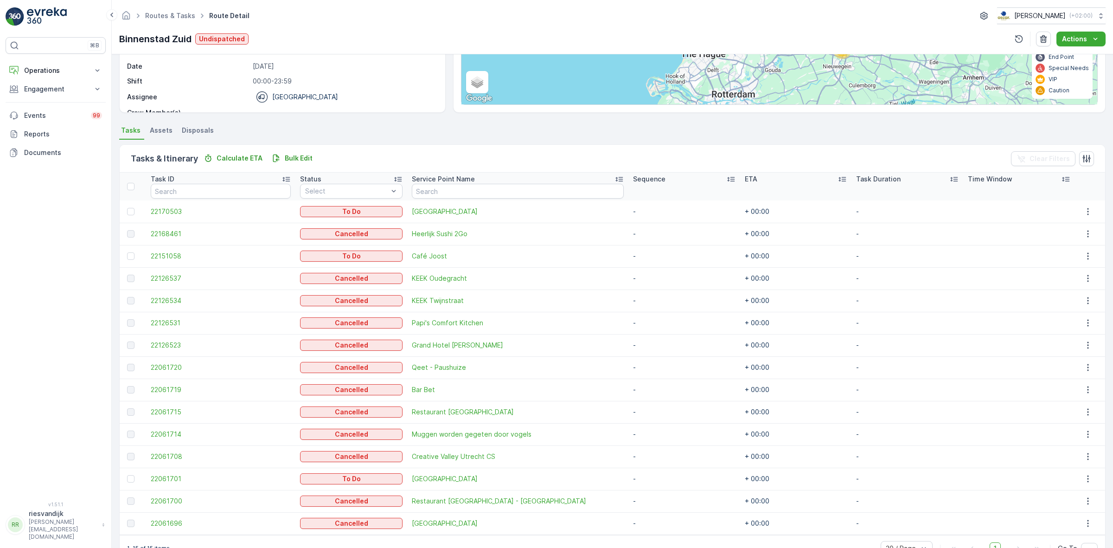
scroll to position [160, 0]
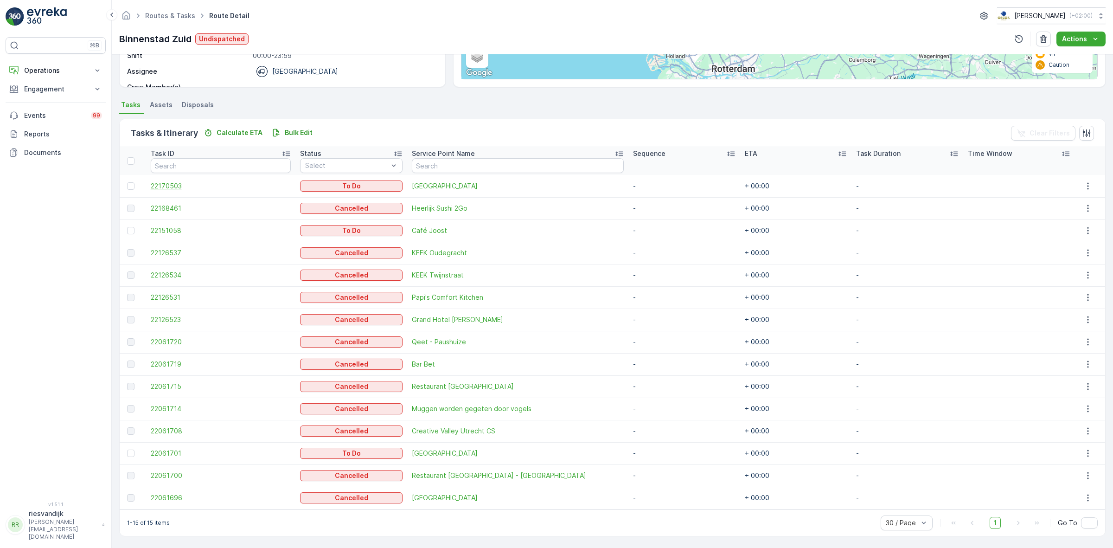
click at [172, 189] on span "22170503" at bounding box center [221, 185] width 140 height 9
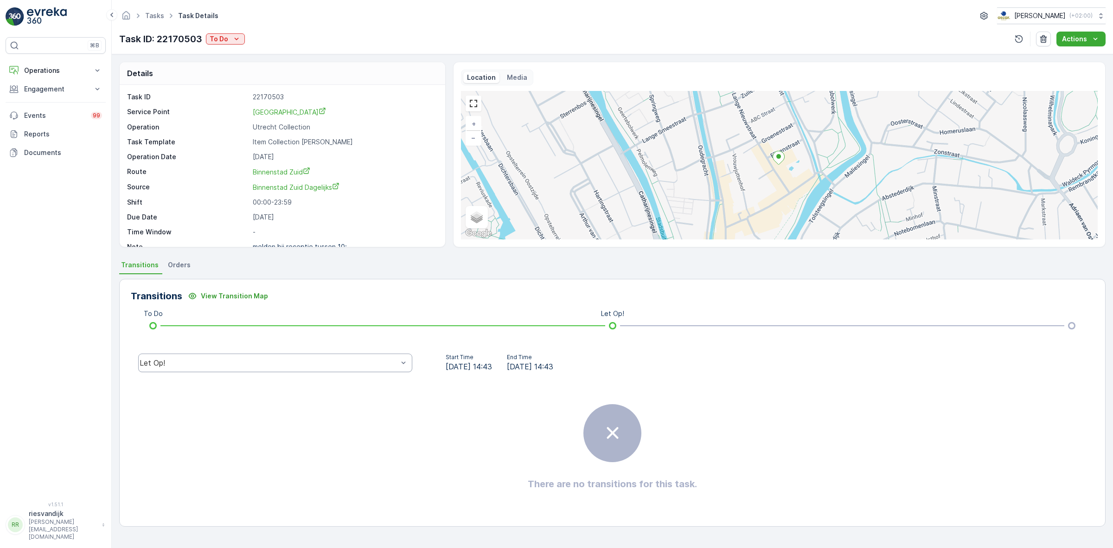
click at [273, 356] on div "Let Op!" at bounding box center [275, 362] width 274 height 19
click at [269, 340] on div "Cancelled" at bounding box center [275, 340] width 263 height 8
click at [372, 425] on div "There are no transitions for this task." at bounding box center [612, 446] width 963 height 139
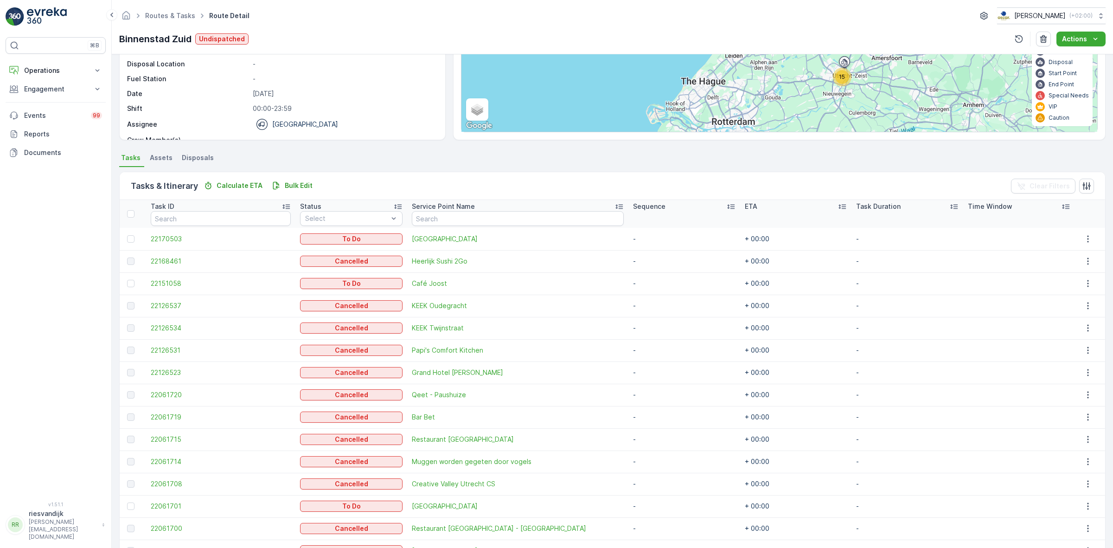
scroll to position [116, 0]
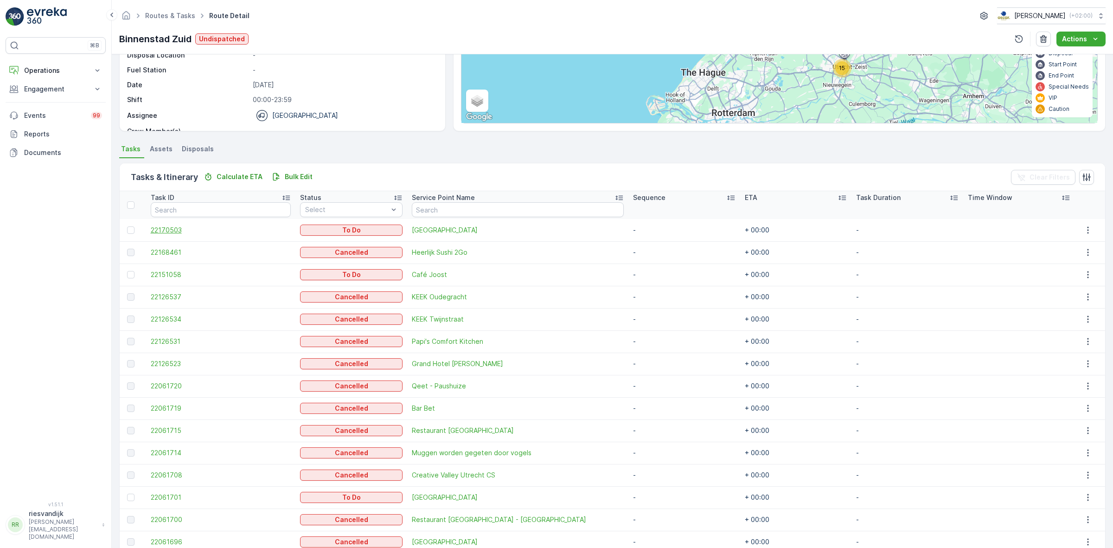
click at [181, 226] on span "22170503" at bounding box center [221, 229] width 140 height 9
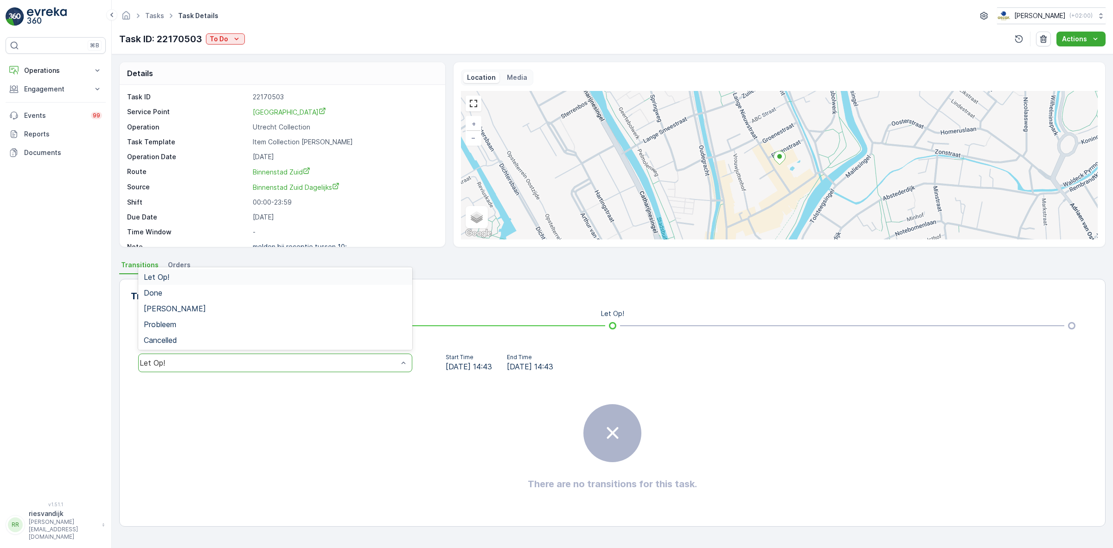
drag, startPoint x: 273, startPoint y: 357, endPoint x: 276, endPoint y: 382, distance: 25.2
click at [274, 360] on div "Let Op!" at bounding box center [275, 362] width 274 height 19
click at [265, 336] on div "Cancelled" at bounding box center [275, 340] width 263 height 8
click at [267, 412] on div "There are no transitions for this task." at bounding box center [612, 446] width 963 height 139
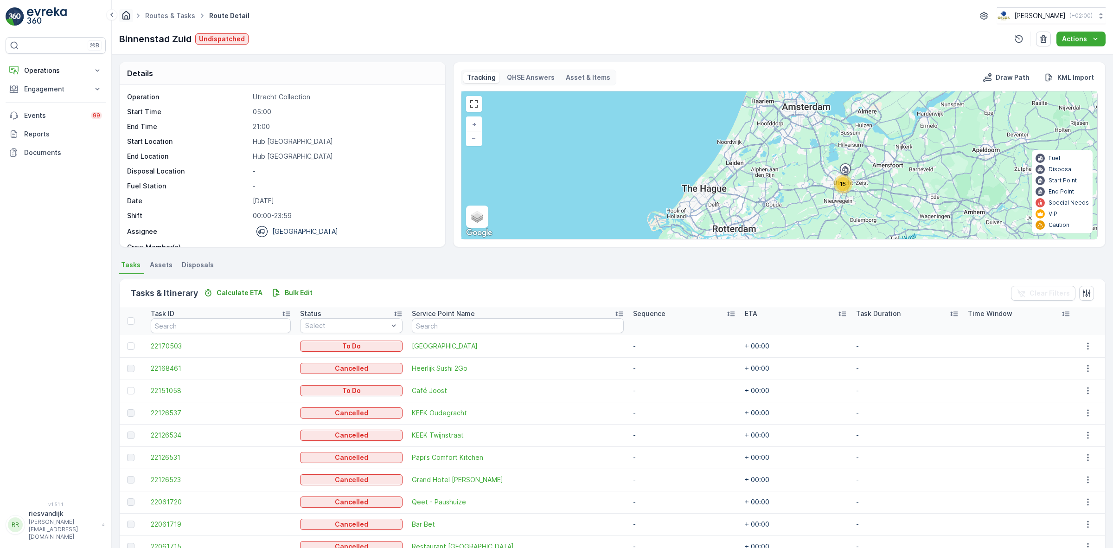
click at [124, 14] on icon "Homepage" at bounding box center [126, 15] width 10 height 10
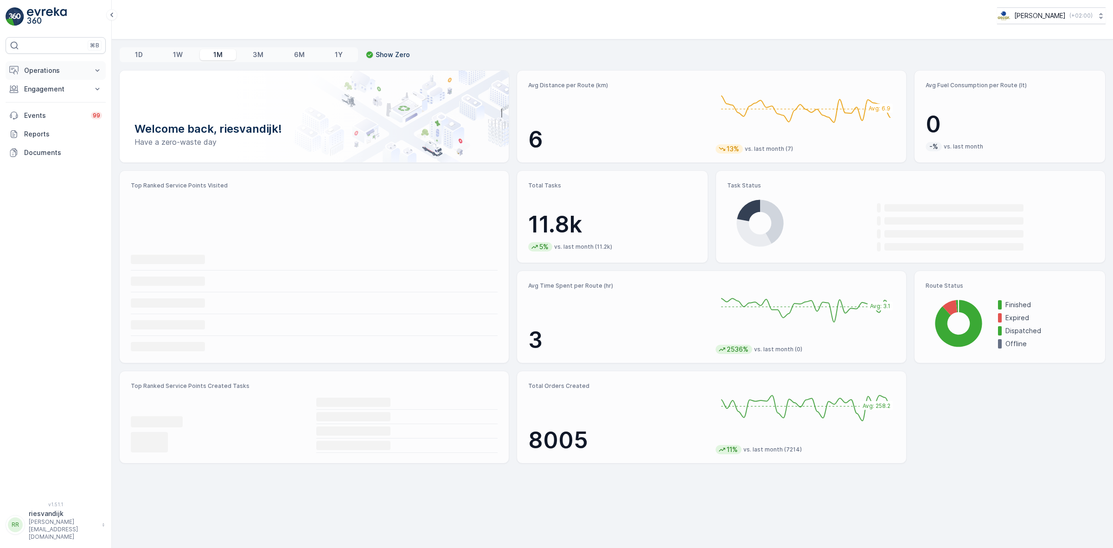
click at [61, 75] on p "Operations" at bounding box center [55, 70] width 63 height 9
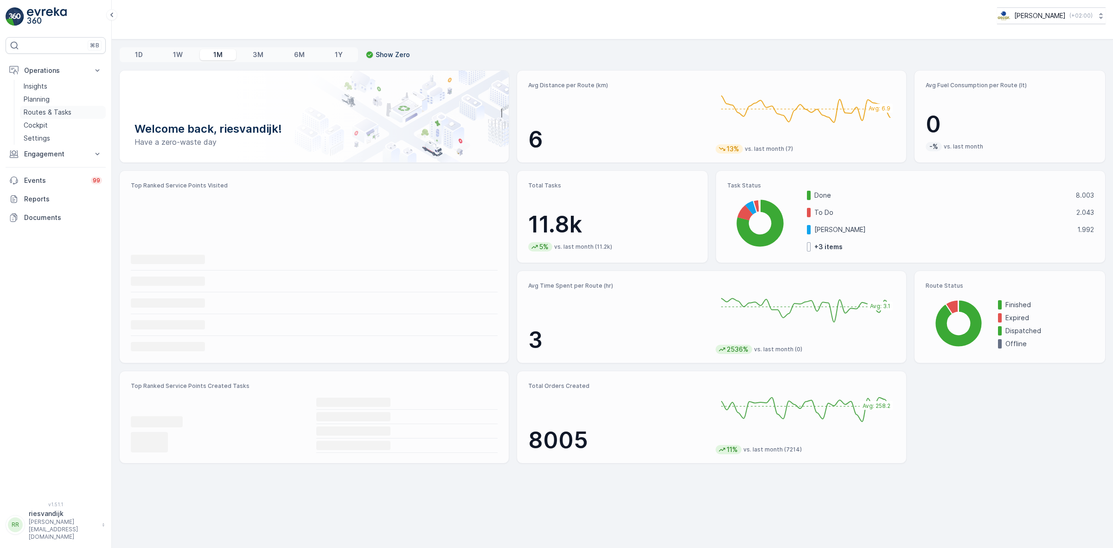
click at [61, 109] on p "Routes & Tasks" at bounding box center [48, 112] width 48 height 9
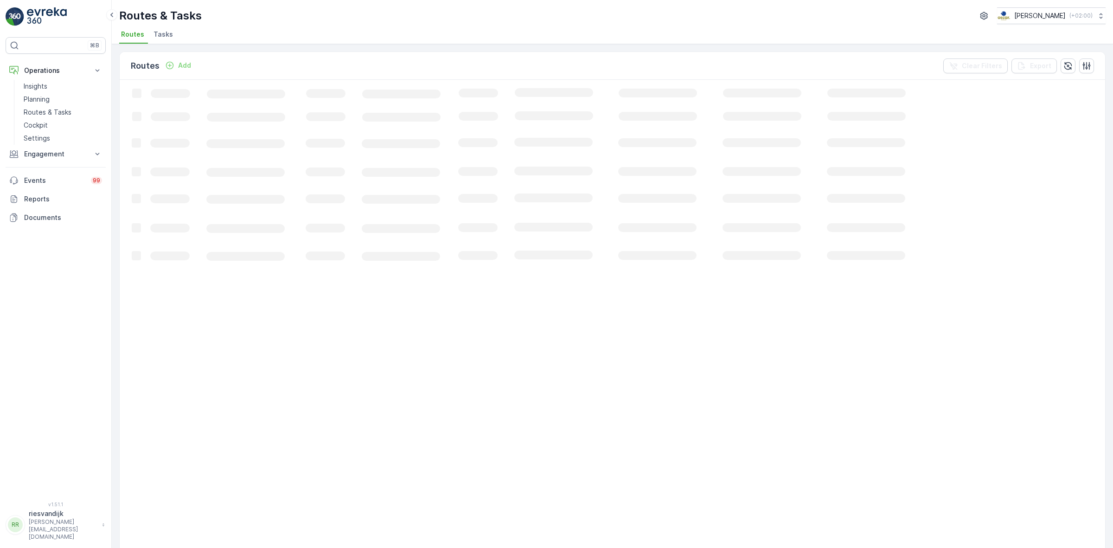
click at [164, 37] on span "Tasks" at bounding box center [162, 34] width 19 height 9
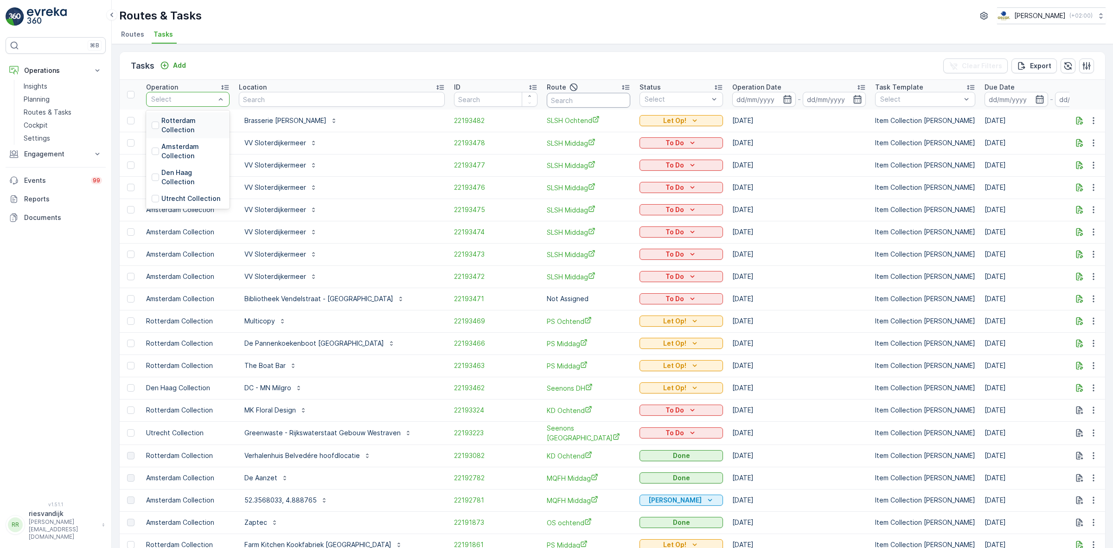
click at [566, 102] on input "text" at bounding box center [588, 100] width 83 height 15
type input "utrecht centrum zuid"
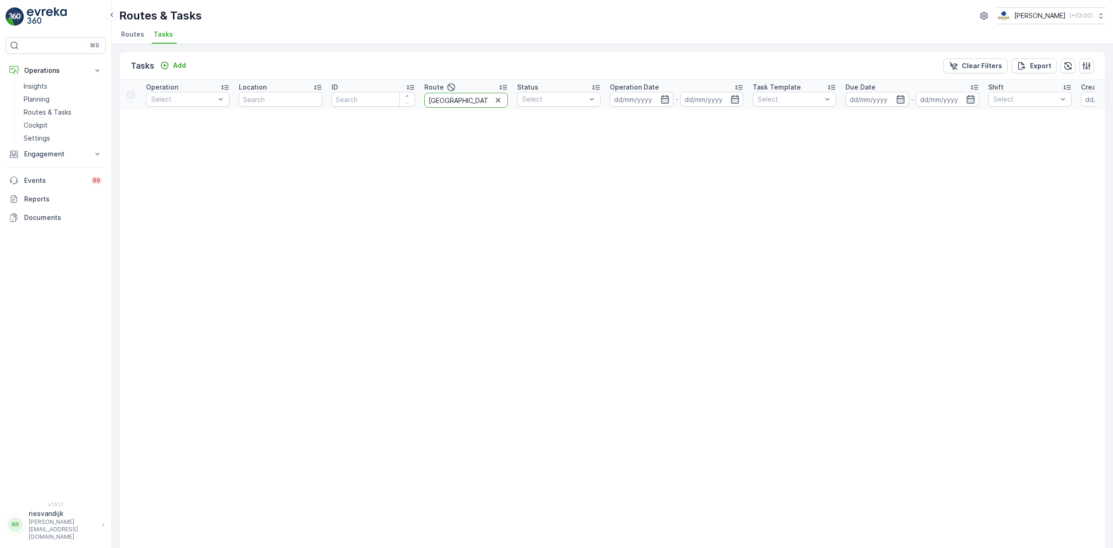
click at [405, 101] on tr "Operation Select Location ID Route utrecht centrum zuid Status Select Operation…" at bounding box center [814, 95] width 1388 height 30
type input "centrum zuid"
click at [458, 61] on div "Tasks Add Clear Filters Export" at bounding box center [612, 66] width 985 height 28
click at [499, 103] on icon "button" at bounding box center [497, 100] width 9 height 9
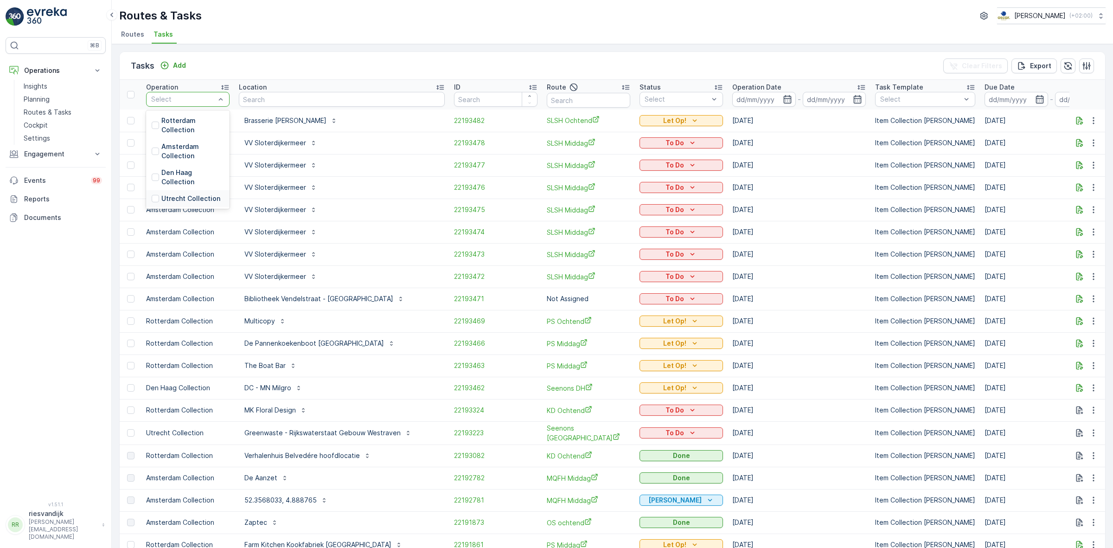
click at [197, 194] on p "Utrecht Collection" at bounding box center [190, 198] width 59 height 9
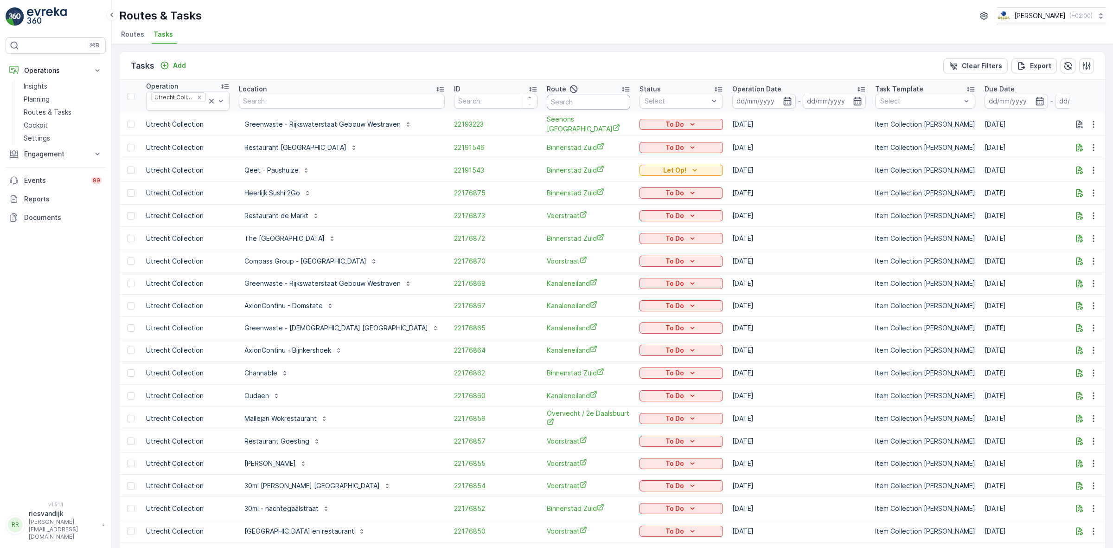
click at [547, 102] on input "text" at bounding box center [588, 102] width 83 height 15
type input "zuid"
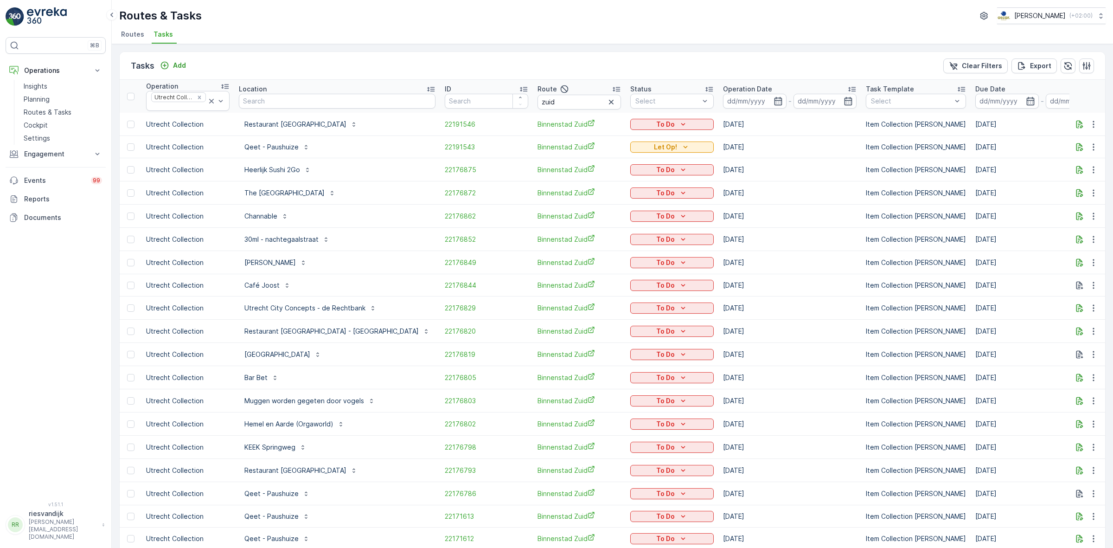
click at [590, 31] on ul "Routes Tasks" at bounding box center [608, 36] width 979 height 16
click at [723, 103] on input at bounding box center [755, 101] width 64 height 15
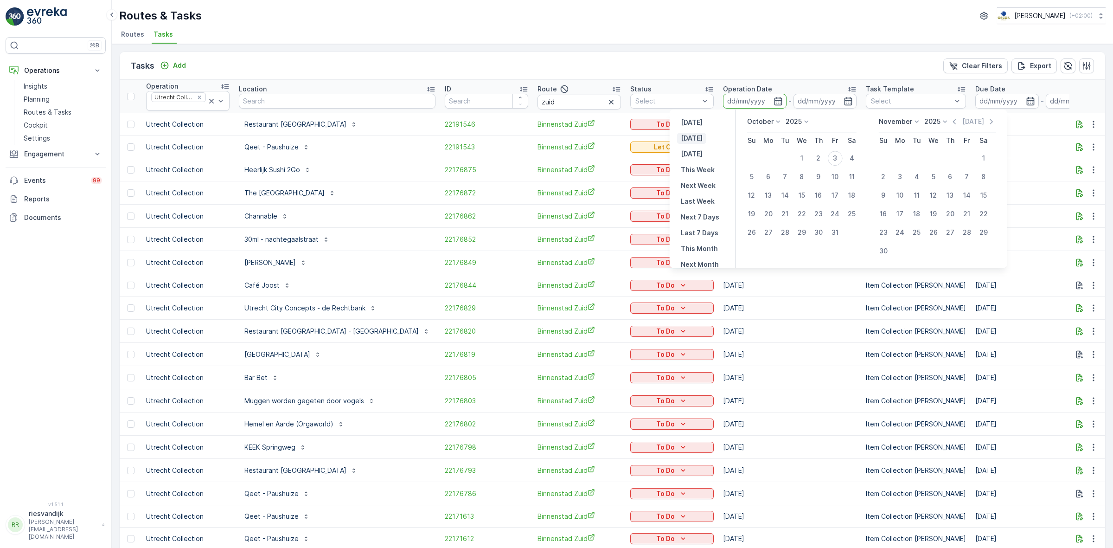
click at [688, 138] on p "Today" at bounding box center [692, 138] width 22 height 9
type input "[DATE]"
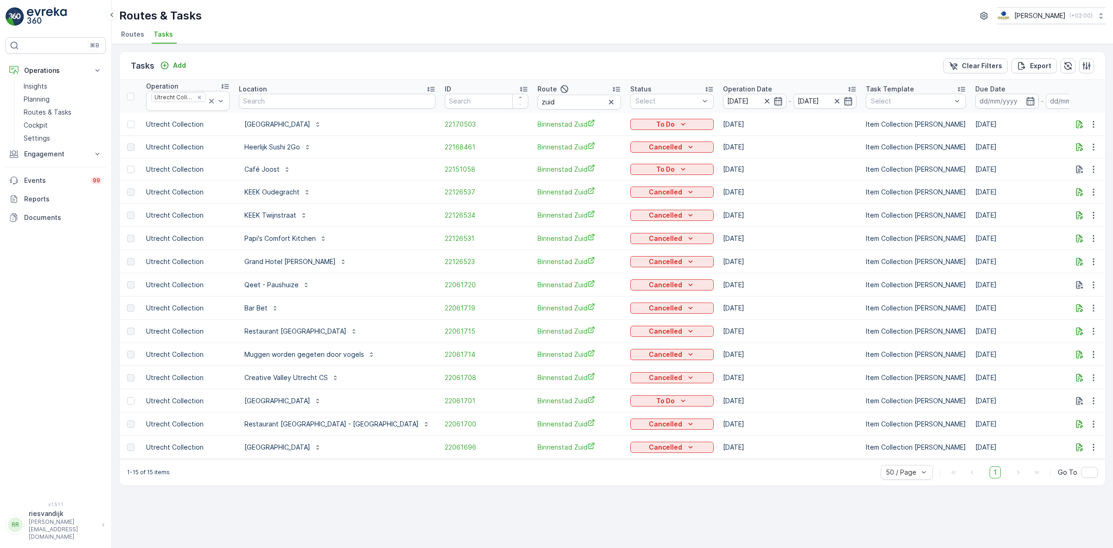
click at [334, 84] on div "Location" at bounding box center [337, 88] width 197 height 9
click at [678, 147] on icon "To Do" at bounding box center [682, 146] width 9 height 9
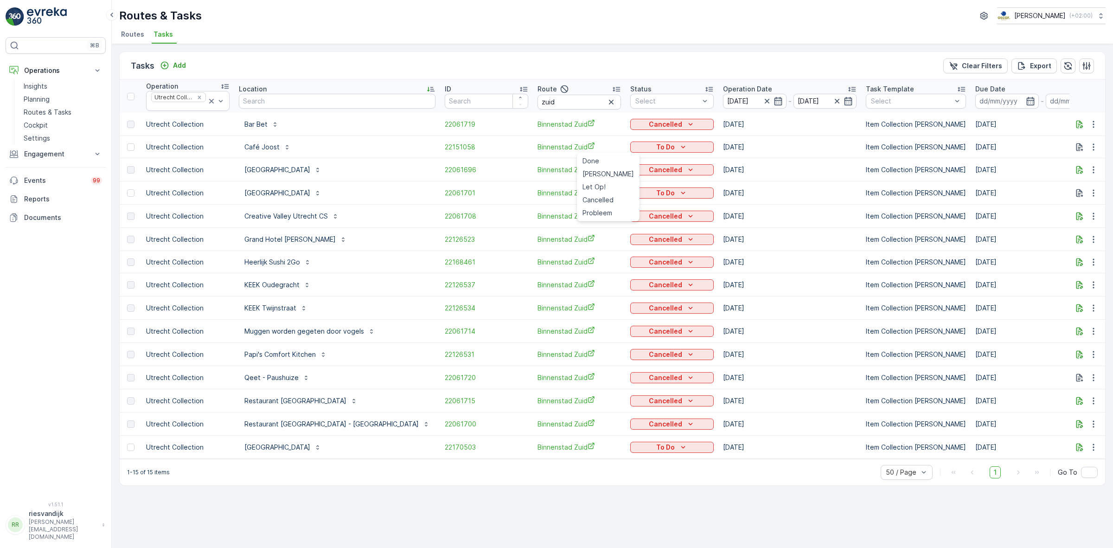
click at [323, 126] on div "Bar Bet" at bounding box center [337, 124] width 197 height 15
click at [656, 142] on p "To Do" at bounding box center [665, 146] width 19 height 9
click at [611, 200] on span "Cancelled" at bounding box center [597, 199] width 31 height 9
click at [445, 121] on span "22061719" at bounding box center [486, 124] width 83 height 9
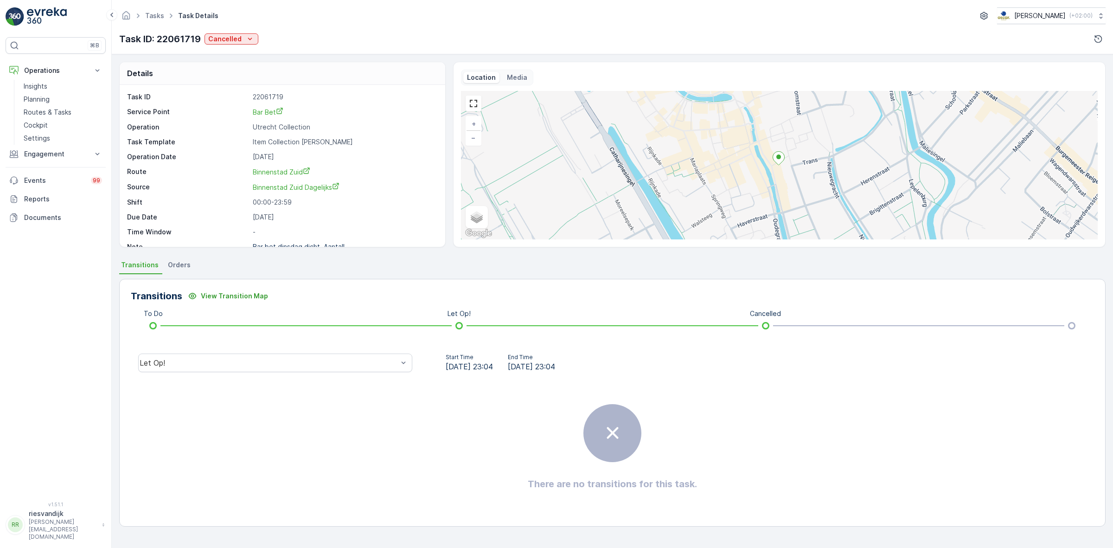
click at [173, 265] on span "Orders" at bounding box center [179, 264] width 23 height 9
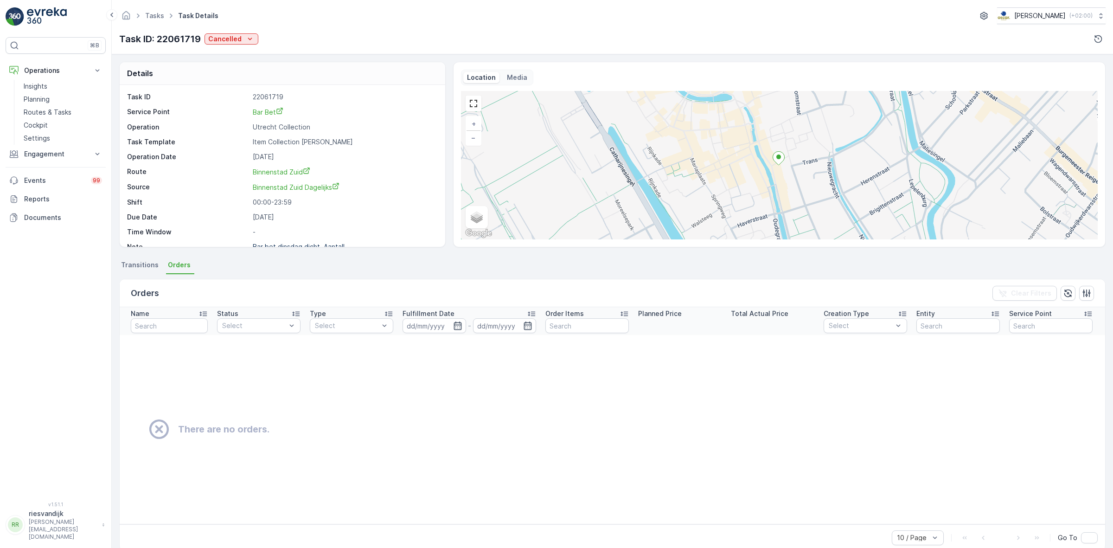
click at [154, 261] on span "Transitions" at bounding box center [140, 264] width 38 height 9
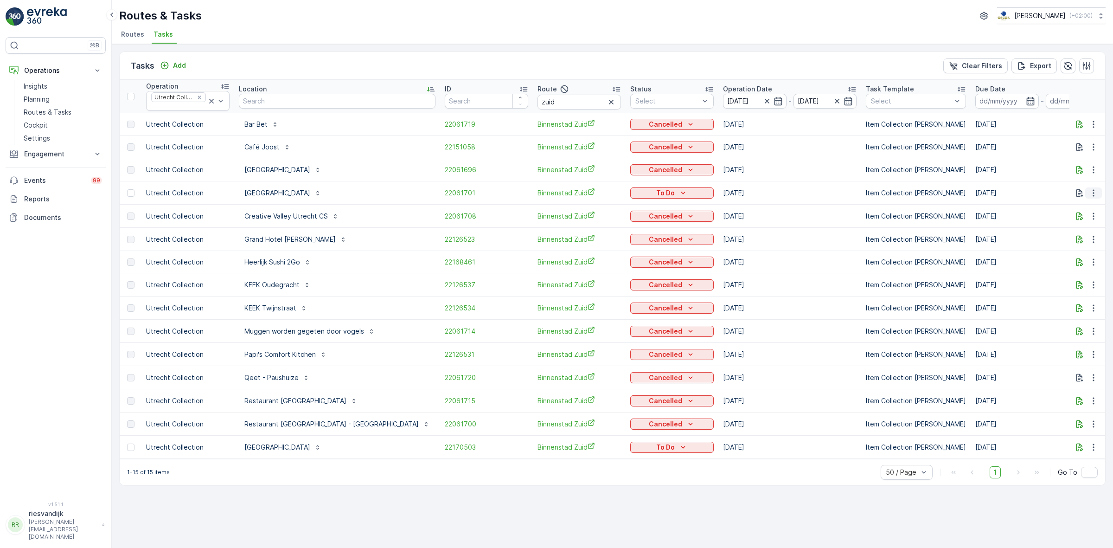
click at [1094, 189] on icon "button" at bounding box center [1093, 192] width 9 height 9
click at [1018, 166] on td "[DATE]" at bounding box center [1041, 169] width 143 height 23
click at [656, 192] on p "To Do" at bounding box center [665, 192] width 19 height 9
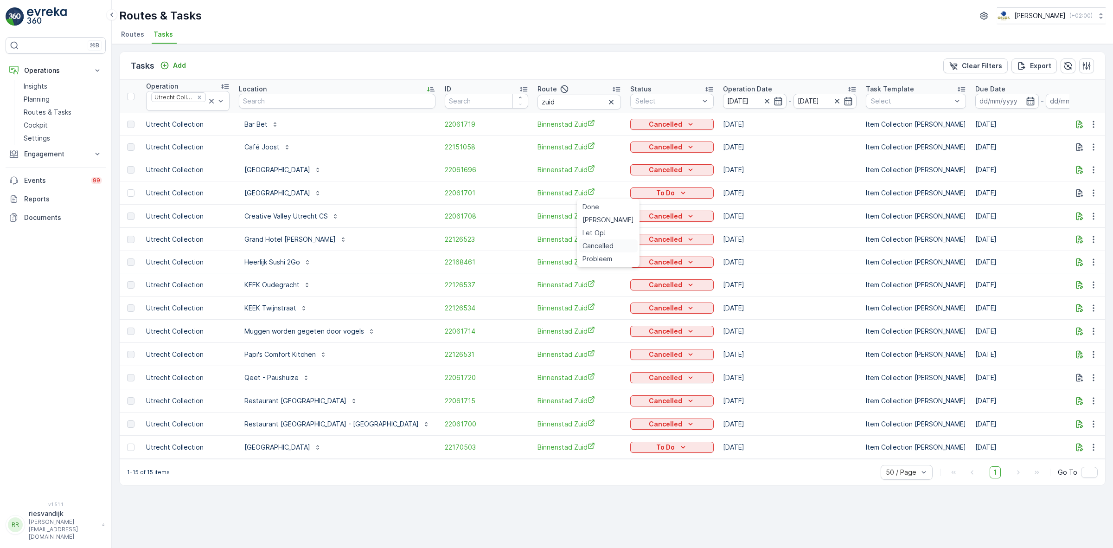
click at [606, 245] on span "Cancelled" at bounding box center [597, 245] width 31 height 9
click at [1095, 450] on icon "button" at bounding box center [1093, 446] width 9 height 9
click at [634, 450] on div "To Do" at bounding box center [672, 446] width 76 height 9
click at [606, 499] on span "Cancelled" at bounding box center [597, 501] width 31 height 9
click at [202, 100] on icon "Remove Utrecht Collection" at bounding box center [199, 97] width 6 height 6
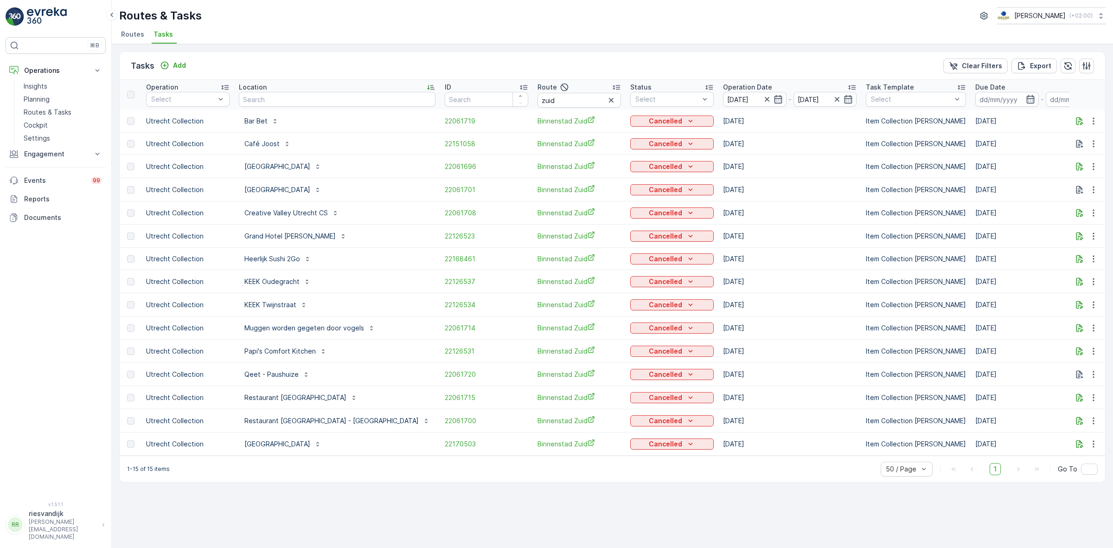
click at [609, 101] on icon "button" at bounding box center [611, 100] width 5 height 5
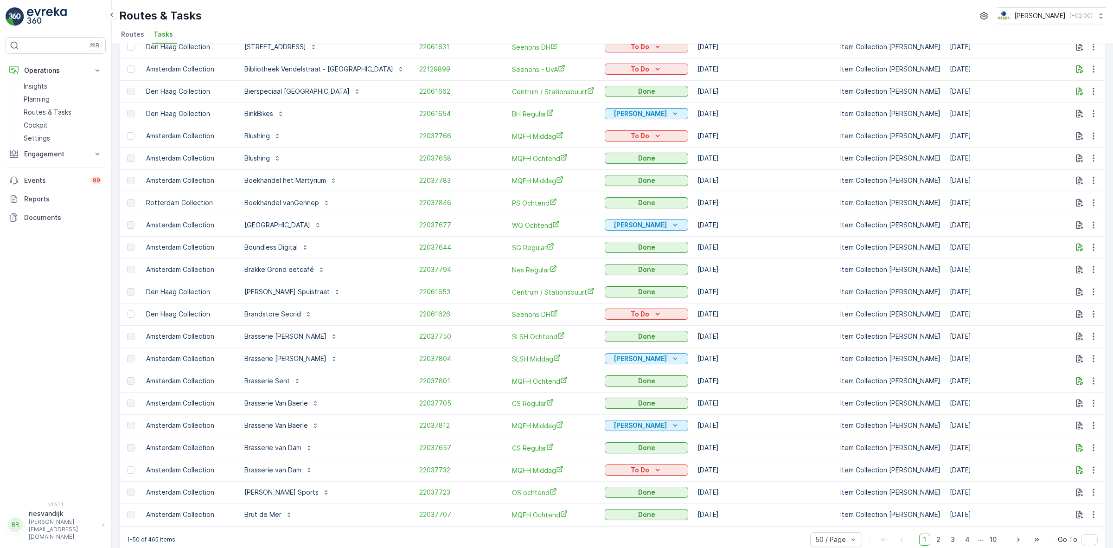
scroll to position [717, 0]
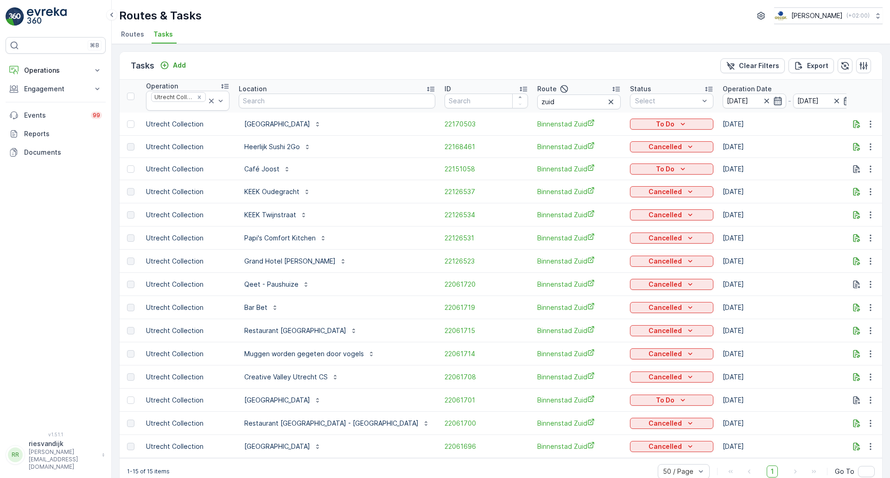
click at [773, 105] on icon "button" at bounding box center [777, 100] width 9 height 9
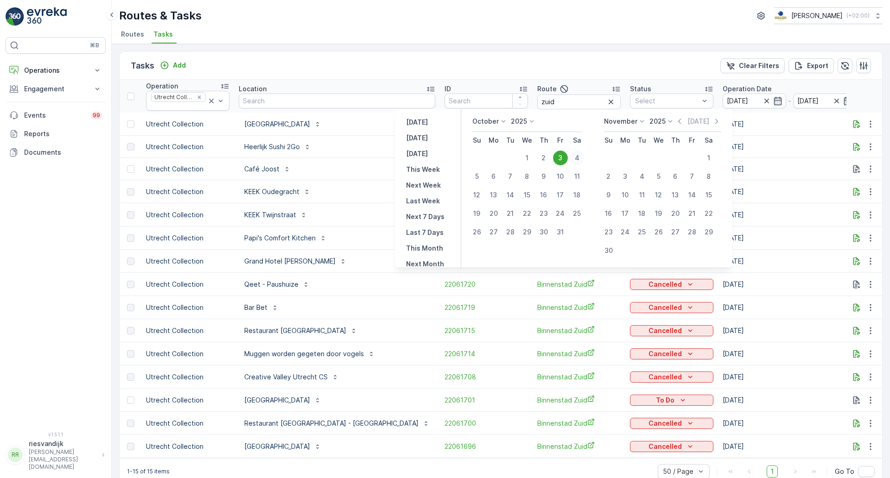
click at [580, 159] on div "4" at bounding box center [577, 158] width 15 height 15
type input "04.10.2025"
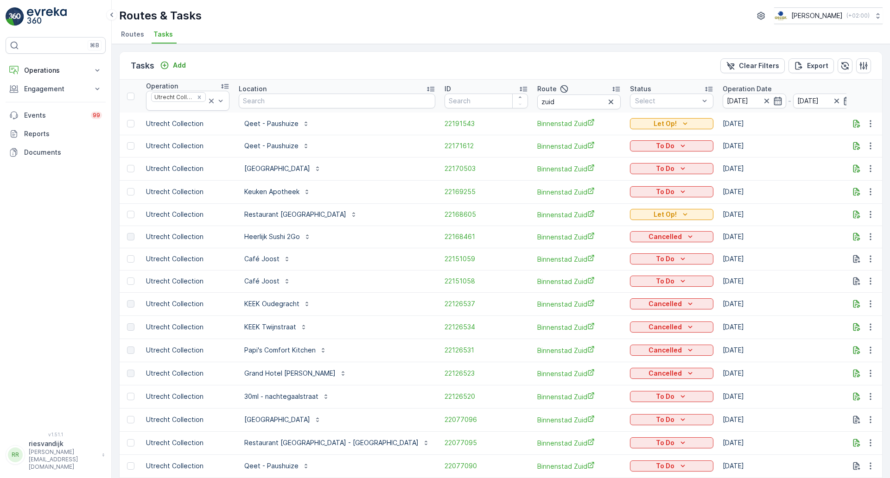
click at [296, 89] on div "Location" at bounding box center [337, 88] width 197 height 9
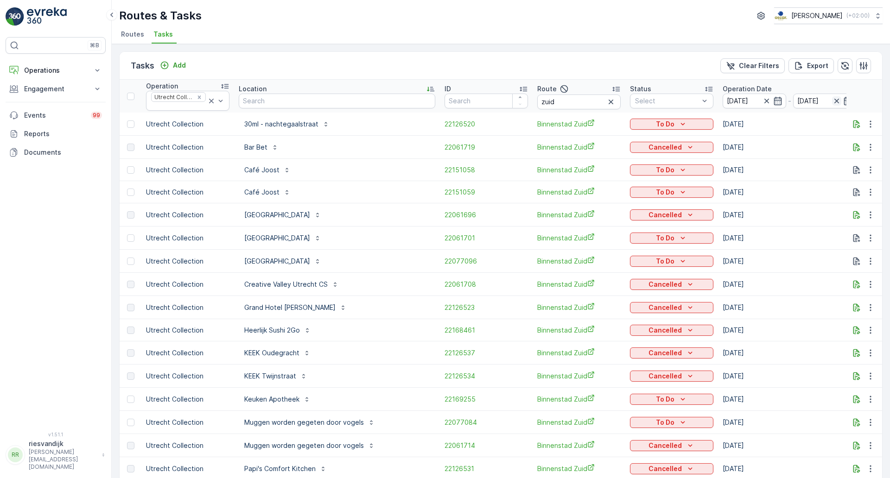
click at [832, 102] on icon "button" at bounding box center [836, 100] width 9 height 9
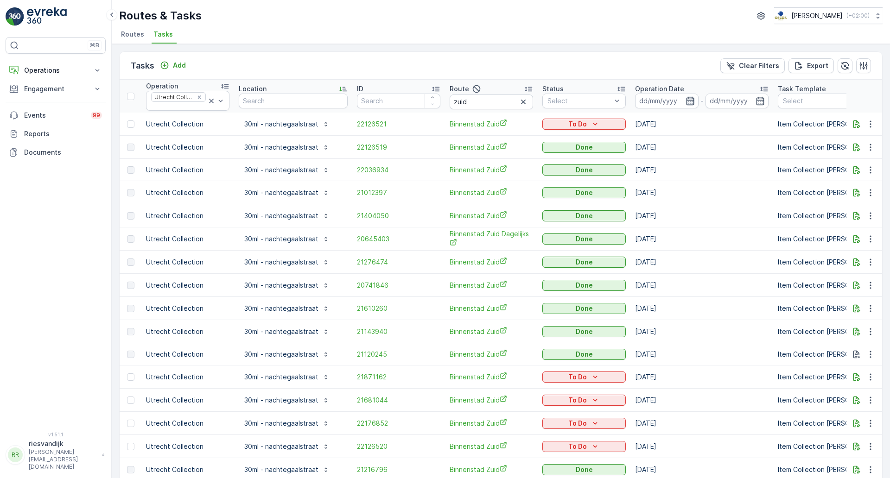
click at [694, 102] on icon "button" at bounding box center [690, 100] width 9 height 9
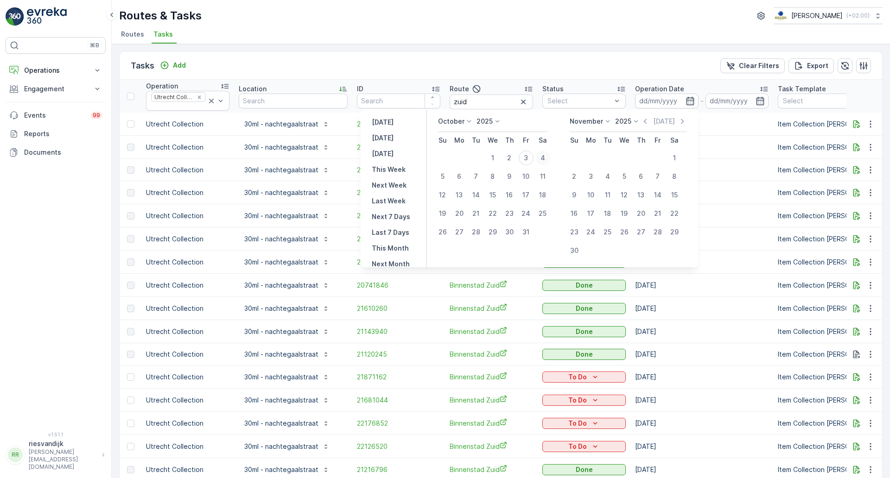
click at [545, 157] on div "4" at bounding box center [542, 158] width 15 height 15
type input "04.10.2025"
click at [705, 80] on th "Operation Date 04.10.2025 - 04.10.2025" at bounding box center [701, 96] width 143 height 33
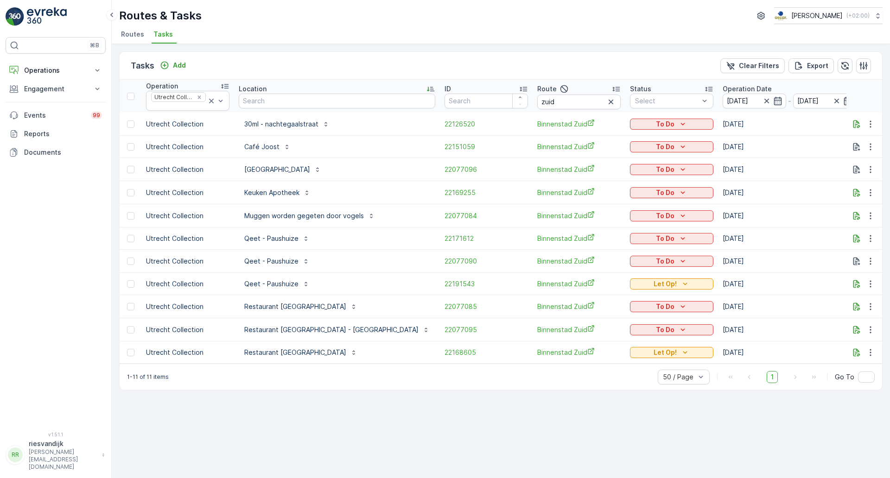
click at [261, 88] on p "Location" at bounding box center [253, 88] width 28 height 9
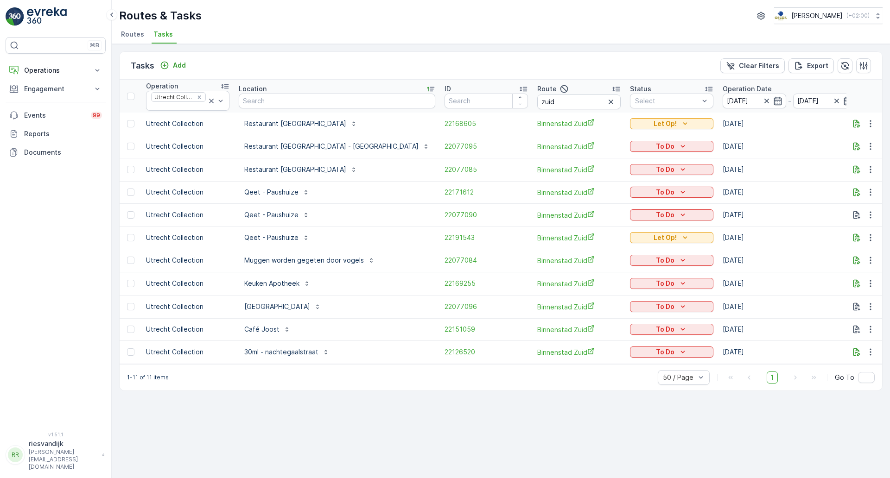
click at [261, 86] on p "Location" at bounding box center [253, 88] width 28 height 9
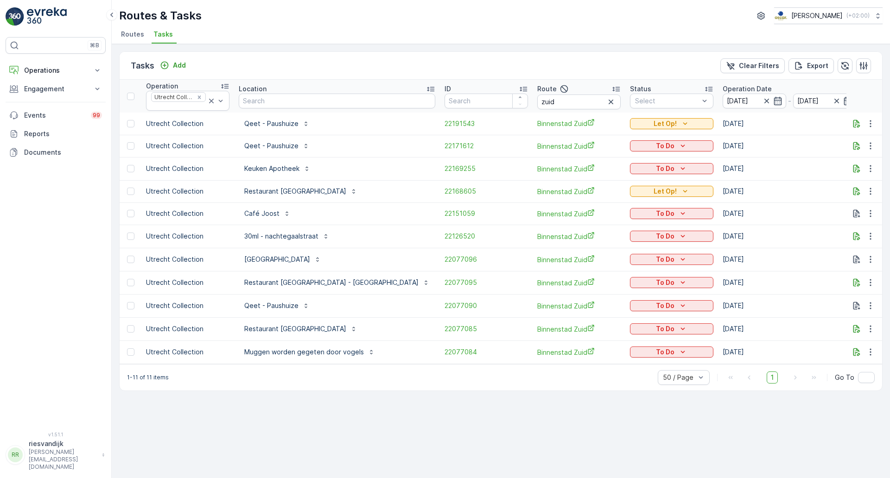
click at [256, 89] on p "Location" at bounding box center [253, 88] width 28 height 9
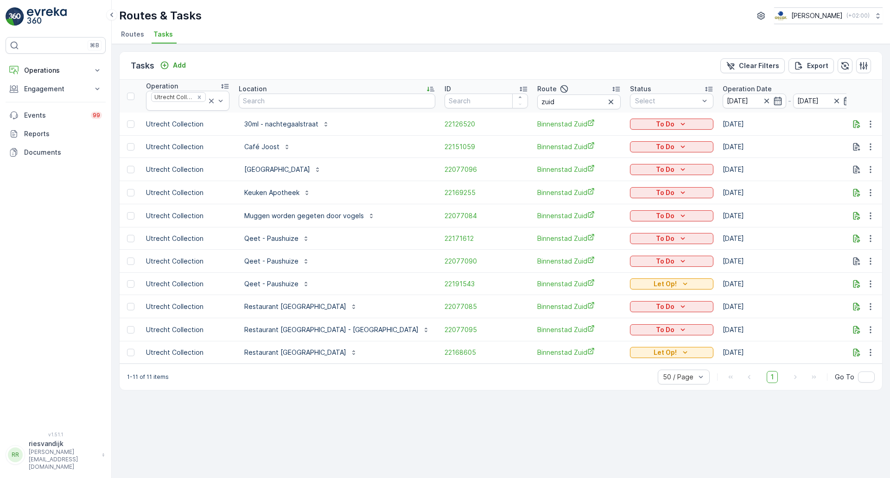
click at [530, 451] on div "Tasks Add Clear Filters Export Operation Utrecht Collection Location ID Route z…" at bounding box center [501, 261] width 778 height 434
click at [91, 74] on button "Operations" at bounding box center [56, 70] width 100 height 19
click at [57, 113] on p "Routes & Tasks" at bounding box center [48, 112] width 48 height 9
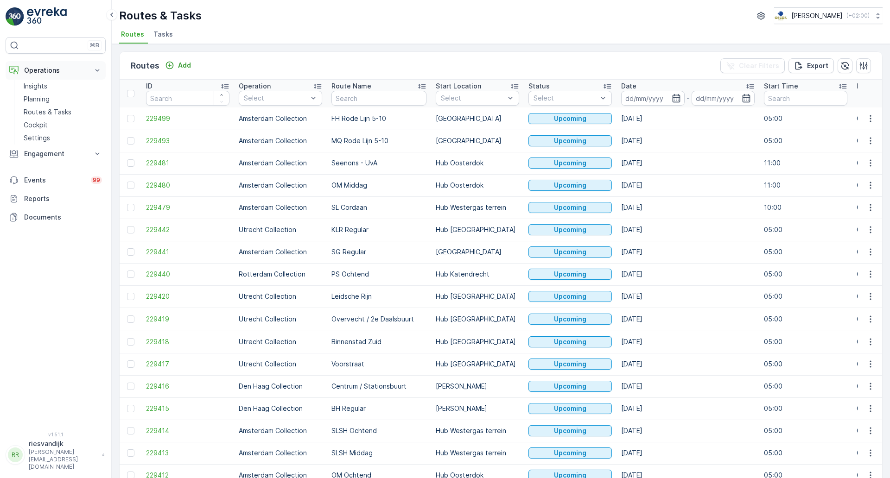
click at [81, 71] on p "Operations" at bounding box center [55, 70] width 63 height 9
click at [81, 66] on p "Operations" at bounding box center [55, 70] width 63 height 9
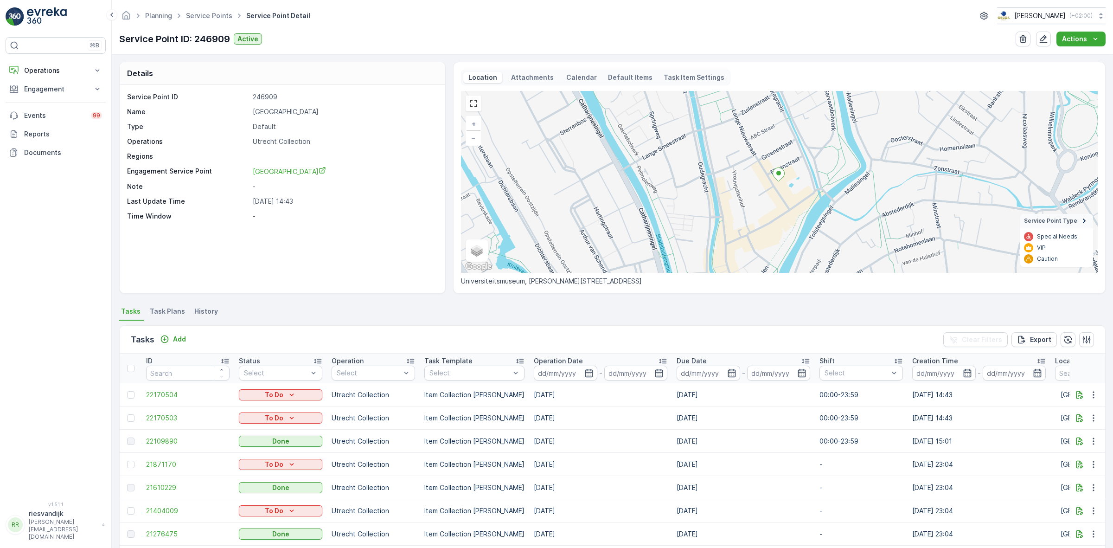
click at [168, 316] on li "Task Plans" at bounding box center [168, 313] width 41 height 16
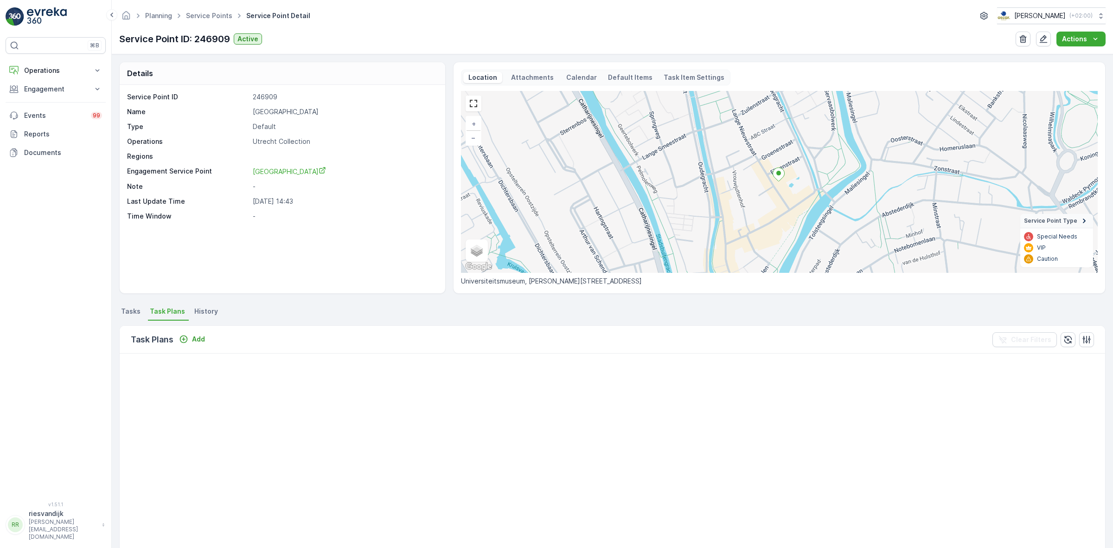
click at [139, 312] on span "Tasks" at bounding box center [130, 310] width 19 height 9
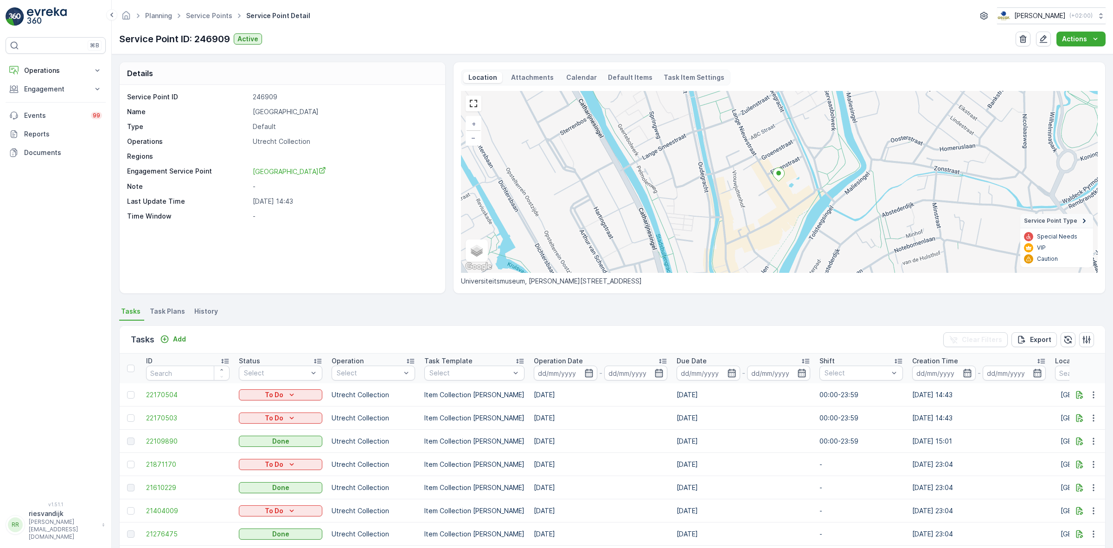
scroll to position [58, 0]
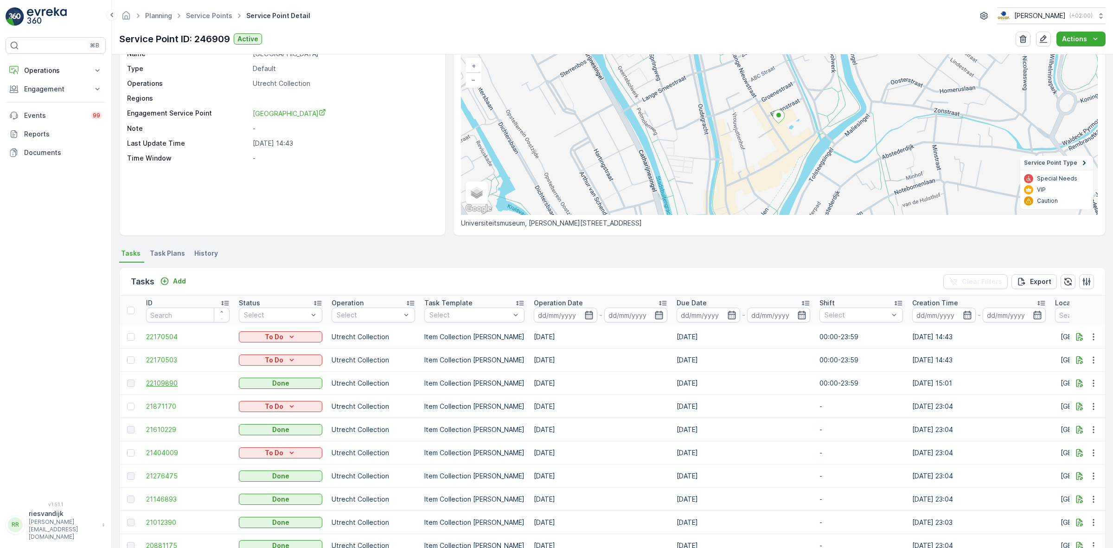
click at [163, 384] on span "22109890" at bounding box center [187, 382] width 83 height 9
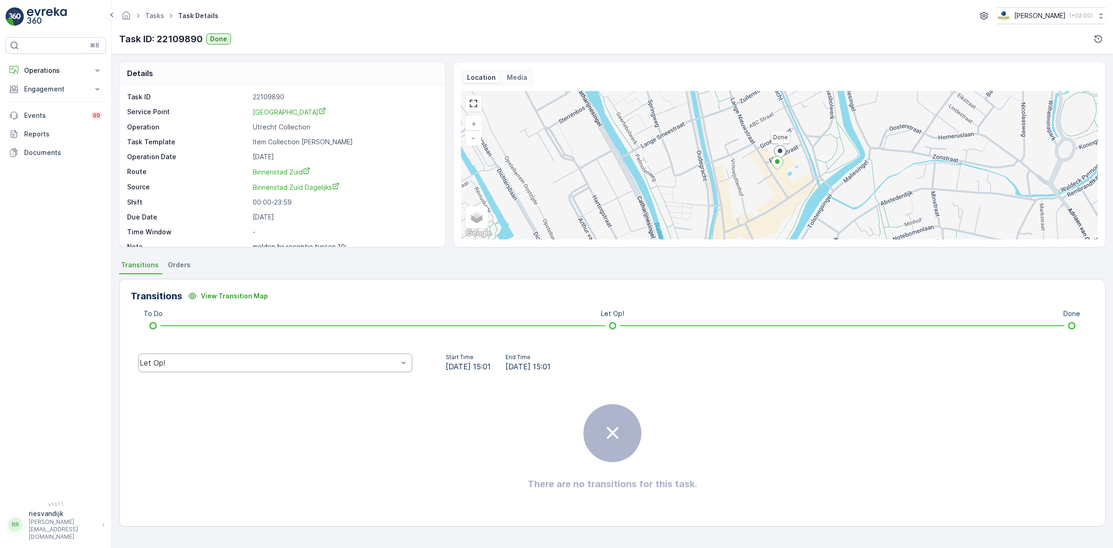
click at [200, 356] on div "Let Op!" at bounding box center [275, 362] width 274 height 19
click at [202, 296] on div "Done" at bounding box center [275, 292] width 263 height 8
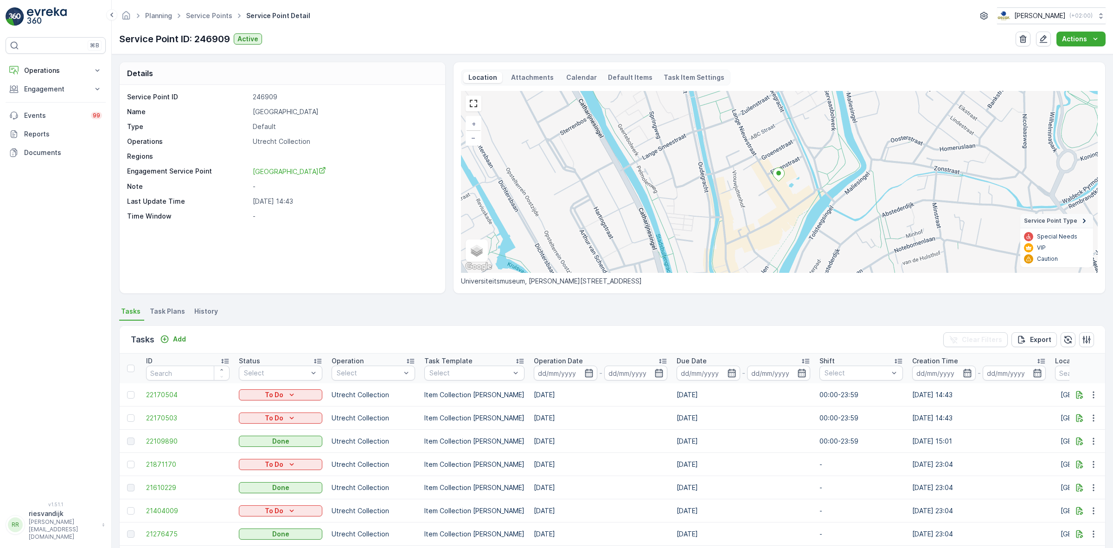
scroll to position [58, 0]
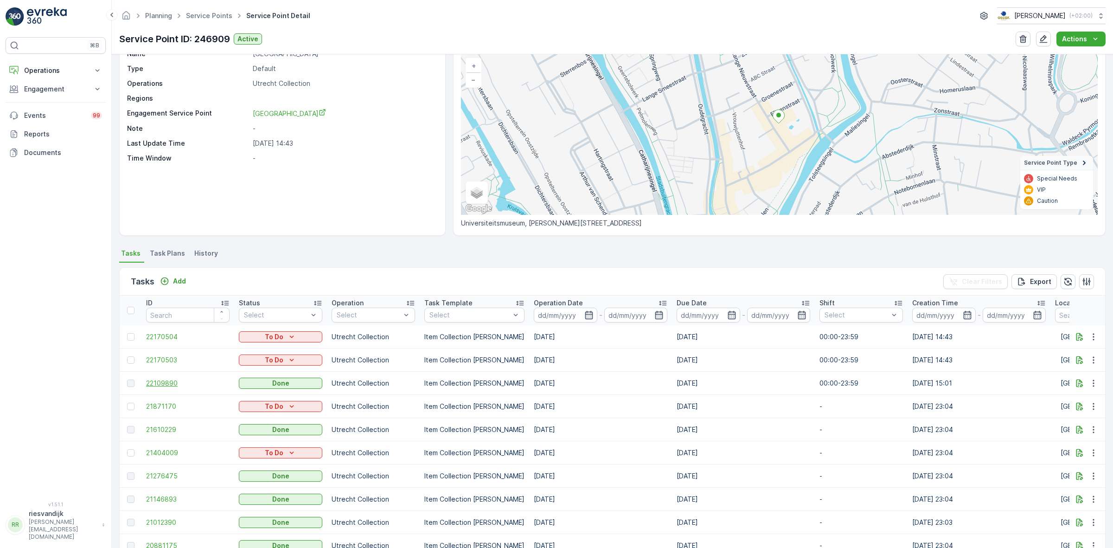
click at [160, 378] on span "22109890" at bounding box center [187, 382] width 83 height 9
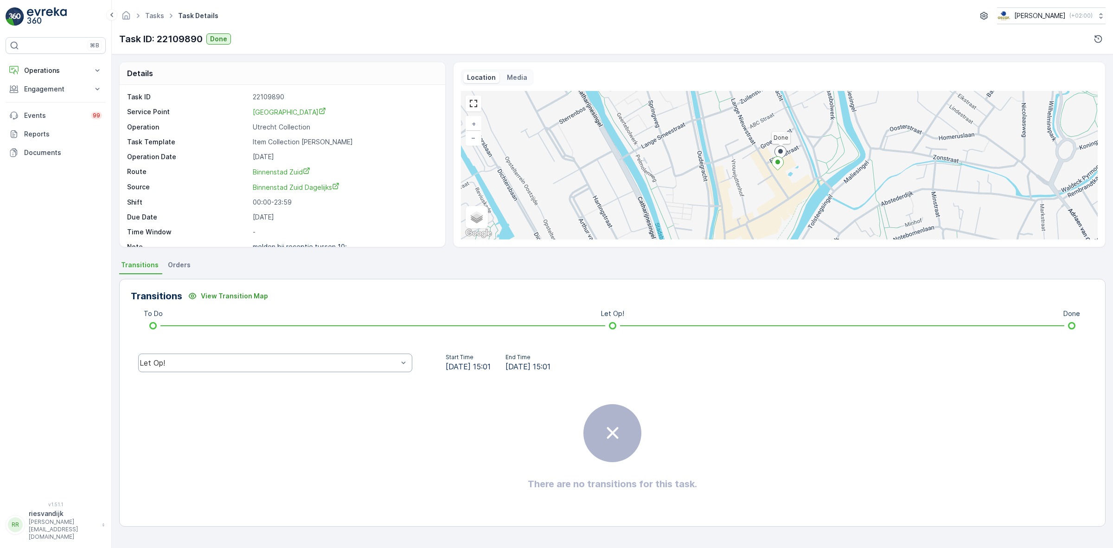
click at [204, 370] on div "Let Op!" at bounding box center [275, 362] width 274 height 19
click at [232, 298] on div "Done" at bounding box center [275, 293] width 274 height 16
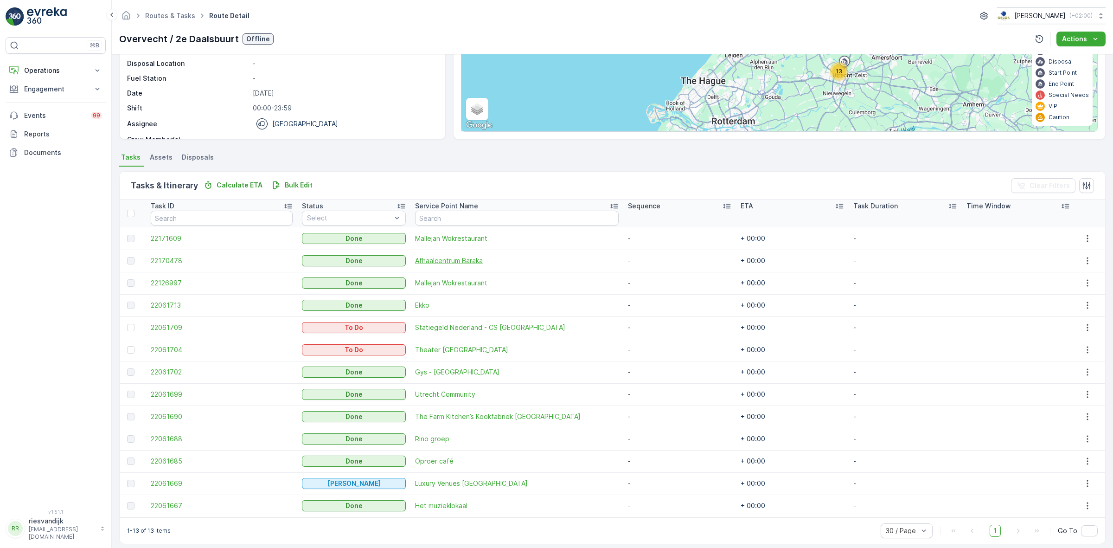
scroll to position [116, 0]
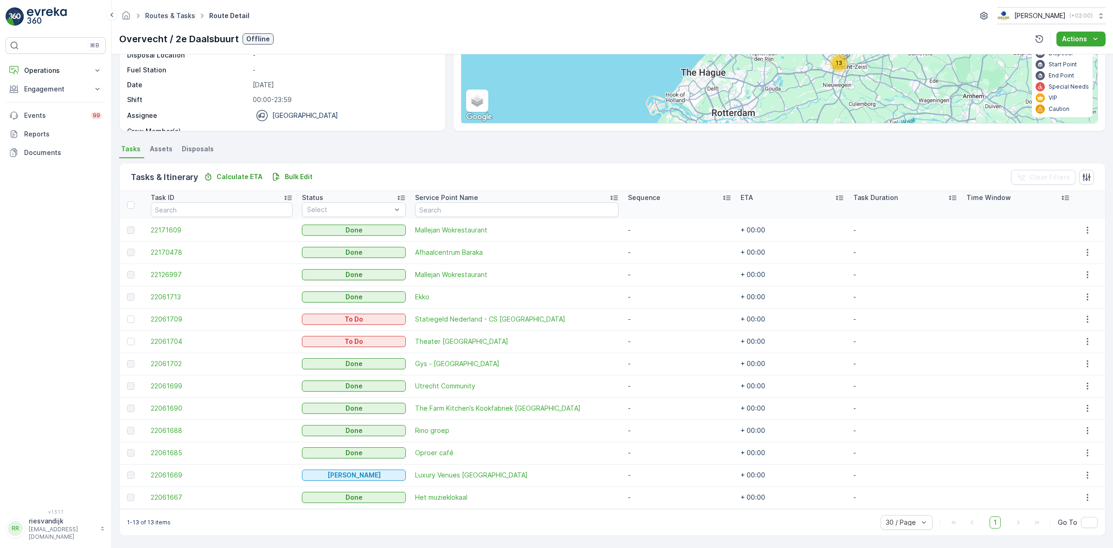
click at [179, 18] on link "Routes & Tasks" at bounding box center [170, 16] width 50 height 8
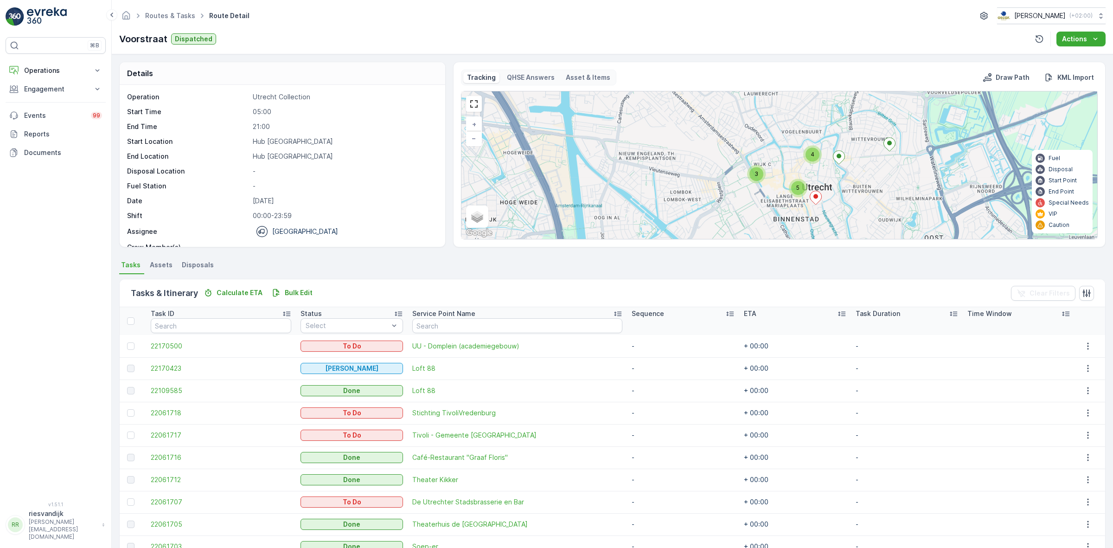
drag, startPoint x: 904, startPoint y: 149, endPoint x: 882, endPoint y: 203, distance: 58.0
click at [882, 203] on div "4 3 5 + − Satellite Roadmap Terrain Hybrid Leaflet Keyboard shortcuts Map Data …" at bounding box center [779, 164] width 636 height 147
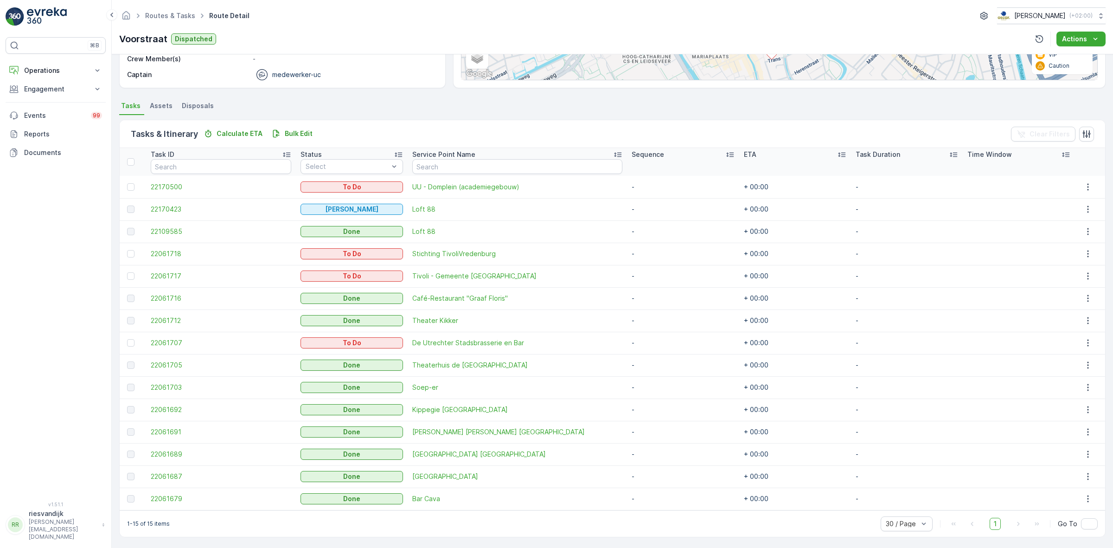
scroll to position [160, 0]
click at [1086, 136] on icon "button" at bounding box center [1086, 132] width 9 height 9
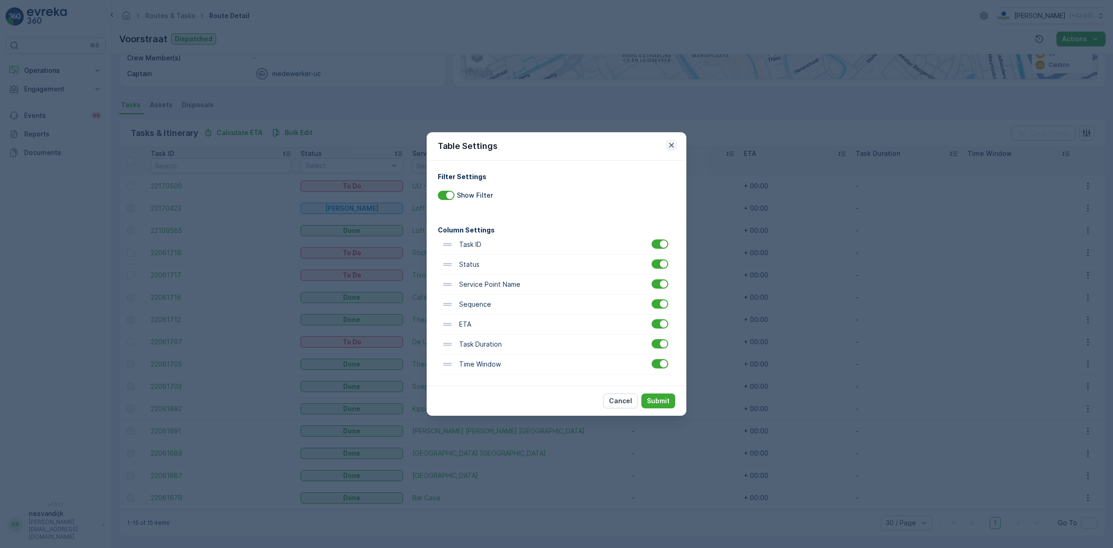
click at [667, 146] on icon "button" at bounding box center [671, 144] width 9 height 9
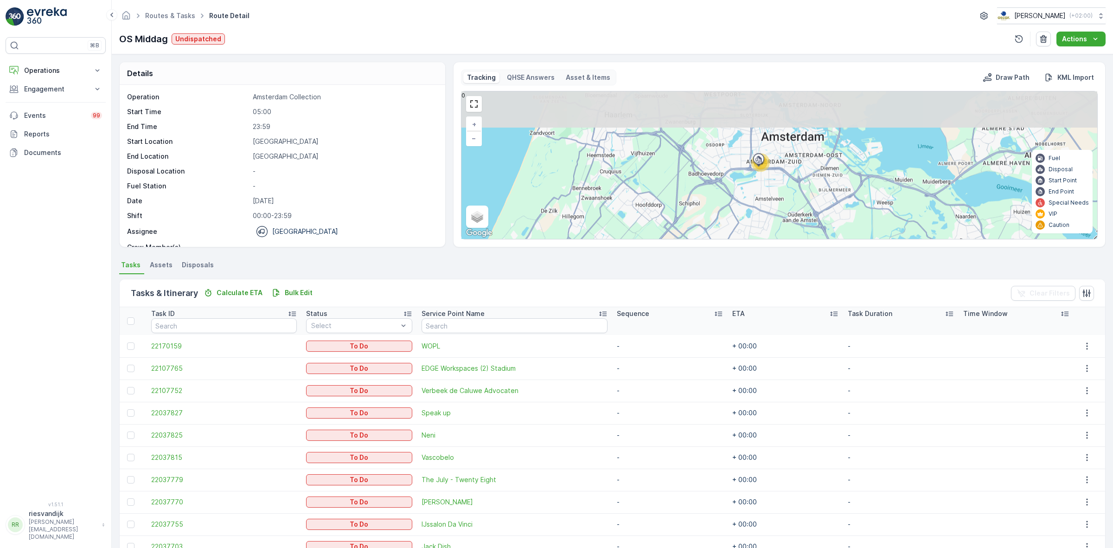
drag, startPoint x: 778, startPoint y: 119, endPoint x: 861, endPoint y: 258, distance: 161.8
click at [861, 258] on div "Details Operation Amsterdam Collection Start Time 05:00 End Time 23:59 Start Lo…" at bounding box center [612, 300] width 1001 height 493
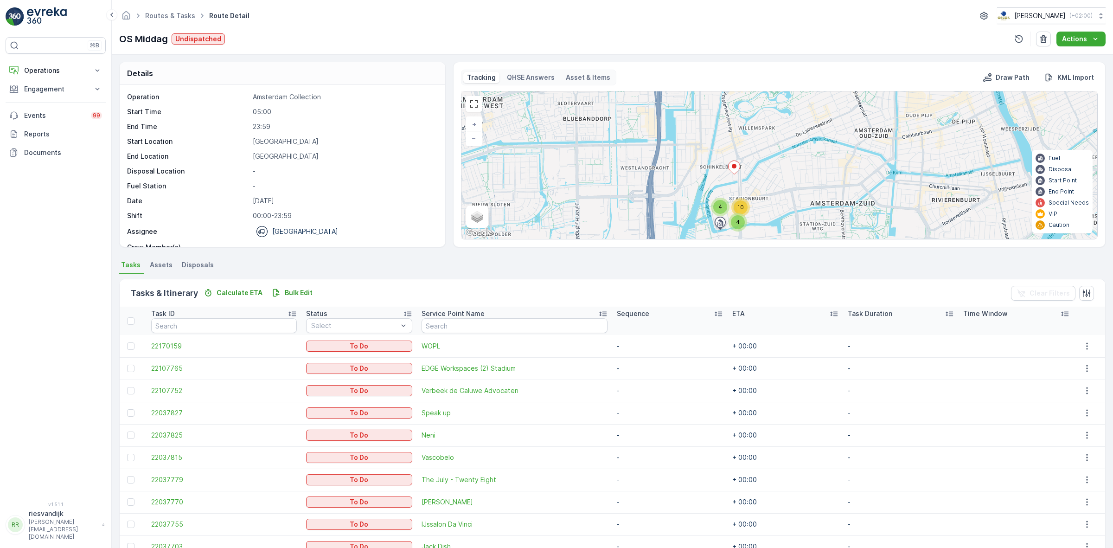
drag, startPoint x: 781, startPoint y: 167, endPoint x: 804, endPoint y: 117, distance: 54.8
click at [804, 117] on div "4 4 10 + − Satellite Roadmap Terrain Hybrid Leaflet Keyboard shortcuts Map Data…" at bounding box center [779, 164] width 636 height 147
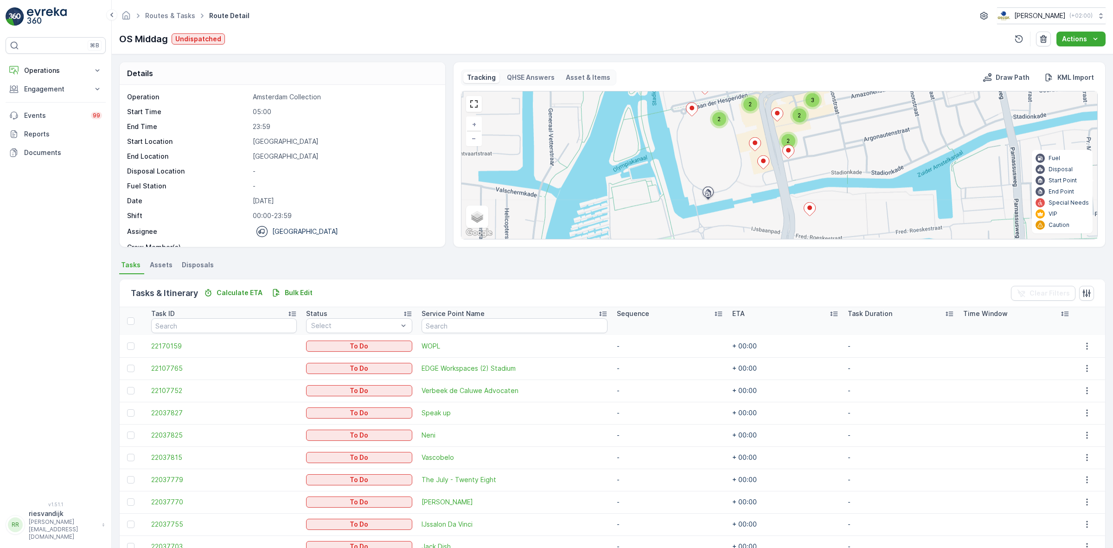
drag, startPoint x: 803, startPoint y: 184, endPoint x: 858, endPoint y: 148, distance: 65.1
click at [858, 148] on div "2 2 3 2 2 + − Satellite Roadmap Terrain Hybrid Leaflet Keyboard shortcuts Map D…" at bounding box center [779, 164] width 636 height 147
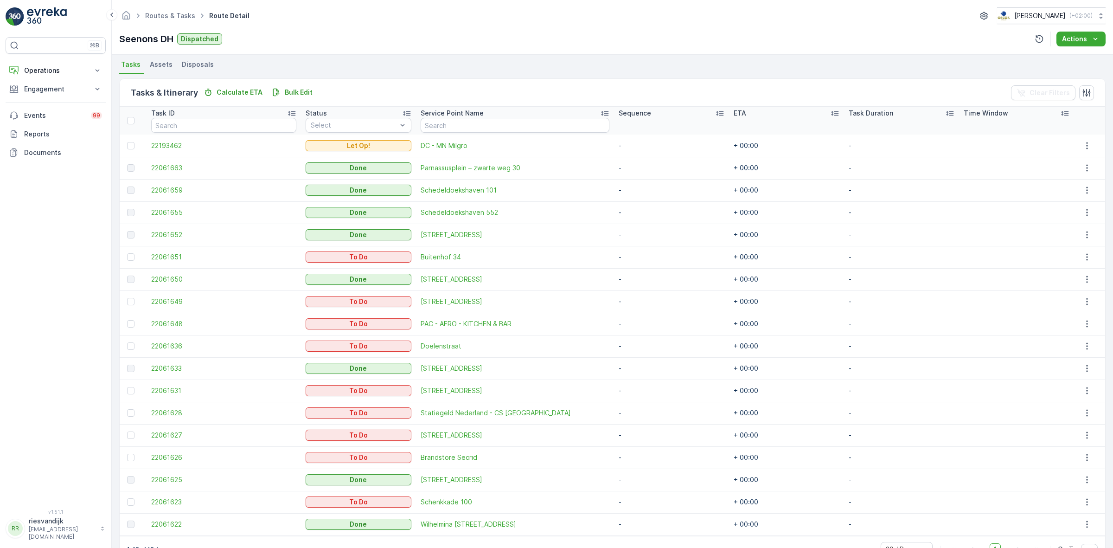
scroll to position [227, 0]
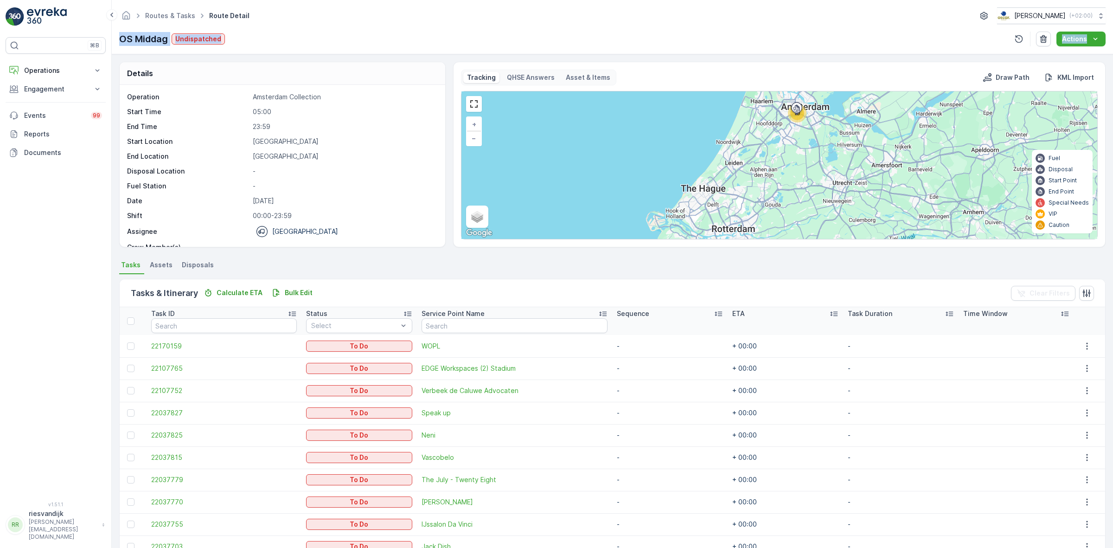
drag, startPoint x: 119, startPoint y: 50, endPoint x: 130, endPoint y: 55, distance: 12.1
click at [124, 55] on div "Routes & Tasks Route Detail Oscar Circulair ( +02:00 ) OS Middag Undispatched A…" at bounding box center [612, 274] width 1001 height 548
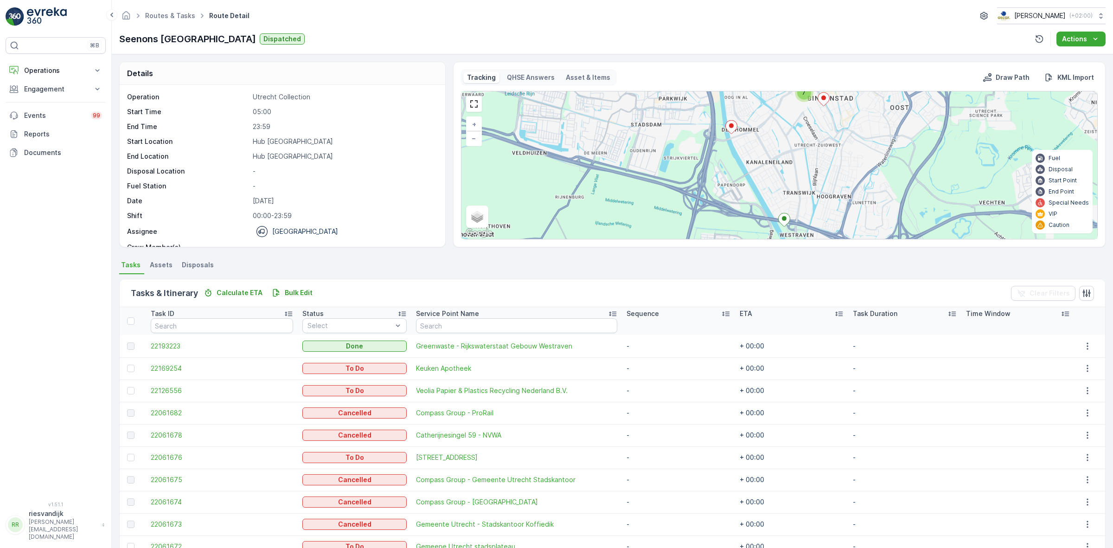
drag, startPoint x: 803, startPoint y: 202, endPoint x: 777, endPoint y: 115, distance: 91.5
click at [777, 115] on div "2 7 + − Satellite Roadmap Terrain Hybrid Leaflet Keyboard shortcuts Map Data Ma…" at bounding box center [779, 164] width 636 height 147
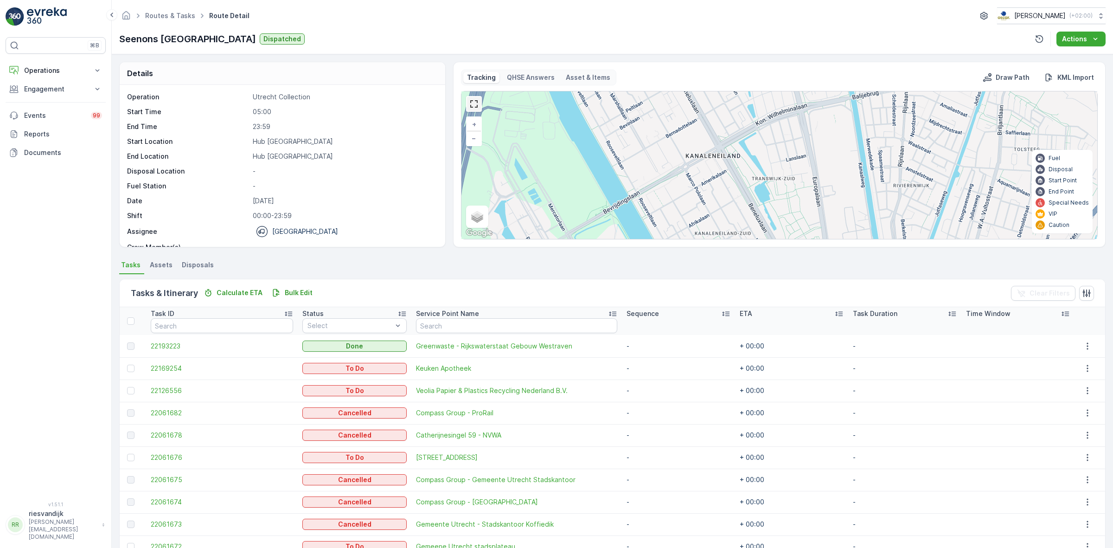
click at [476, 108] on link at bounding box center [474, 104] width 14 height 14
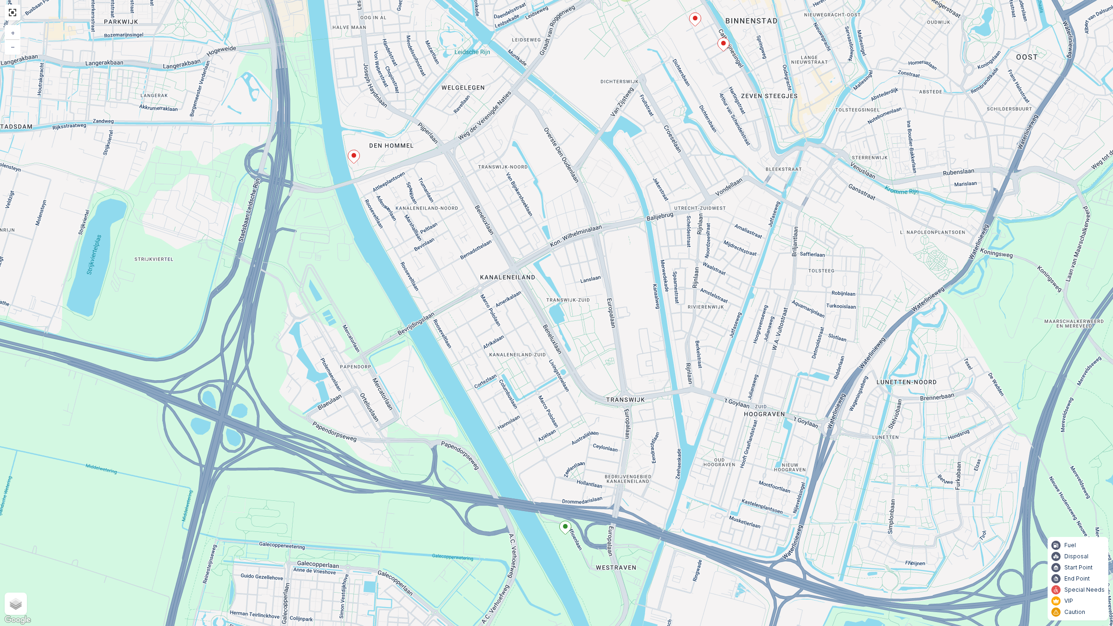
drag, startPoint x: 712, startPoint y: 342, endPoint x: 710, endPoint y: 261, distance: 80.7
click at [710, 263] on div "2 5 + − Satellite Roadmap Terrain Hybrid Leaflet Keyboard shortcuts Map Data Ma…" at bounding box center [556, 313] width 1113 height 626
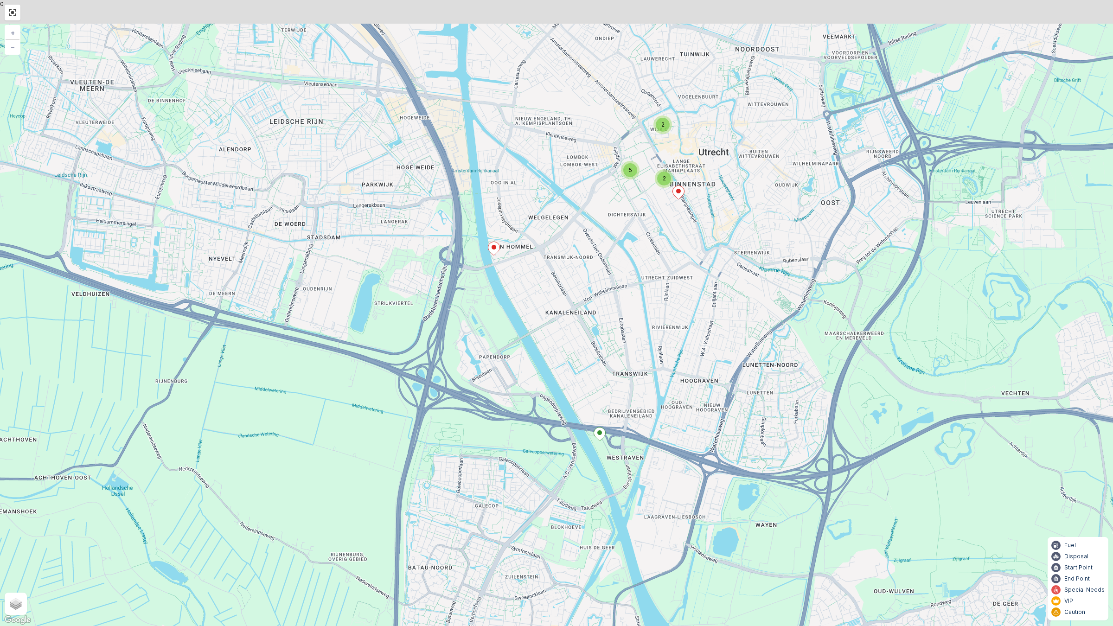
drag, startPoint x: 626, startPoint y: 322, endPoint x: 632, endPoint y: 344, distance: 22.6
click at [632, 344] on div "2 2 5 + − Satellite Roadmap Terrain Hybrid Leaflet Keyboard shortcuts Map Data …" at bounding box center [556, 313] width 1113 height 626
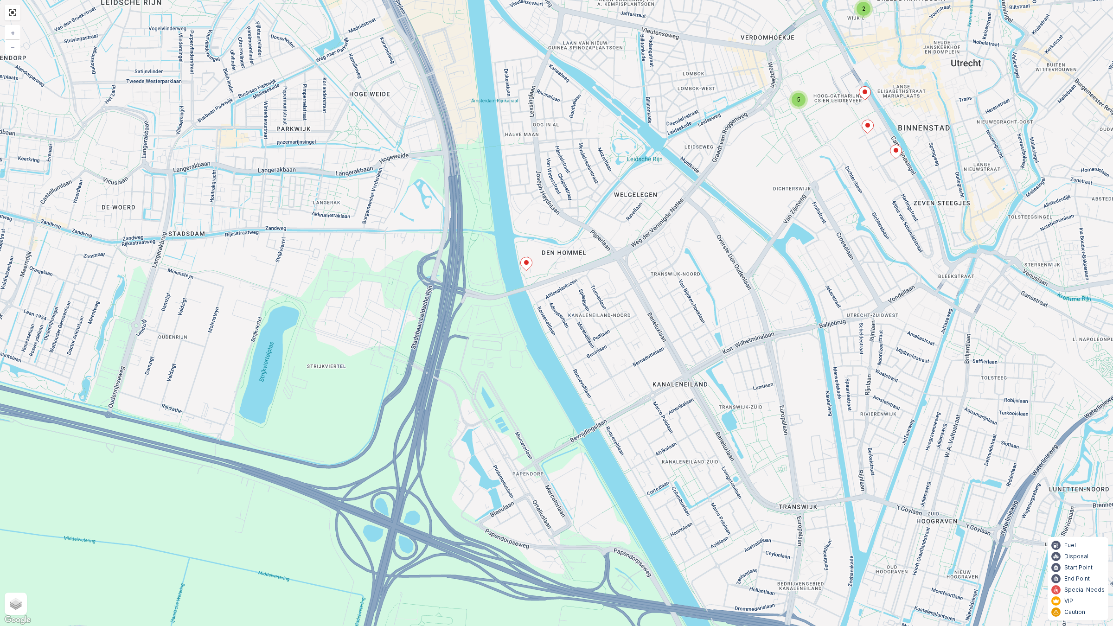
click at [525, 260] on icon at bounding box center [527, 263] width 12 height 13
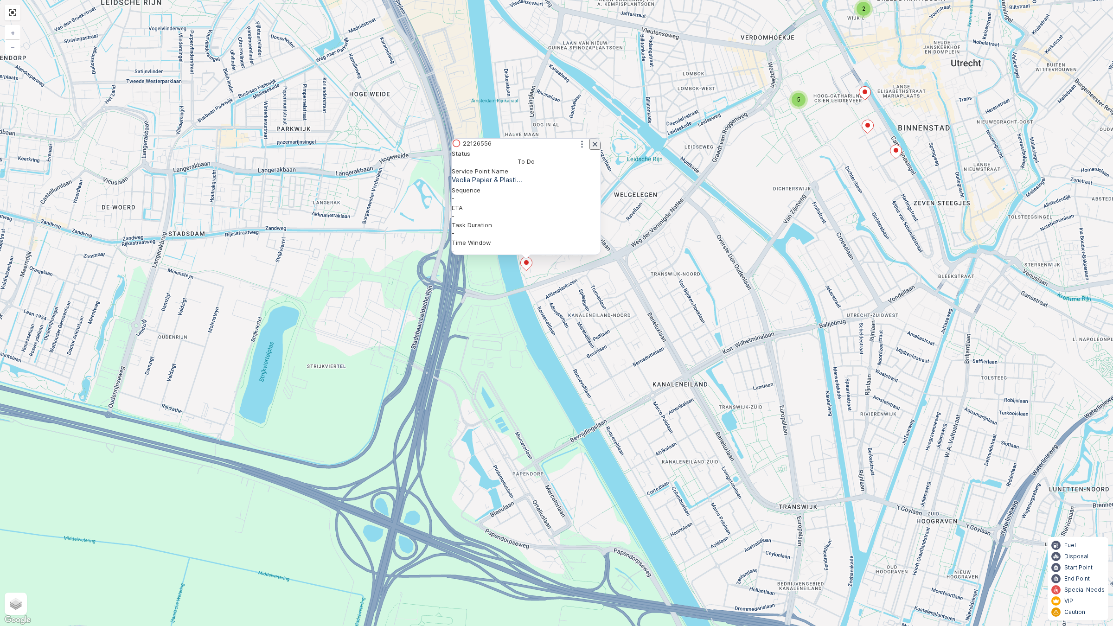
click at [592, 146] on icon "button" at bounding box center [594, 144] width 5 height 5
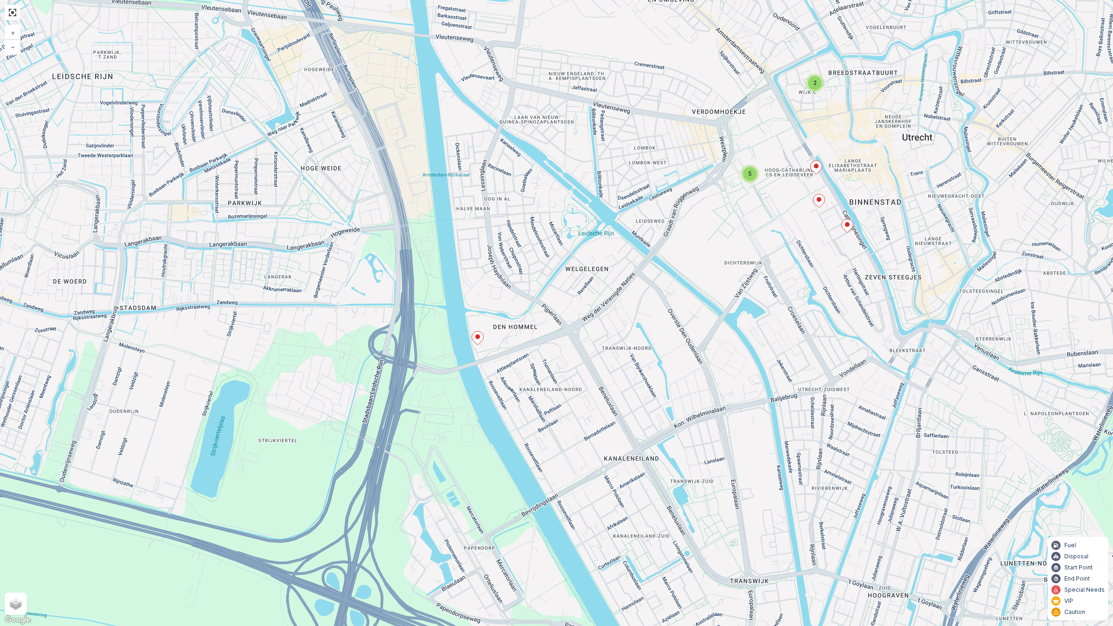
drag, startPoint x: 720, startPoint y: 306, endPoint x: 671, endPoint y: 380, distance: 88.7
click at [671, 380] on div "2 5 + − Satellite Roadmap Terrain Hybrid Leaflet Keyboard shortcuts Map Data Ma…" at bounding box center [556, 313] width 1113 height 626
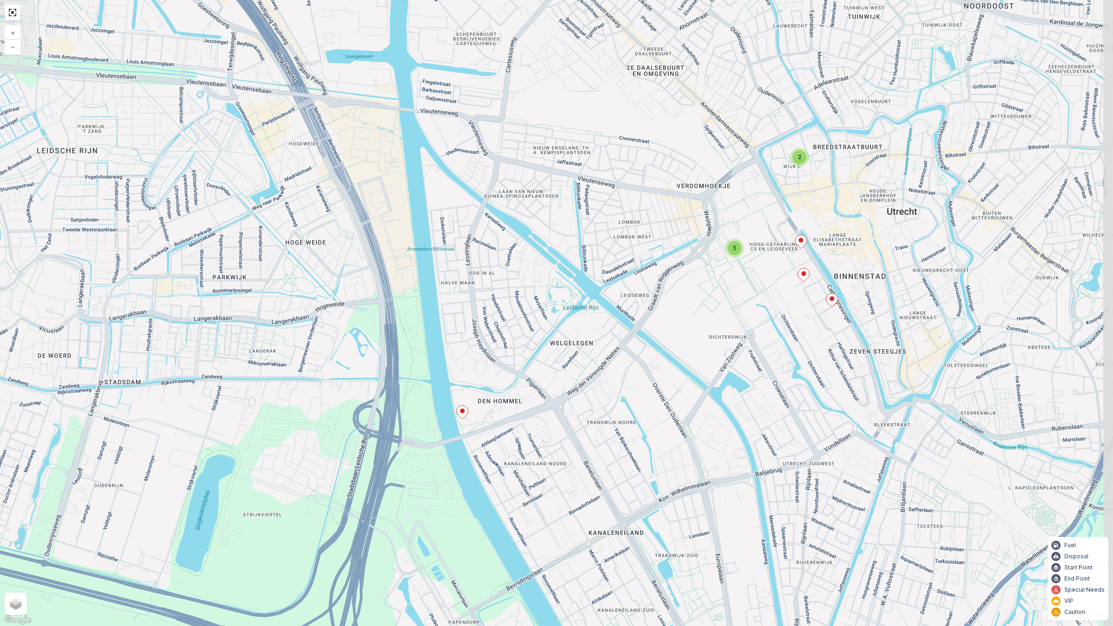
drag, startPoint x: 719, startPoint y: 350, endPoint x: 703, endPoint y: 420, distance: 71.7
click at [703, 420] on div "2 5 + − Satellite Roadmap Terrain Hybrid Leaflet Keyboard shortcuts Map Data Ma…" at bounding box center [556, 313] width 1113 height 626
click at [18, 14] on link at bounding box center [13, 13] width 14 height 14
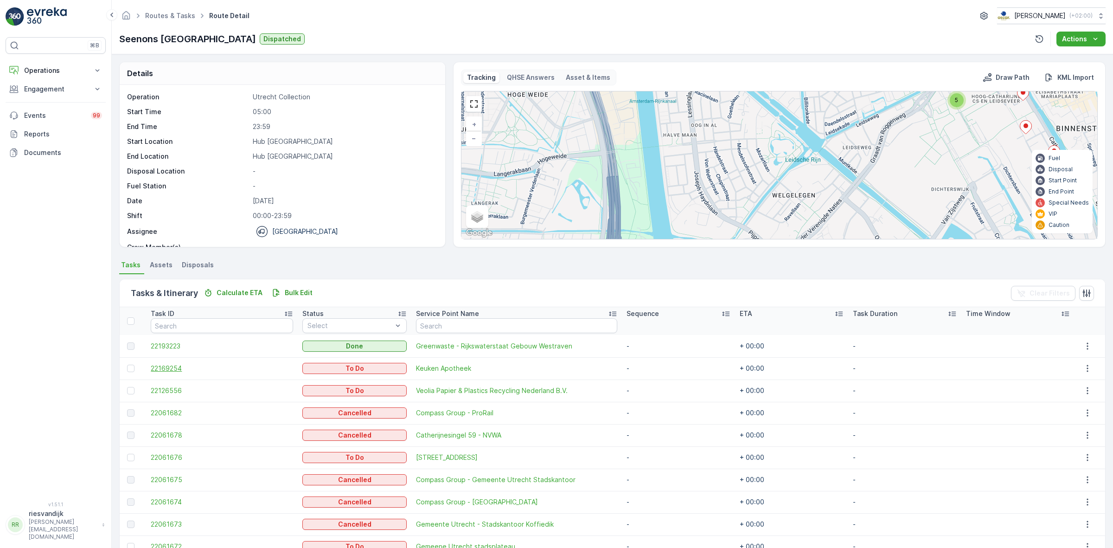
click at [168, 370] on span "22169254" at bounding box center [222, 367] width 142 height 9
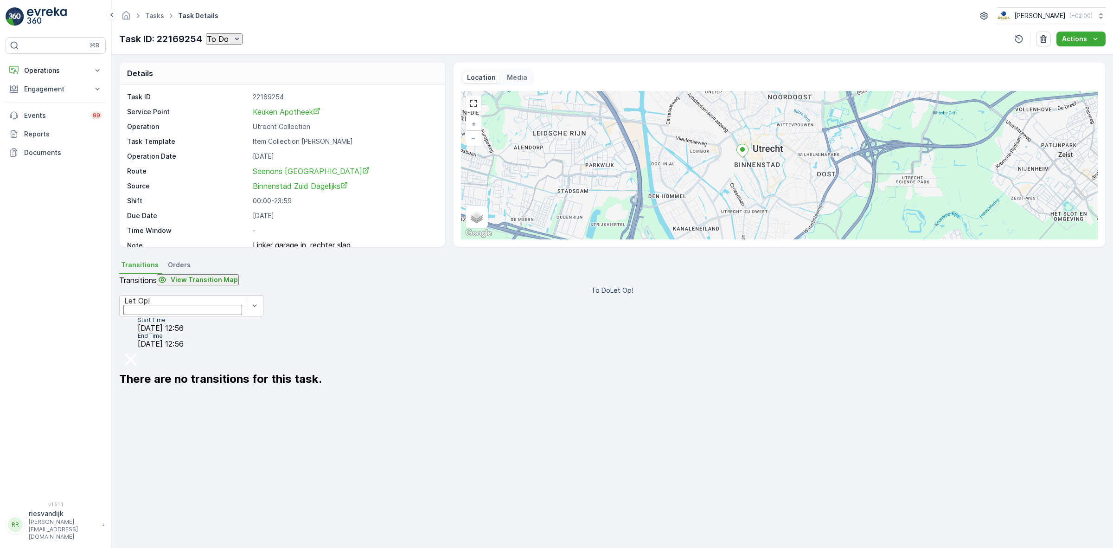
drag, startPoint x: 790, startPoint y: 181, endPoint x: 743, endPoint y: 160, distance: 51.5
click at [743, 160] on div at bounding box center [742, 152] width 12 height 16
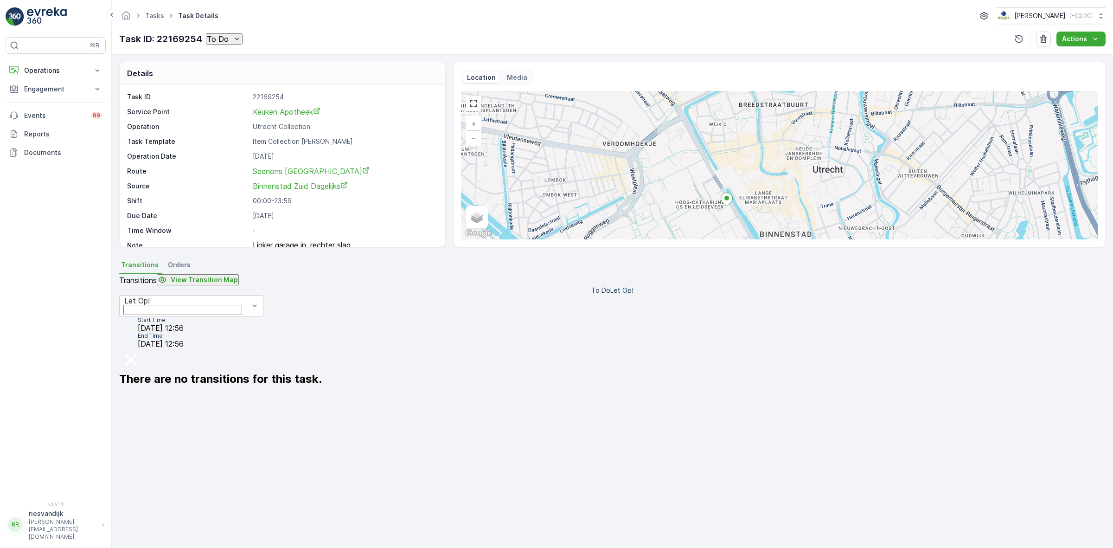
drag, startPoint x: 731, startPoint y: 156, endPoint x: 737, endPoint y: 217, distance: 61.1
click at [737, 217] on div "+ − Satellite Roadmap Terrain Hybrid Leaflet Keyboard shortcuts Map Data Map da…" at bounding box center [779, 165] width 637 height 148
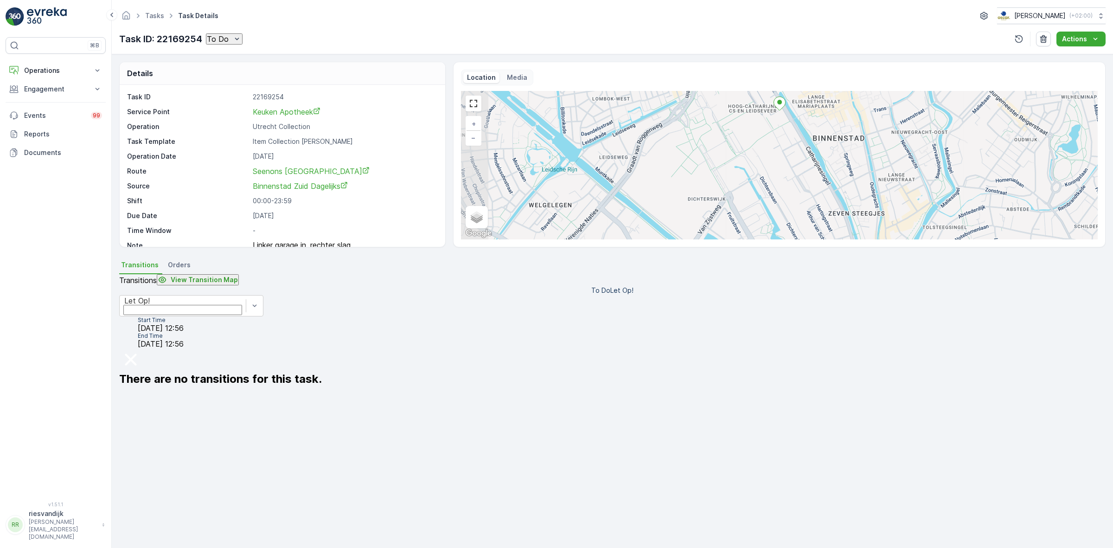
drag, startPoint x: 641, startPoint y: 202, endPoint x: 718, endPoint y: 80, distance: 143.8
click at [718, 82] on div "Location Media + − Satellite Roadmap Terrain Hybrid Leaflet Keyboard shortcuts …" at bounding box center [779, 155] width 637 height 170
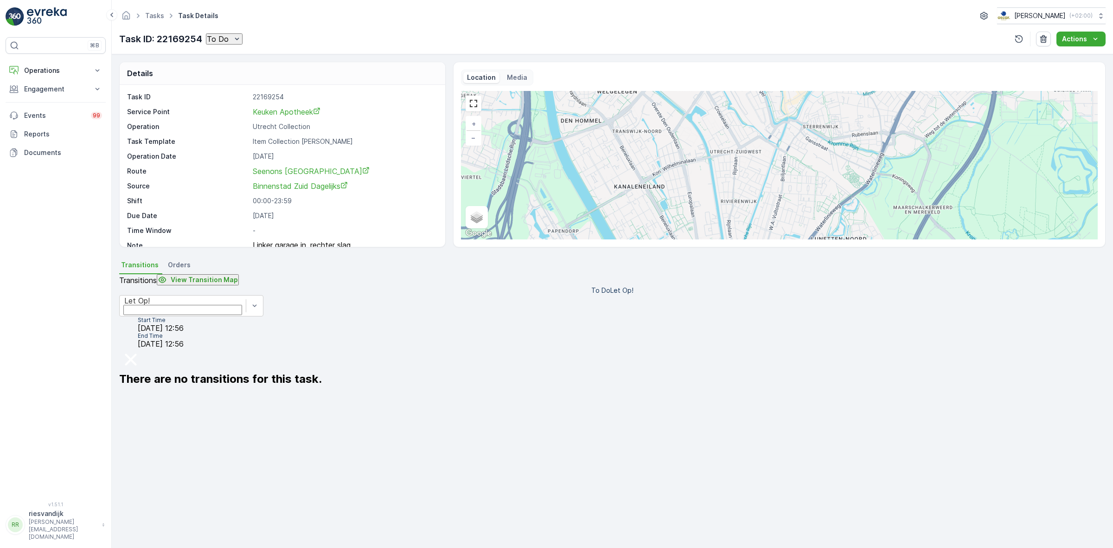
drag, startPoint x: 748, startPoint y: 180, endPoint x: 732, endPoint y: 114, distance: 68.0
click at [730, 95] on div "+ − Satellite Roadmap Terrain Hybrid Leaflet Keyboard shortcuts Map Data Map da…" at bounding box center [779, 165] width 637 height 148
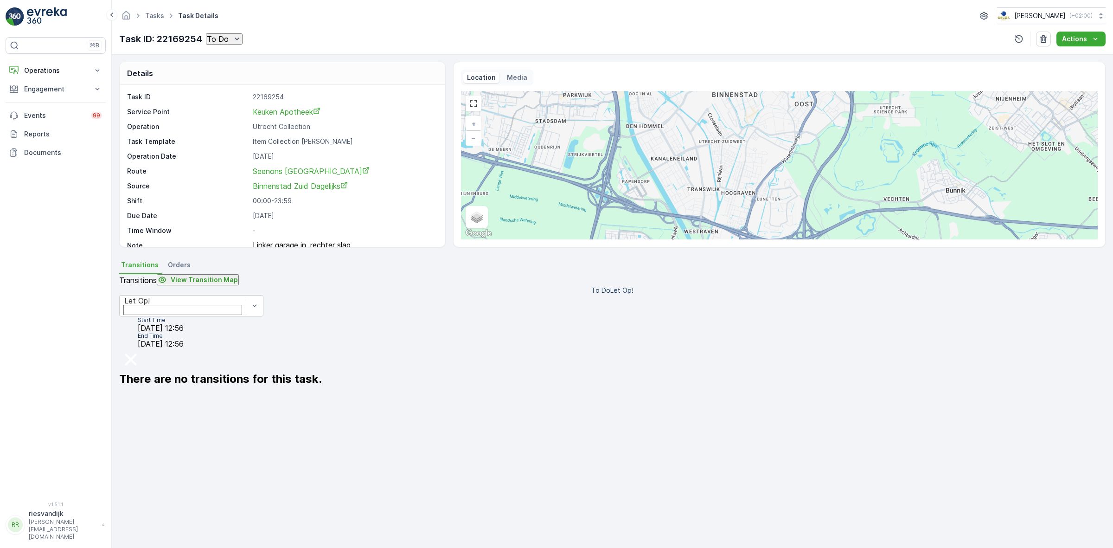
drag, startPoint x: 745, startPoint y: 202, endPoint x: 733, endPoint y: 184, distance: 22.4
click at [733, 184] on div "+ − Satellite Roadmap Terrain Hybrid Leaflet Keyboard shortcuts Map Data Map da…" at bounding box center [779, 165] width 637 height 148
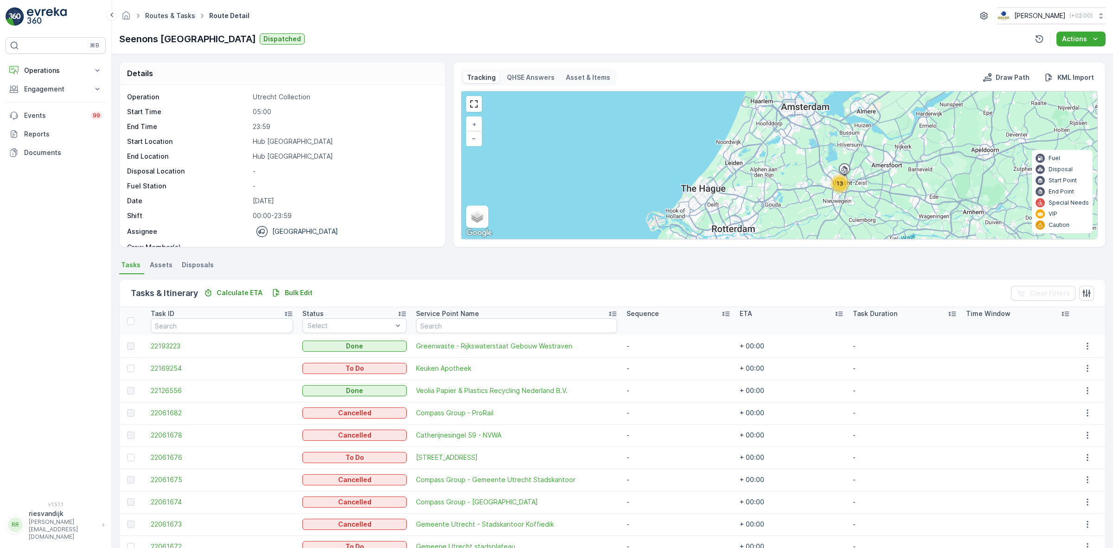
click at [152, 13] on link "Routes & Tasks" at bounding box center [170, 16] width 50 height 8
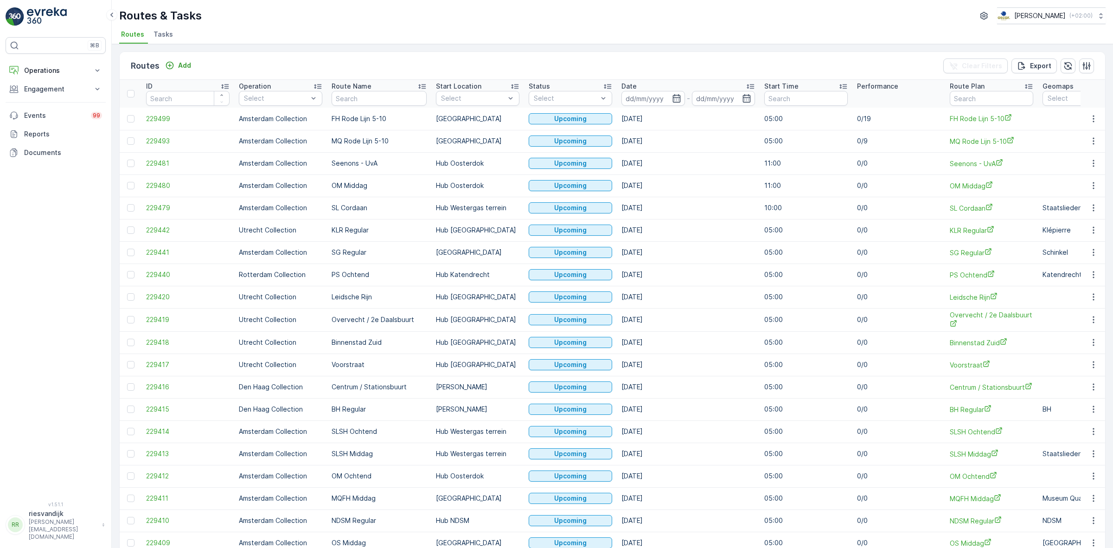
click at [157, 38] on span "Tasks" at bounding box center [162, 34] width 19 height 9
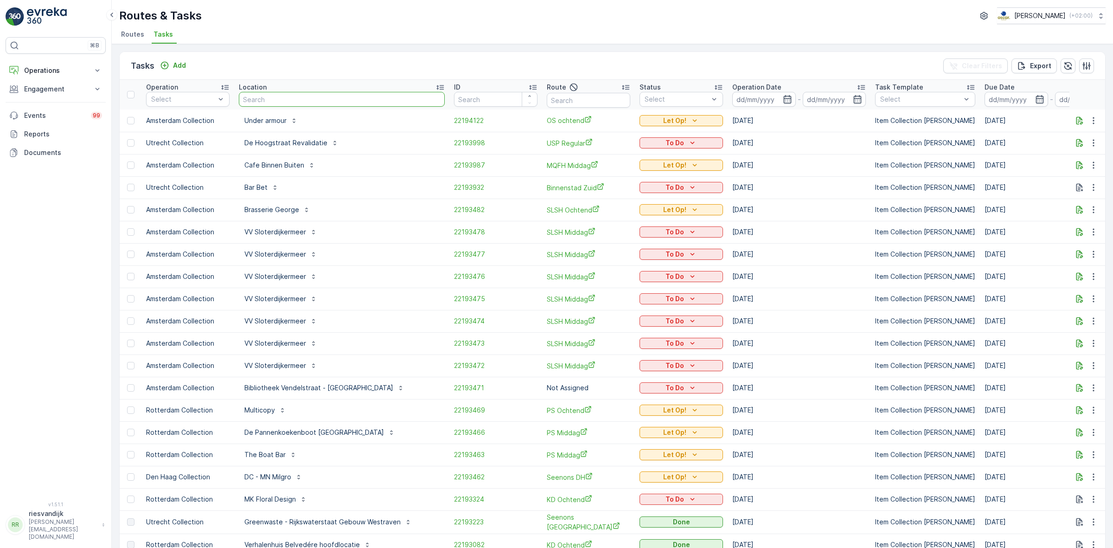
click at [307, 103] on input "text" at bounding box center [342, 99] width 206 height 15
type input "stichting"
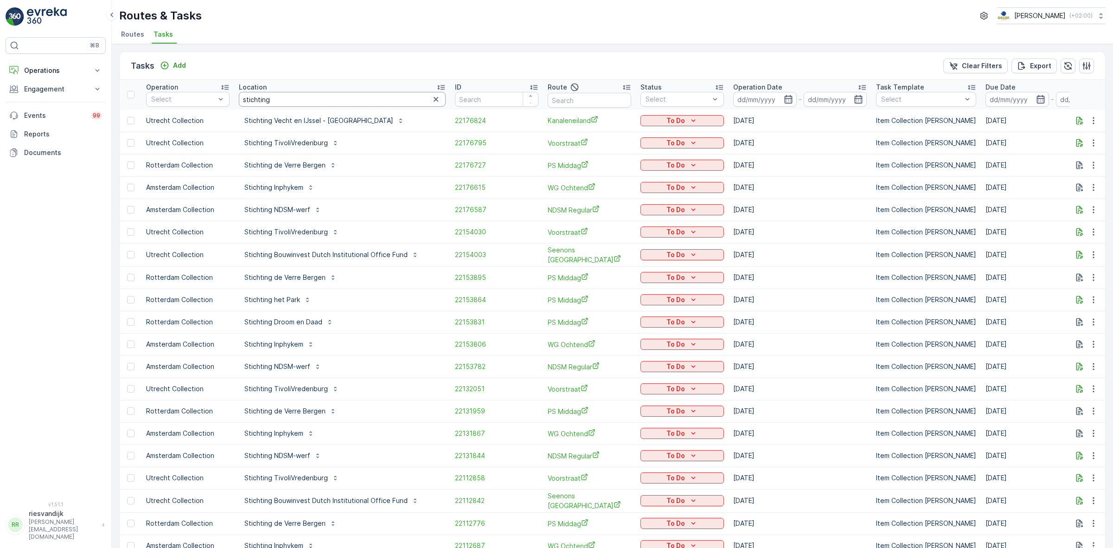
click at [307, 103] on input "stichting" at bounding box center [342, 99] width 207 height 15
type input "stichting verre"
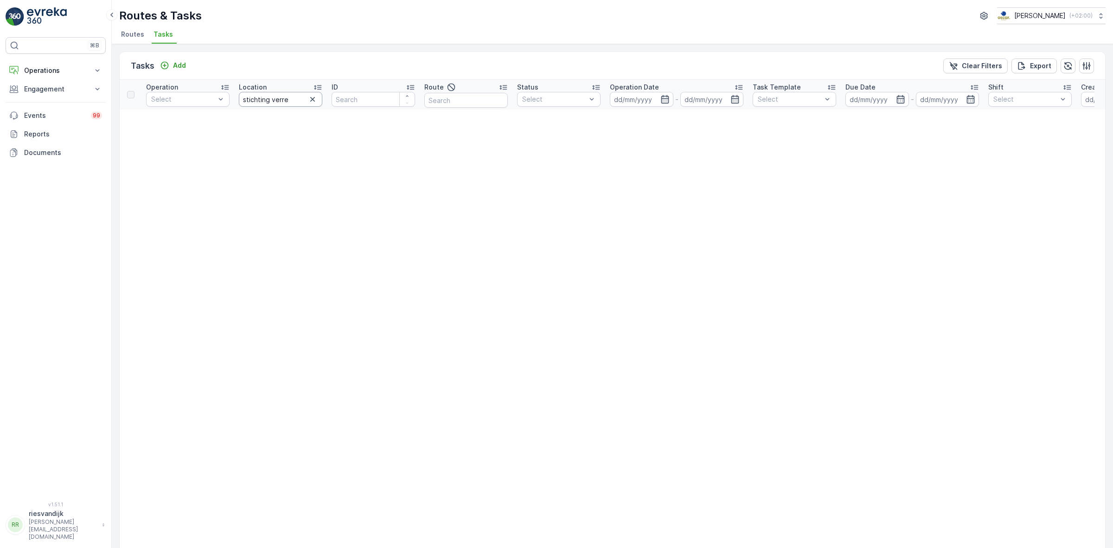
click at [293, 96] on input "stichting verre" at bounding box center [280, 99] width 83 height 15
type input "stichting ver"
click at [293, 96] on input "stichting ver" at bounding box center [280, 99] width 83 height 15
type input "stichting"
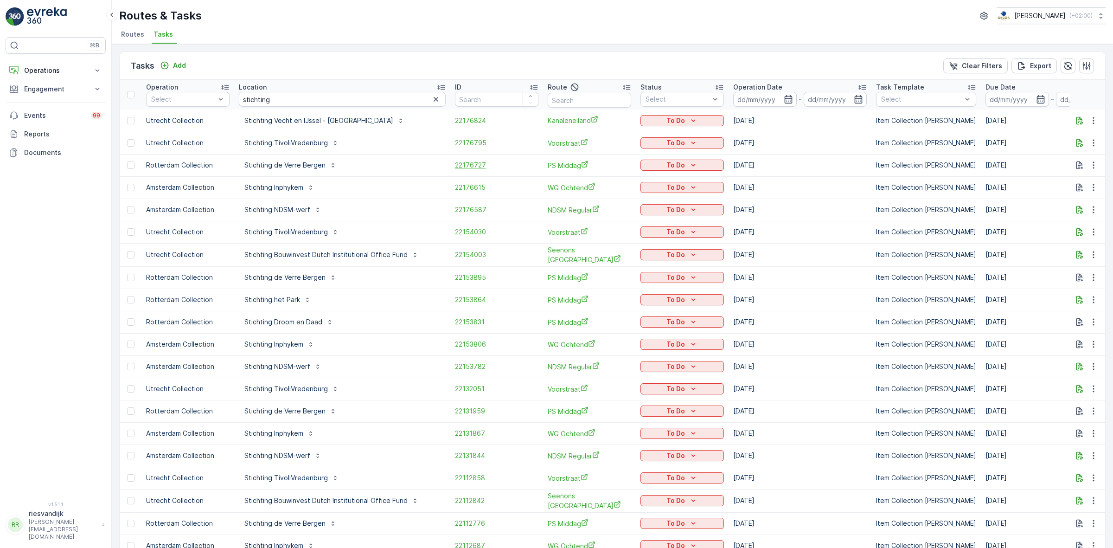
click at [455, 161] on span "22176727" at bounding box center [496, 164] width 83 height 9
click at [431, 101] on icon "button" at bounding box center [435, 99] width 9 height 9
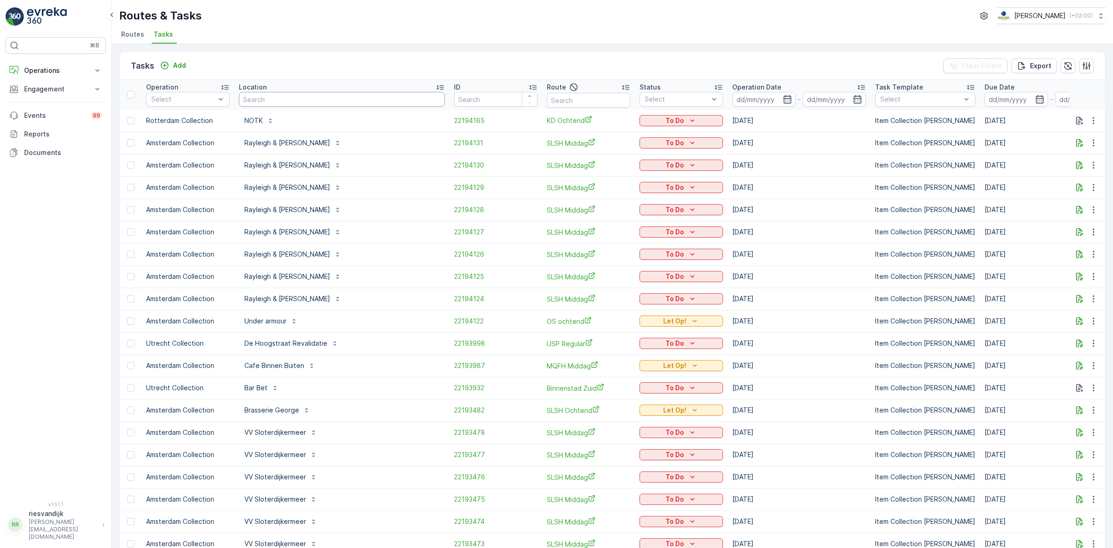
click at [372, 96] on input "text" at bounding box center [342, 99] width 206 height 15
type input "rayleigh"
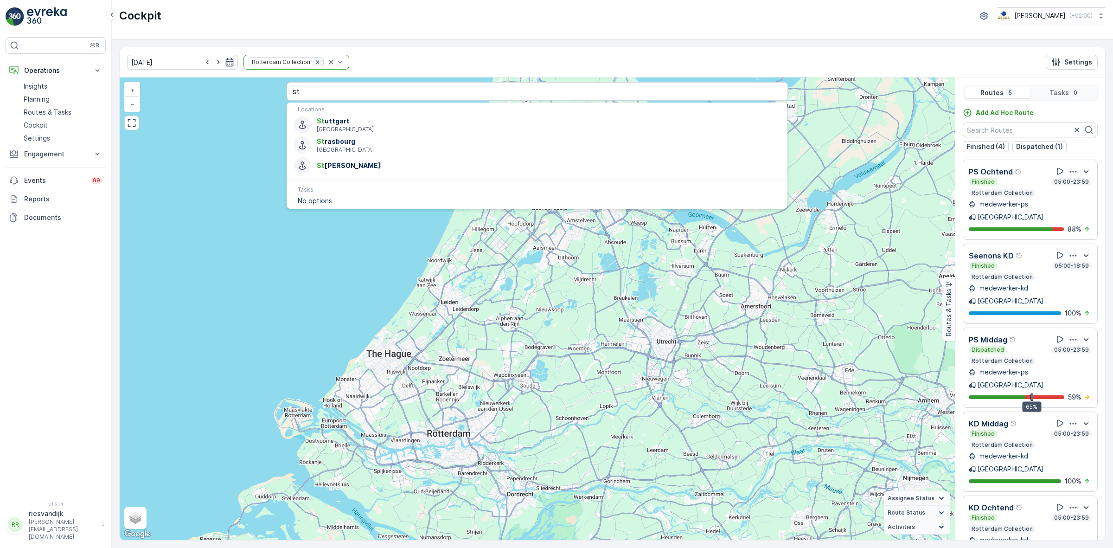
click at [316, 63] on icon "Remove Rotterdam Collection" at bounding box center [317, 61] width 3 height 3
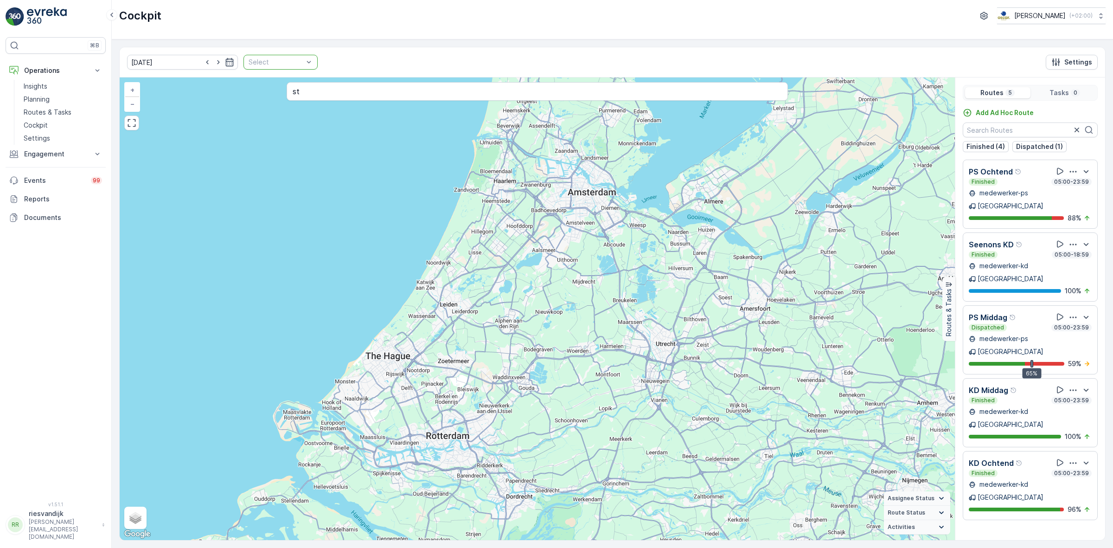
click at [286, 59] on div at bounding box center [276, 61] width 57 height 7
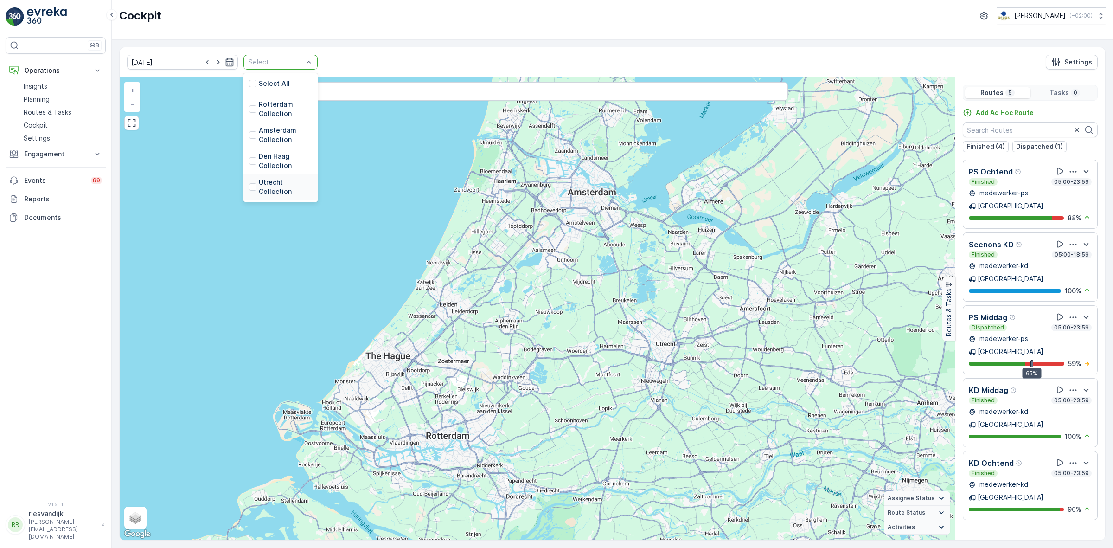
click at [278, 184] on p "Utrecht Collection" at bounding box center [285, 187] width 53 height 19
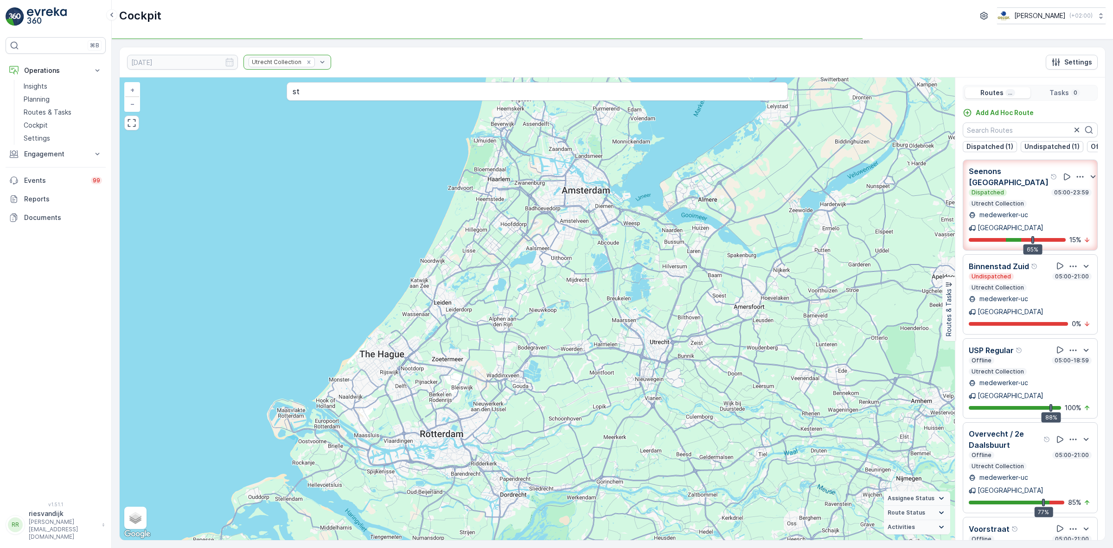
click at [1074, 524] on icon "button" at bounding box center [1072, 528] width 9 height 9
click at [1074, 547] on span "See More Details" at bounding box center [1074, 553] width 54 height 9
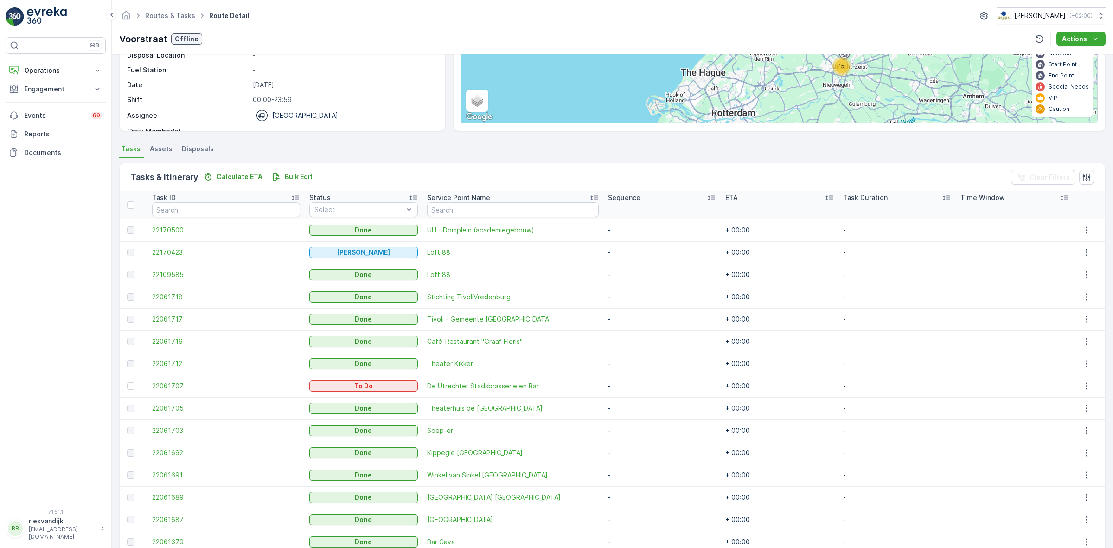
scroll to position [160, 0]
